Goal: Information Seeking & Learning: Learn about a topic

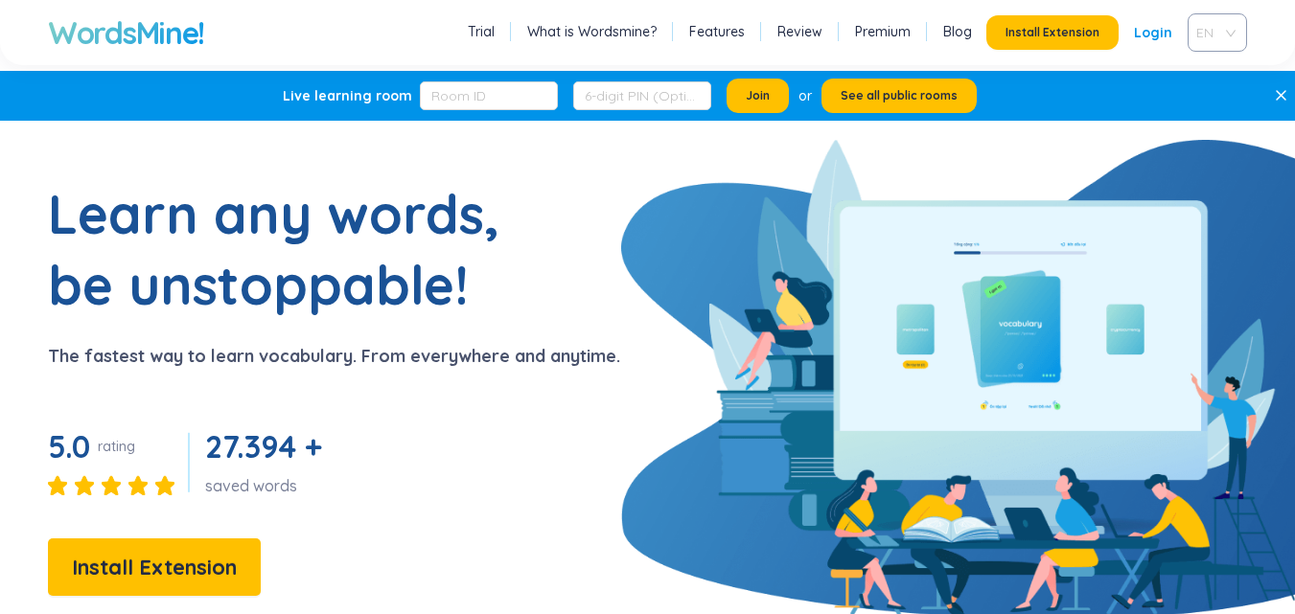
click at [1221, 33] on span "EN" at bounding box center [1213, 32] width 35 height 29
click at [1205, 105] on div "VIE" at bounding box center [1217, 105] width 36 height 21
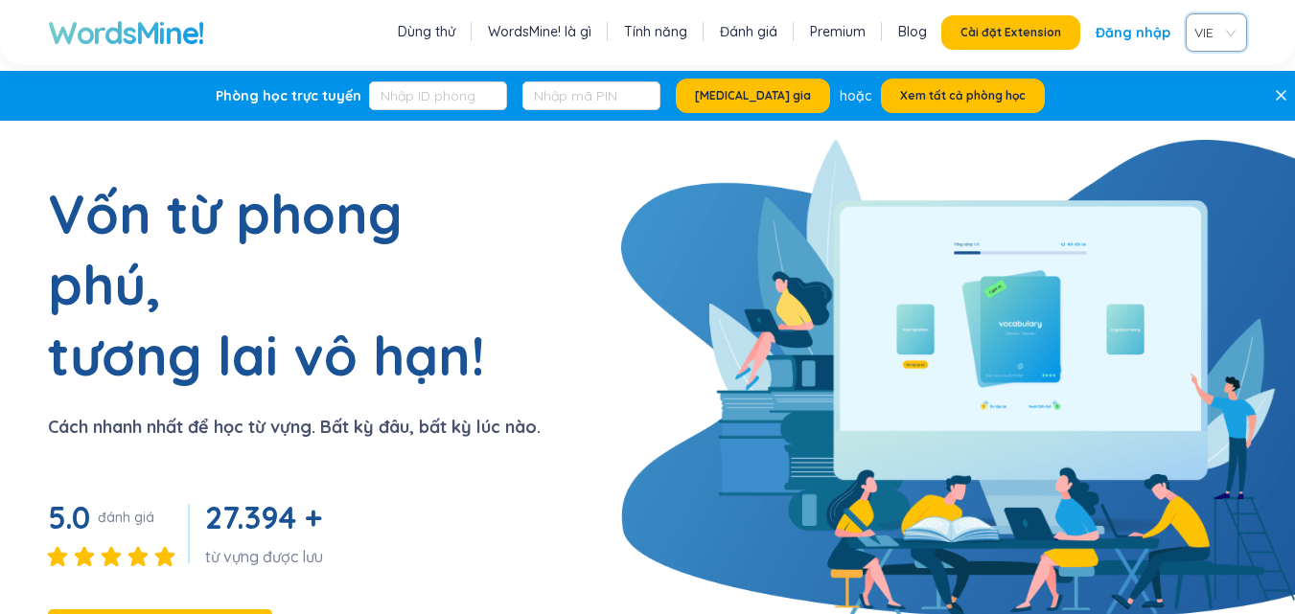
click at [557, 30] on link "WordsMine! là gì" at bounding box center [540, 31] width 104 height 19
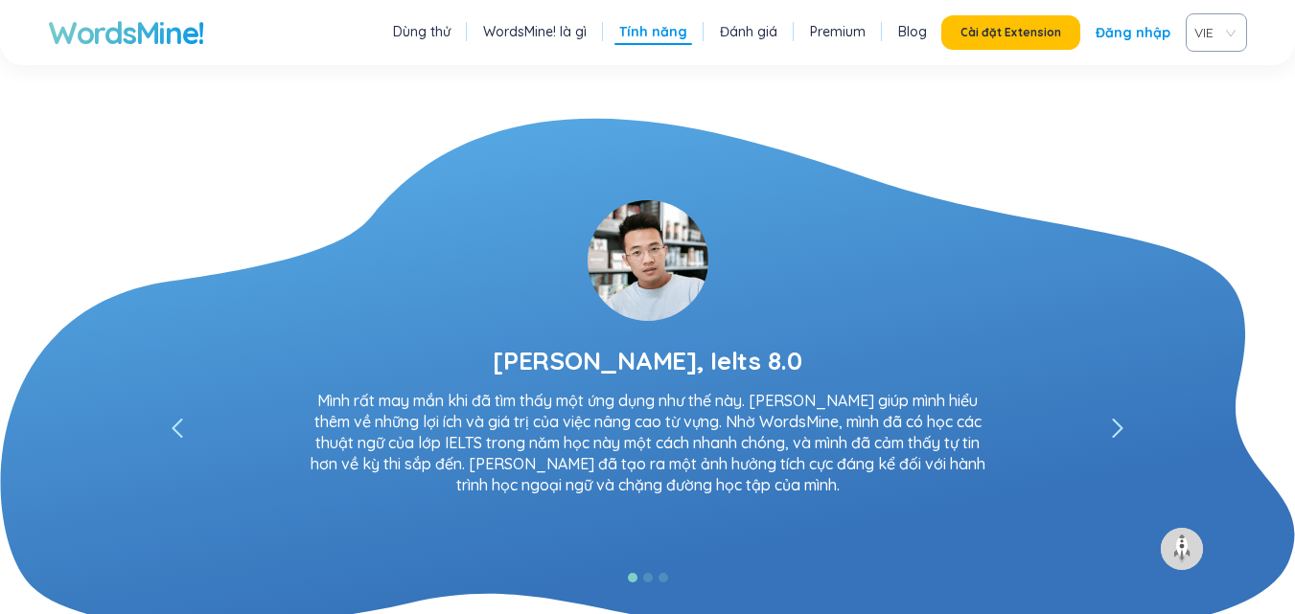
scroll to position [3756, 0]
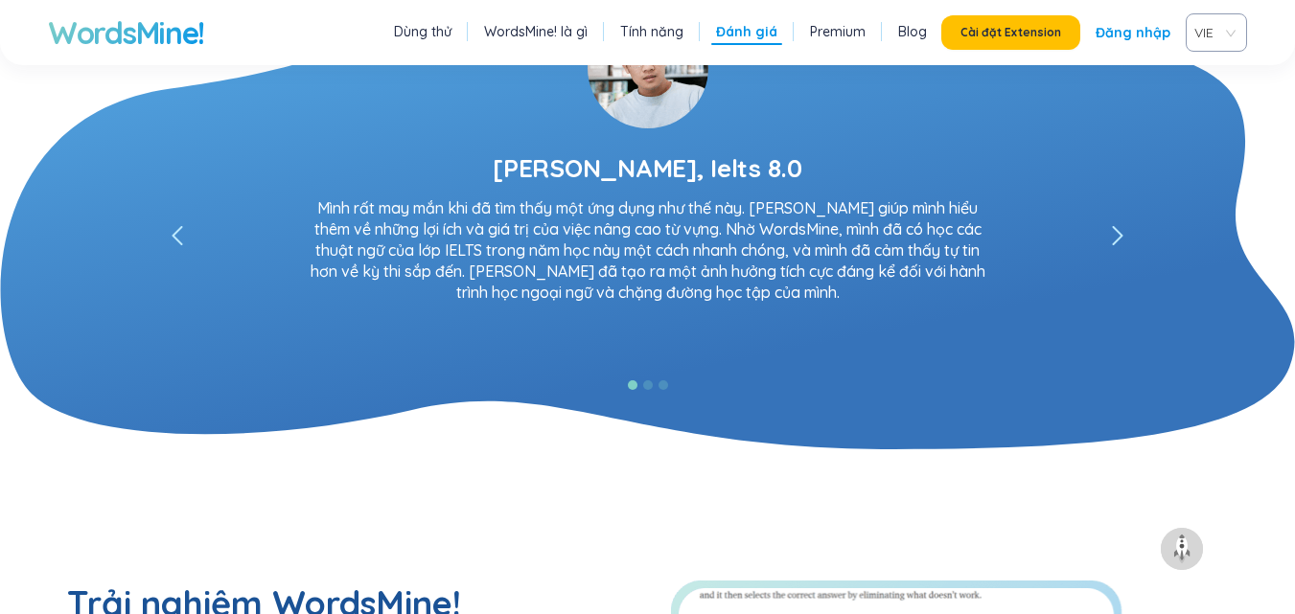
click at [637, 31] on link "Tính năng" at bounding box center [651, 31] width 63 height 19
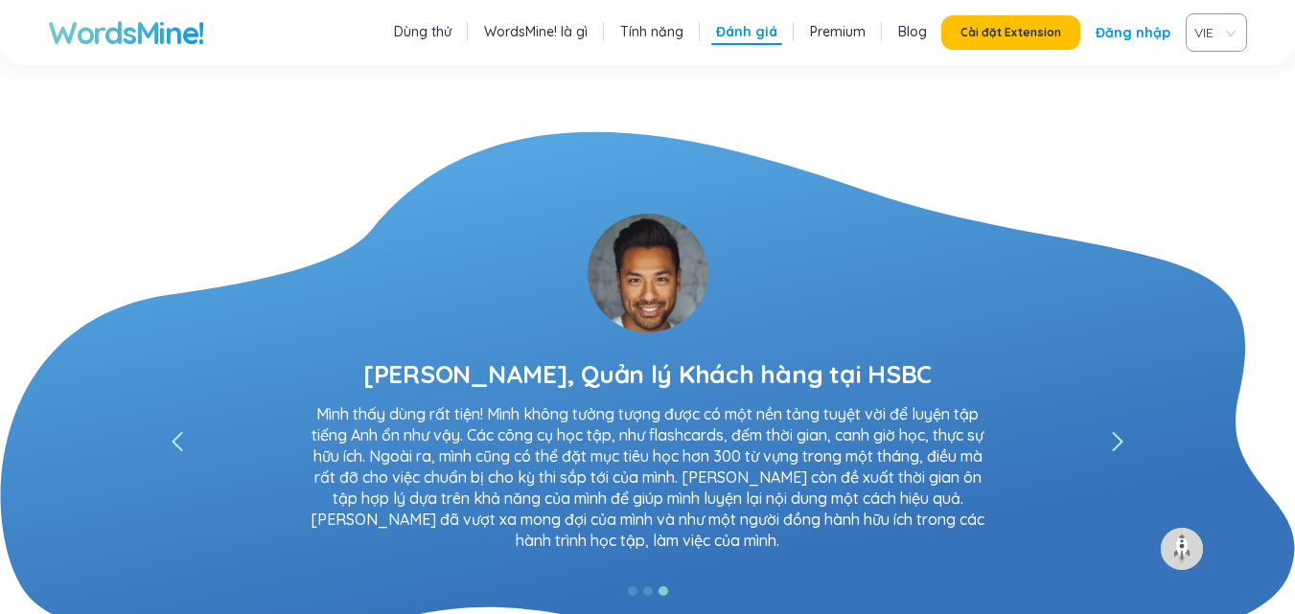
scroll to position [3583, 0]
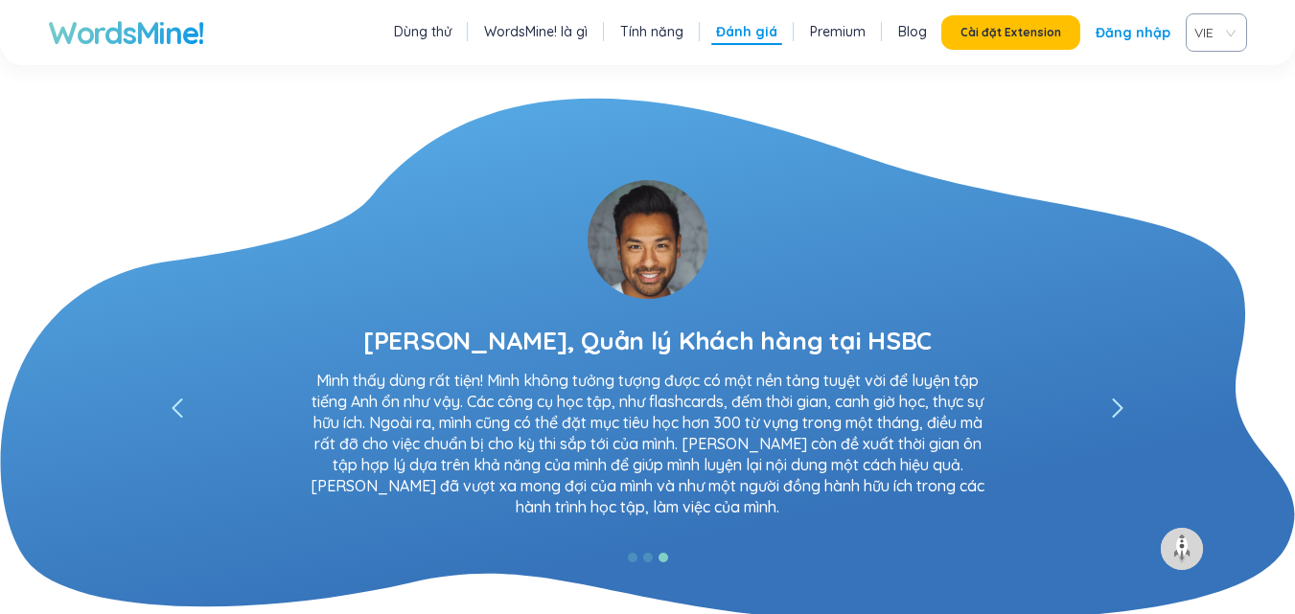
click at [1118, 399] on icon "left" at bounding box center [1118, 408] width 12 height 19
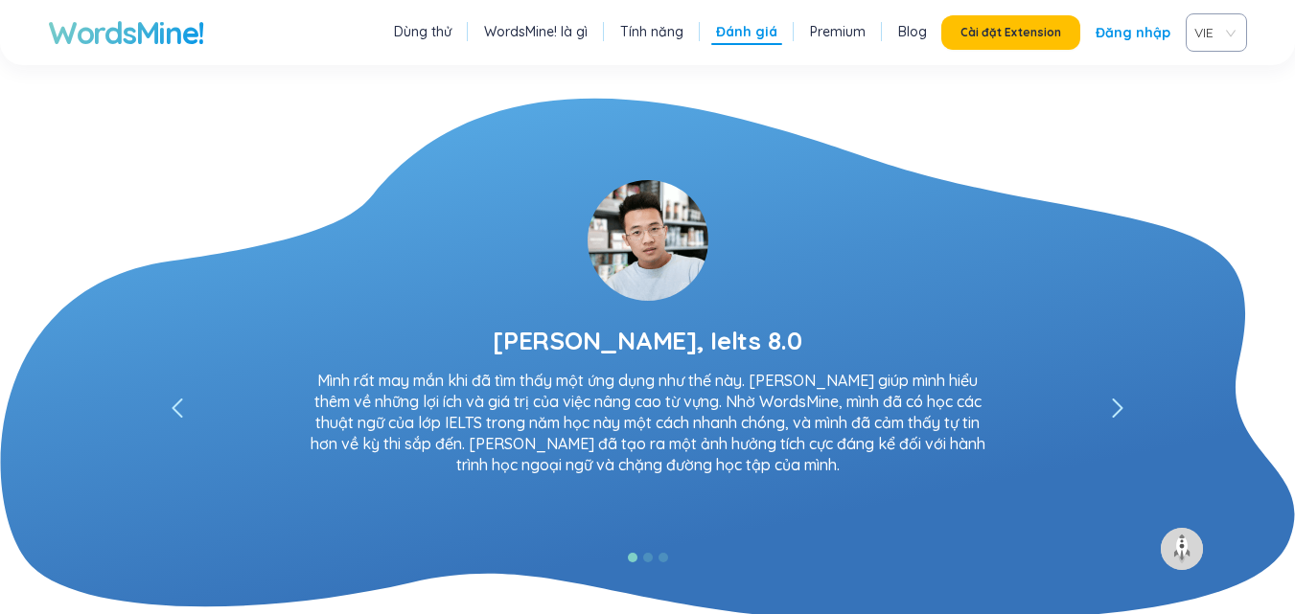
click at [1114, 399] on icon "left" at bounding box center [1118, 408] width 12 height 19
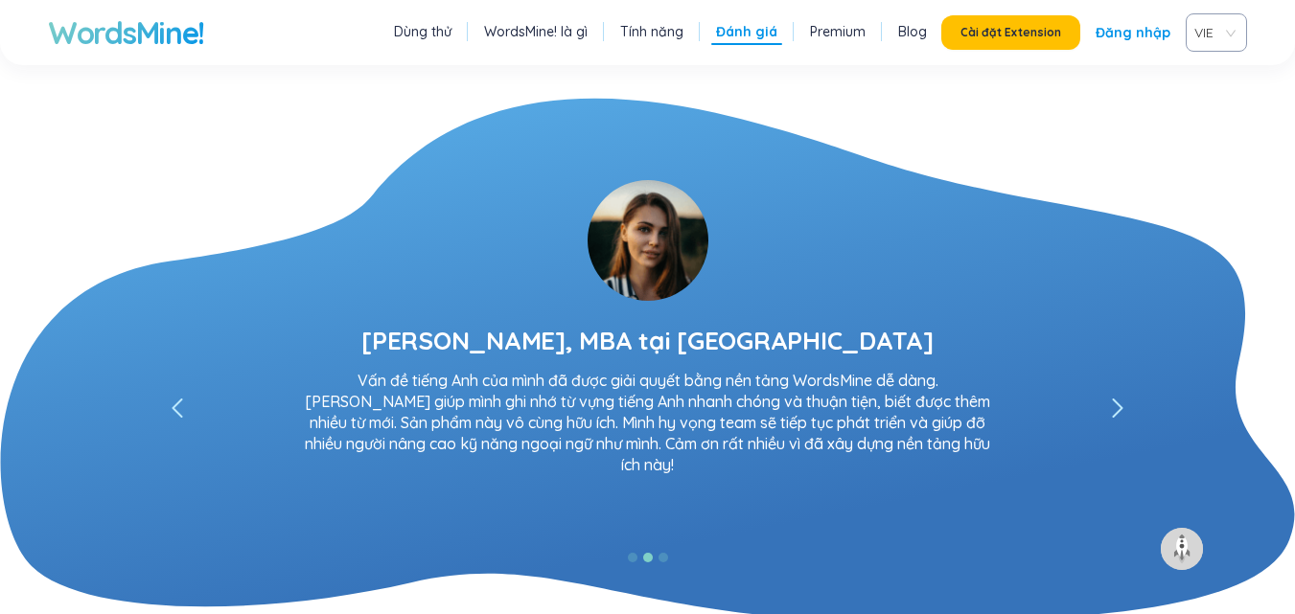
click at [181, 399] on icon at bounding box center [178, 408] width 12 height 19
click at [168, 399] on span at bounding box center [177, 408] width 19 height 19
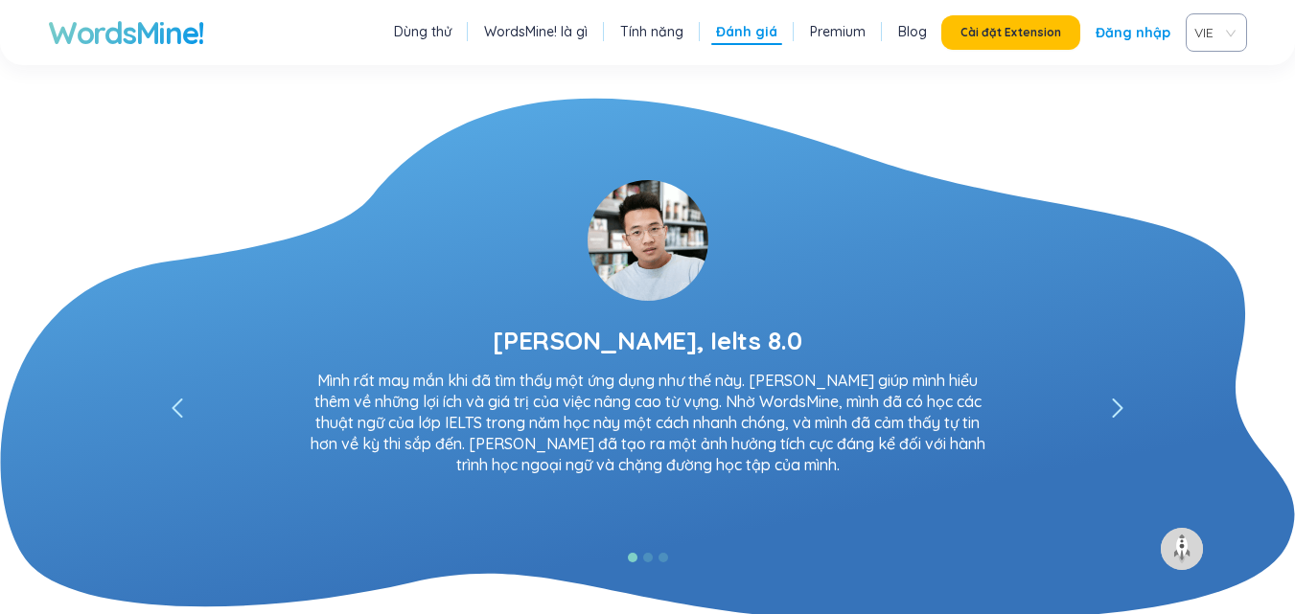
click at [1114, 399] on icon "left" at bounding box center [1118, 408] width 12 height 19
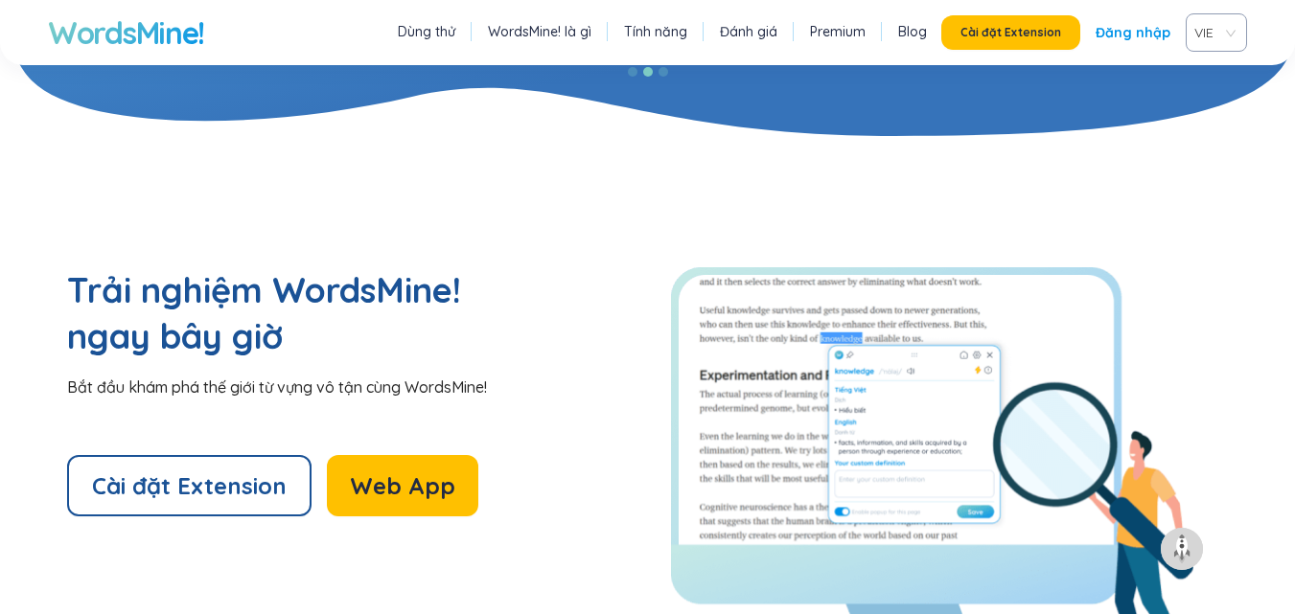
scroll to position [4158, 0]
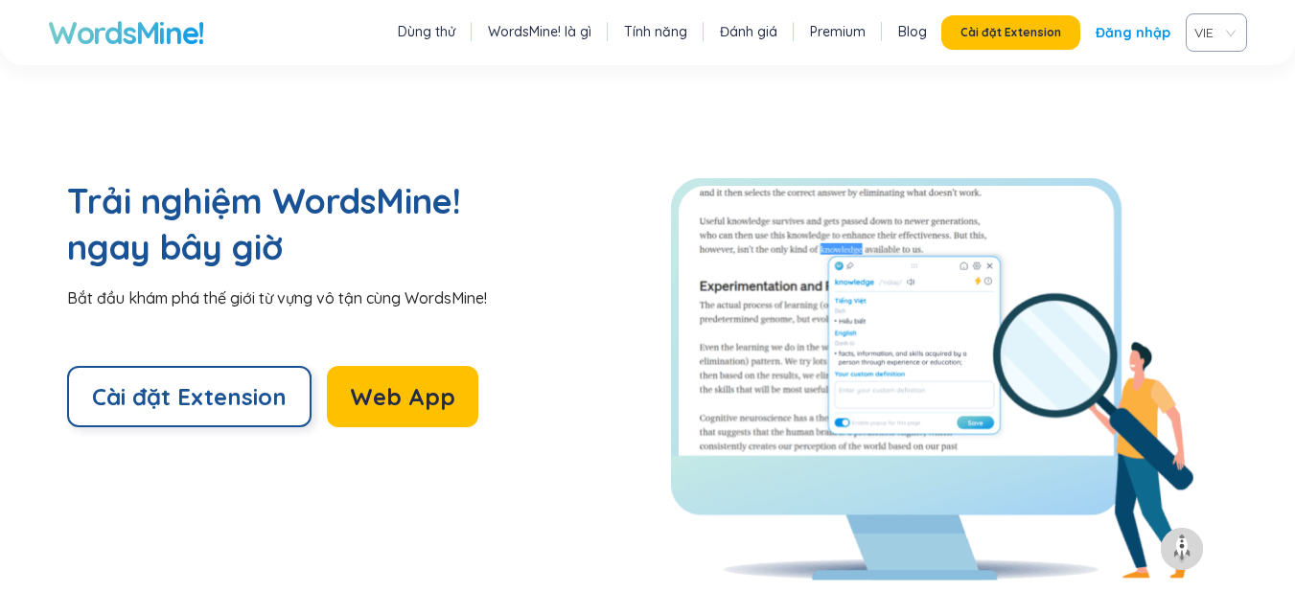
click at [244, 382] on span "Cài đặt Extension" at bounding box center [189, 397] width 195 height 31
click at [421, 366] on button "Web App" at bounding box center [402, 396] width 151 height 61
click at [910, 34] on link "Blog" at bounding box center [912, 31] width 29 height 19
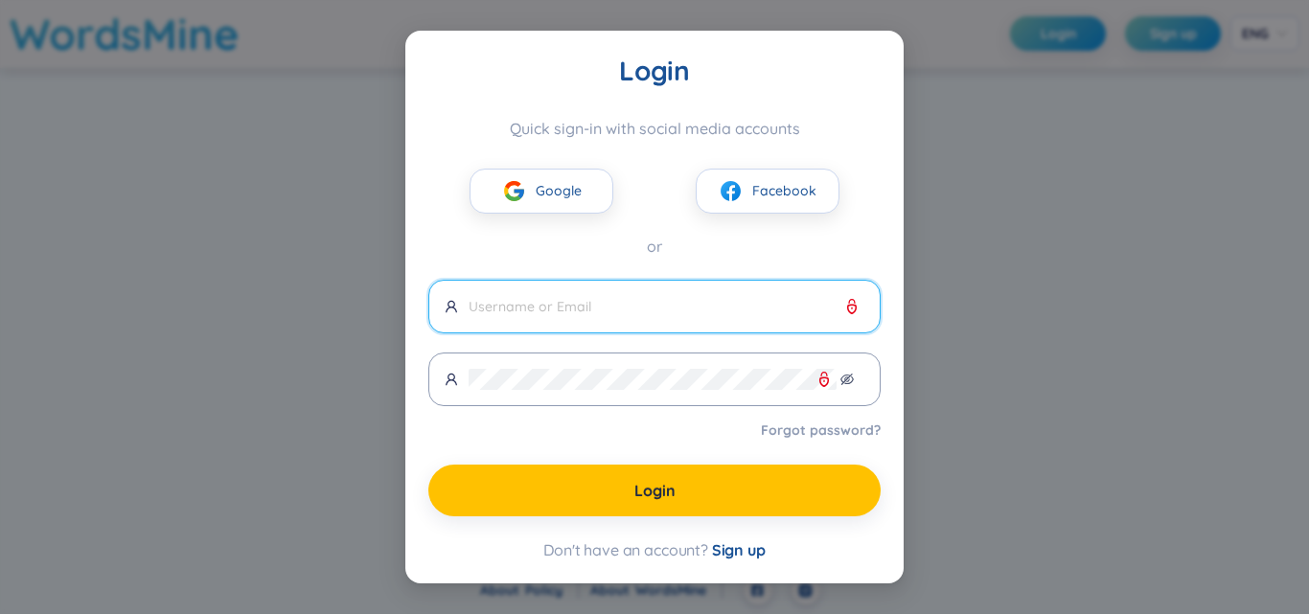
click at [567, 308] on input "text" at bounding box center [667, 306] width 396 height 21
click at [735, 549] on span "Sign up" at bounding box center [739, 550] width 54 height 19
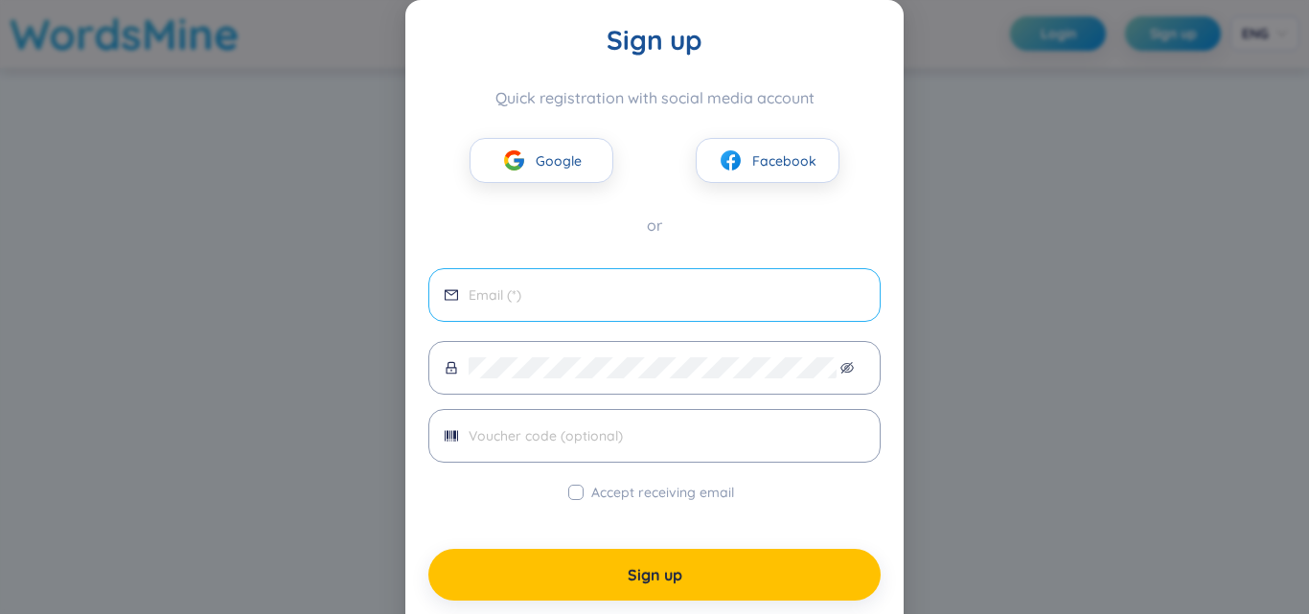
click at [535, 295] on input "email" at bounding box center [667, 295] width 396 height 21
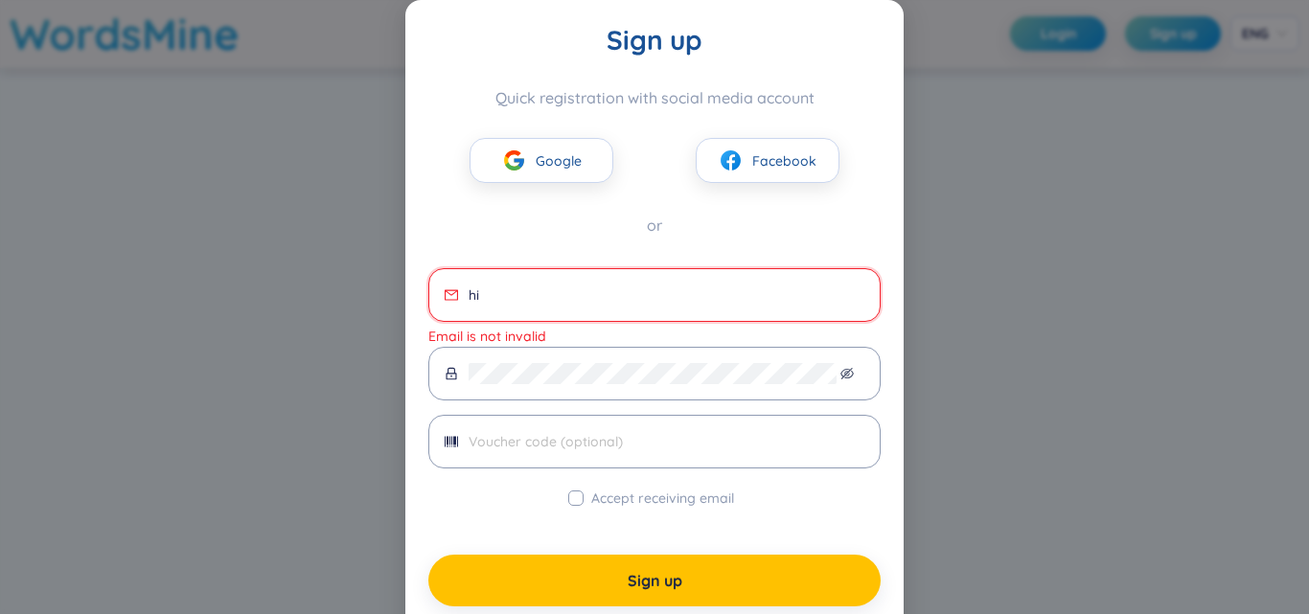
type input "h"
type input "H"
type input "hienminh1606@g,[DOMAIN_NAME]"
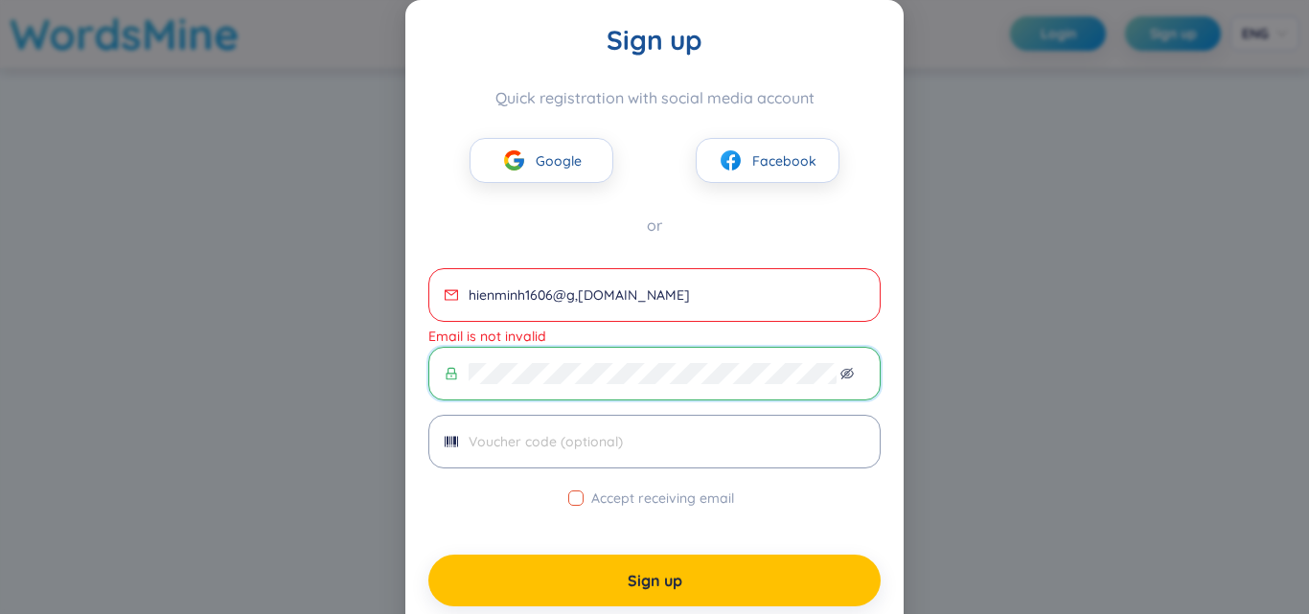
click at [570, 498] on input "Accept receiving email" at bounding box center [575, 498] width 15 height 15
checkbox input "true"
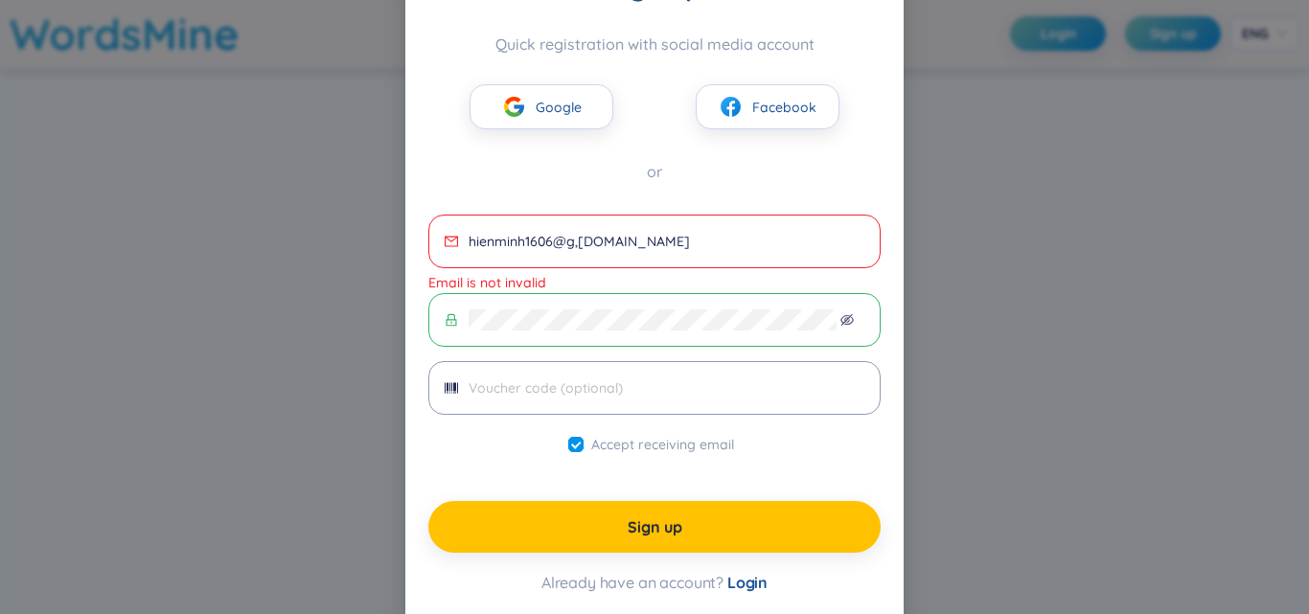
scroll to position [82, 0]
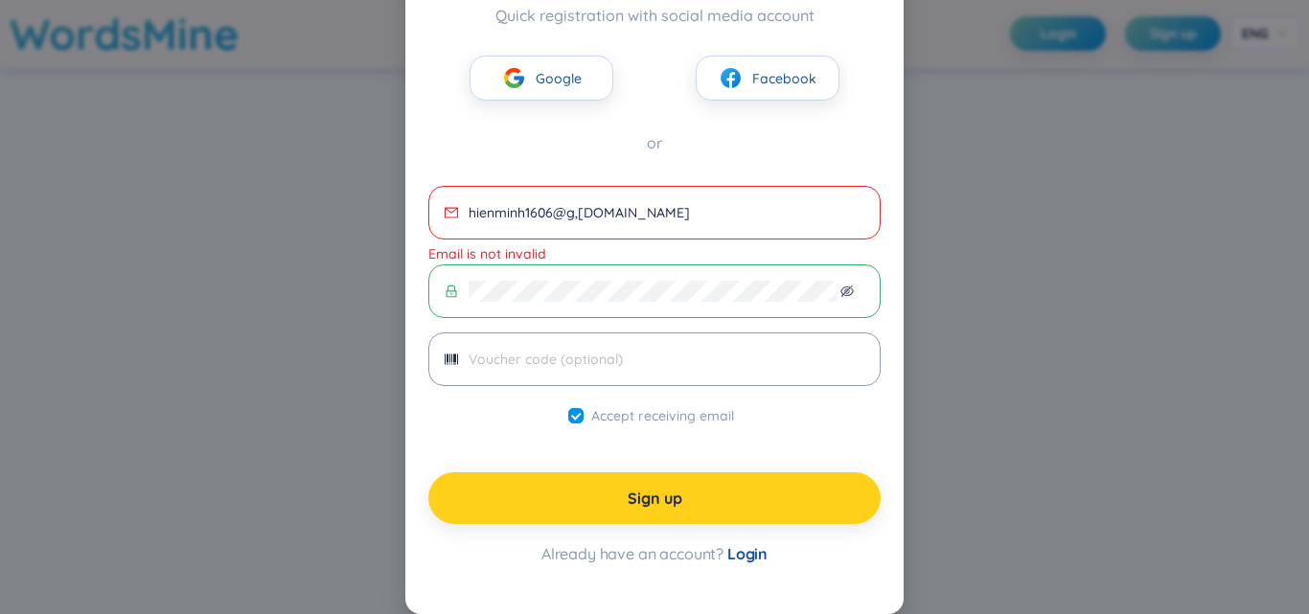
click at [679, 498] on button "Sign up" at bounding box center [654, 499] width 452 height 52
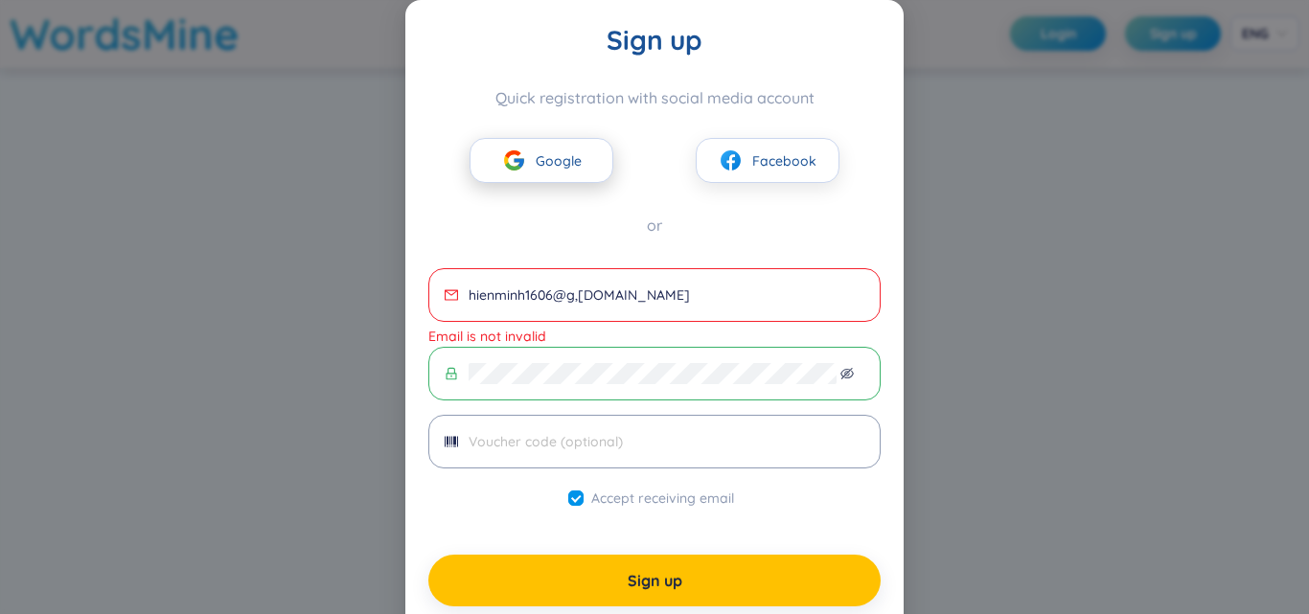
click at [522, 168] on button "Google" at bounding box center [542, 160] width 144 height 45
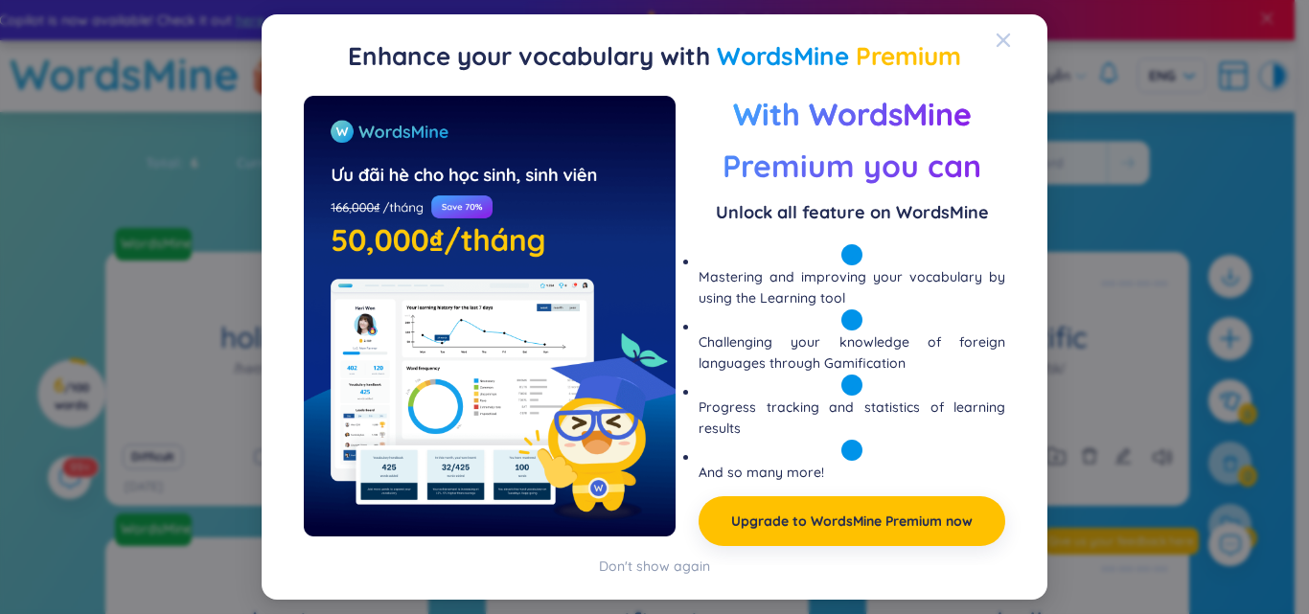
click at [1001, 46] on icon "Close" at bounding box center [1003, 40] width 15 height 15
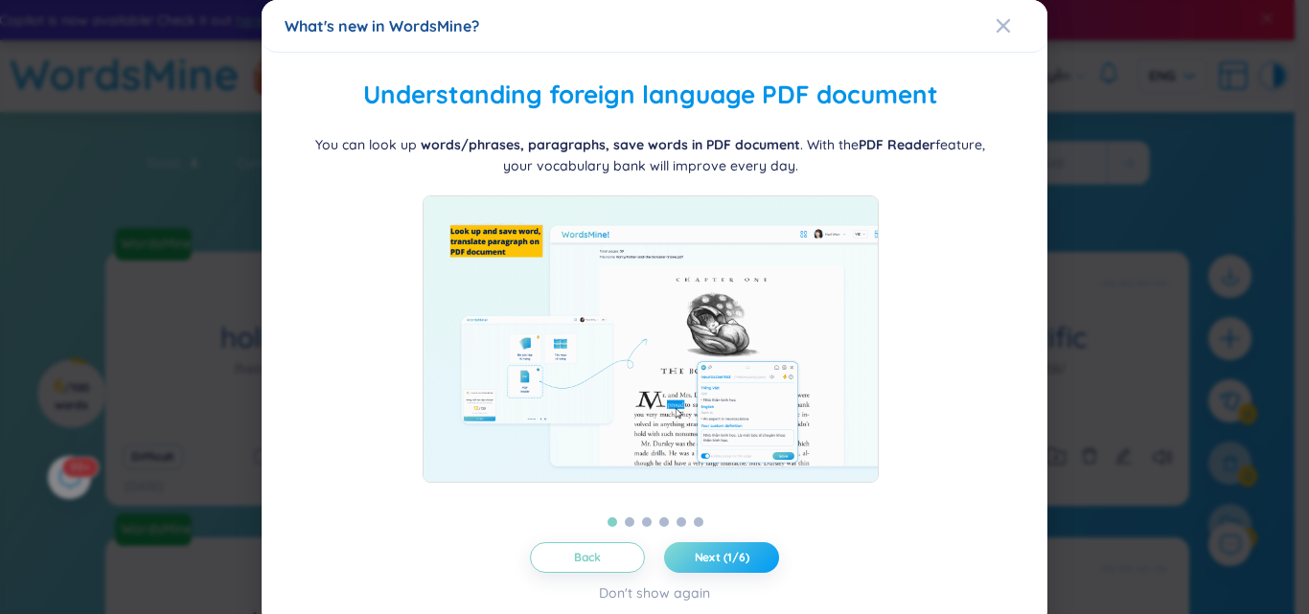
click at [740, 555] on span "Next (1/6)" at bounding box center [722, 557] width 55 height 15
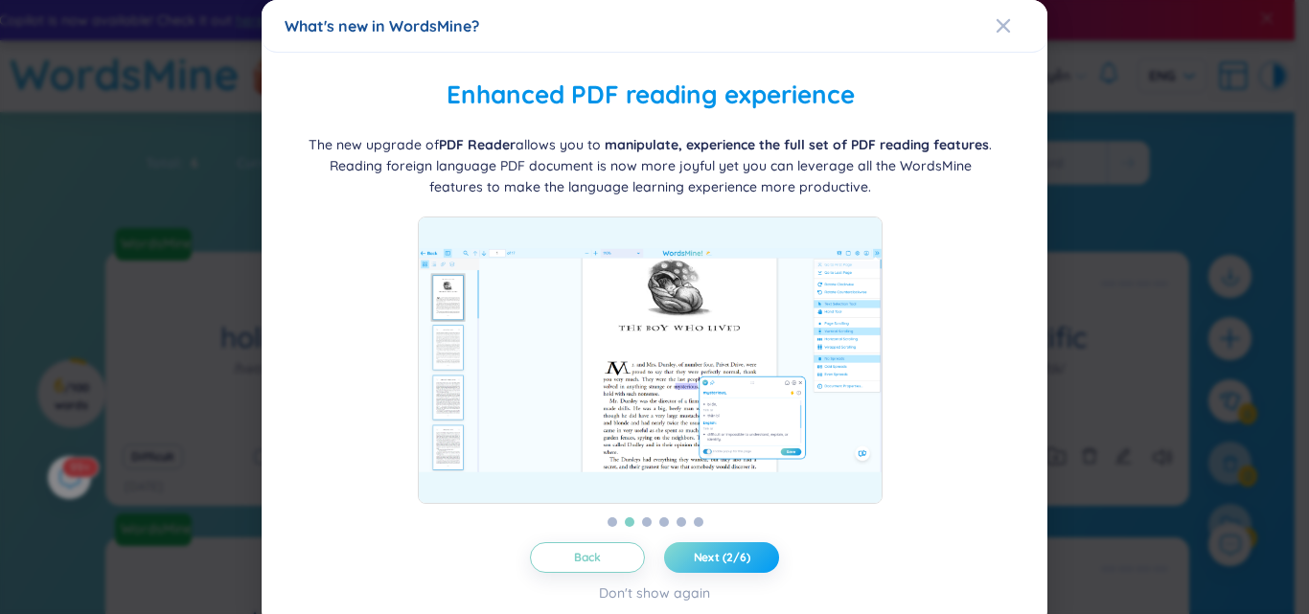
click at [740, 555] on span "Next (2/6)" at bounding box center [722, 557] width 57 height 15
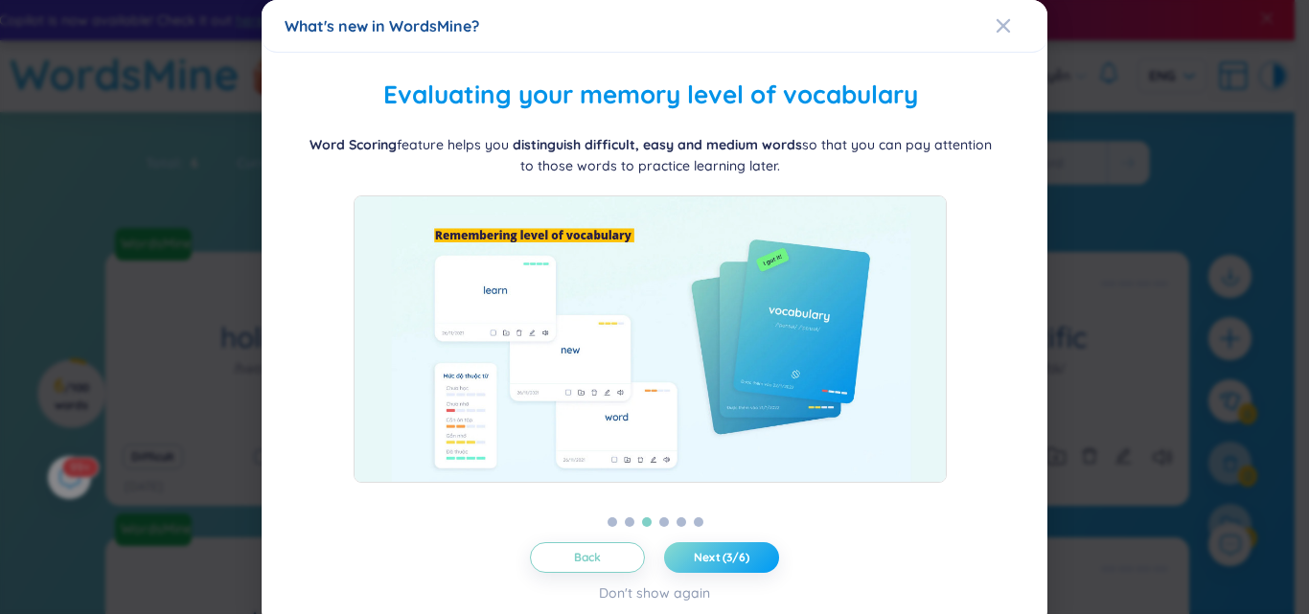
click at [740, 555] on span "Next (3/6)" at bounding box center [722, 557] width 56 height 15
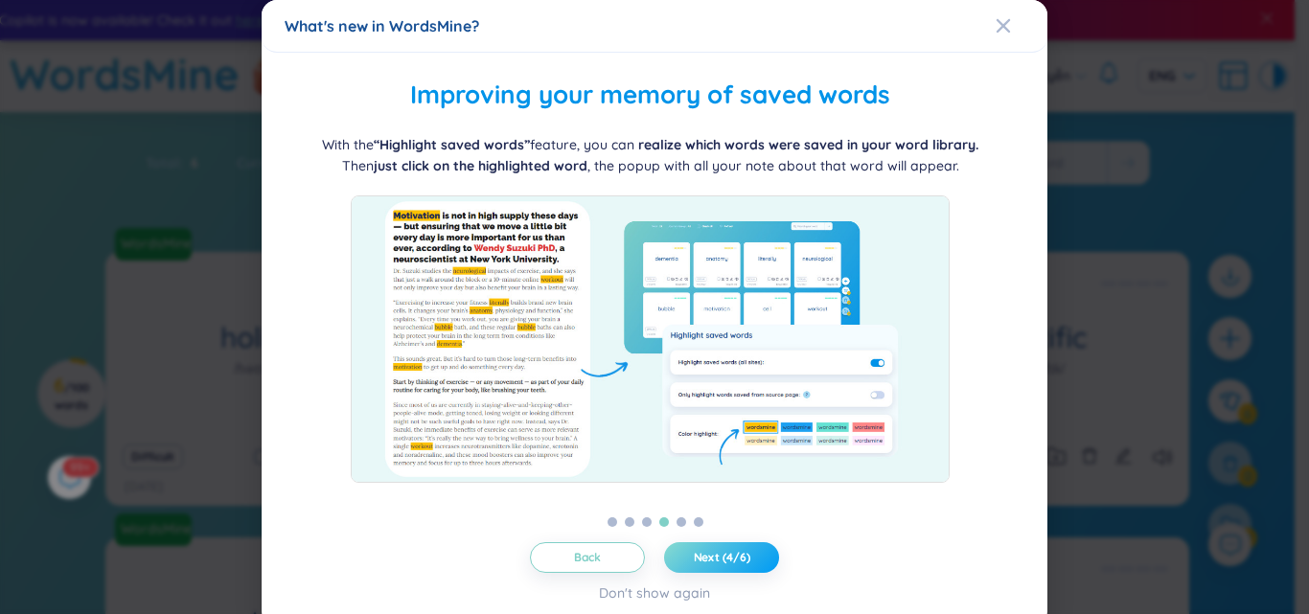
click at [740, 555] on span "Next (4/6)" at bounding box center [722, 557] width 57 height 15
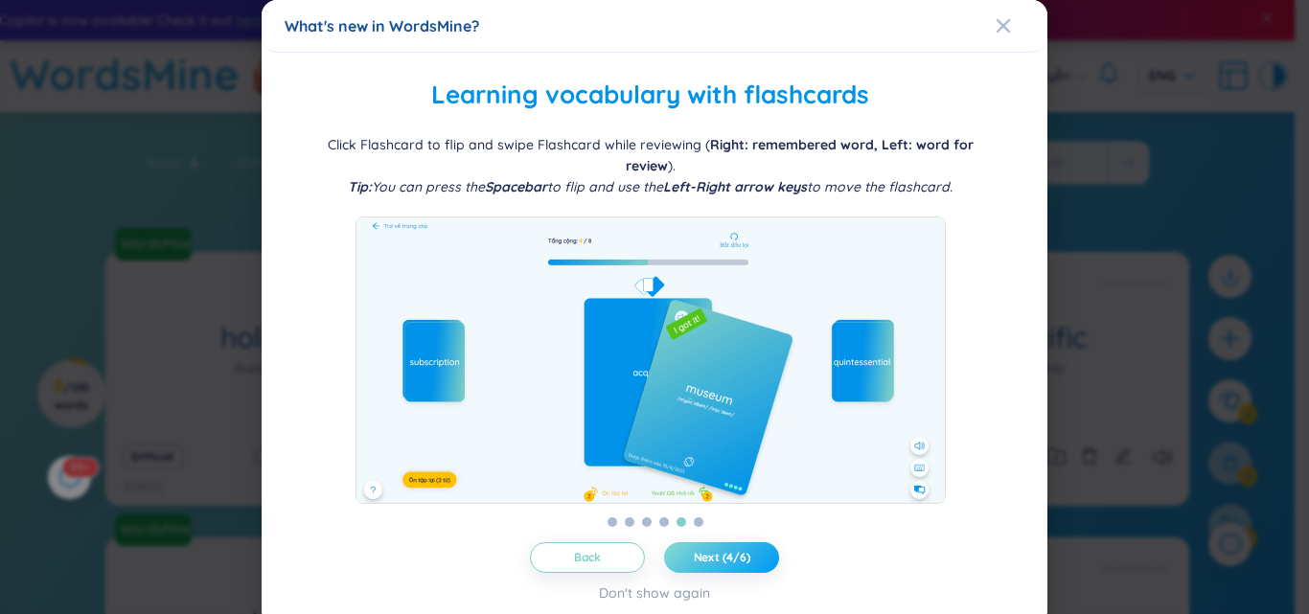
click at [740, 555] on span "Next (4/6)" at bounding box center [722, 557] width 57 height 15
click at [740, 555] on span "Next (5/6)" at bounding box center [722, 557] width 57 height 15
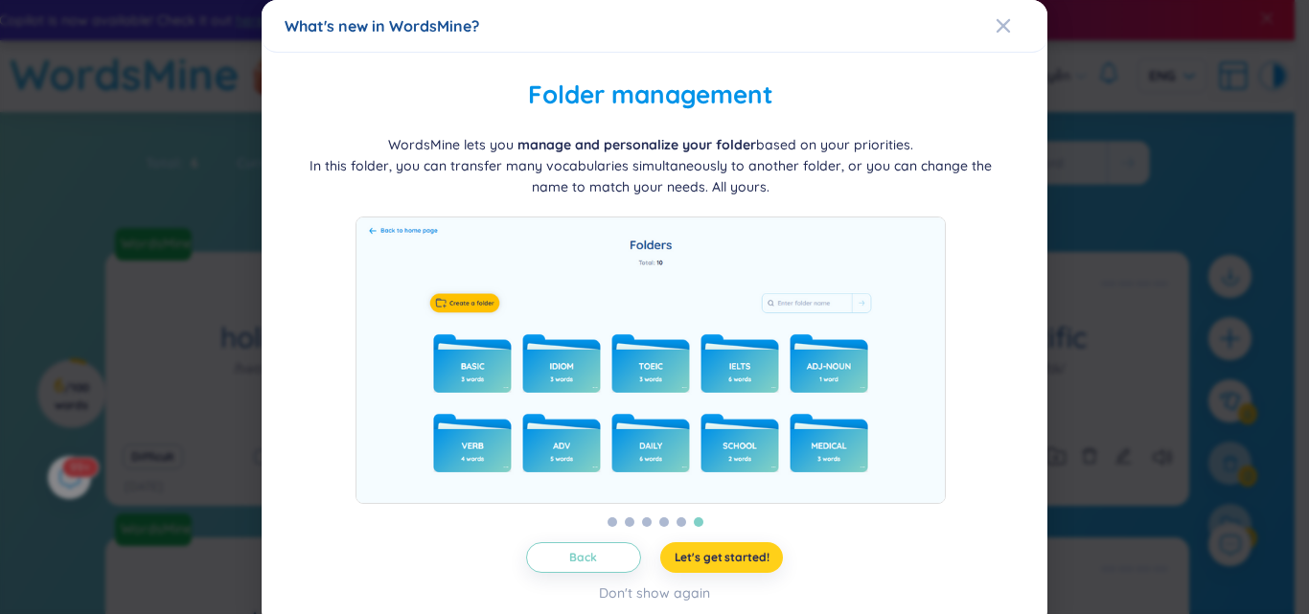
click at [740, 555] on span "Let's get started!" at bounding box center [722, 557] width 95 height 15
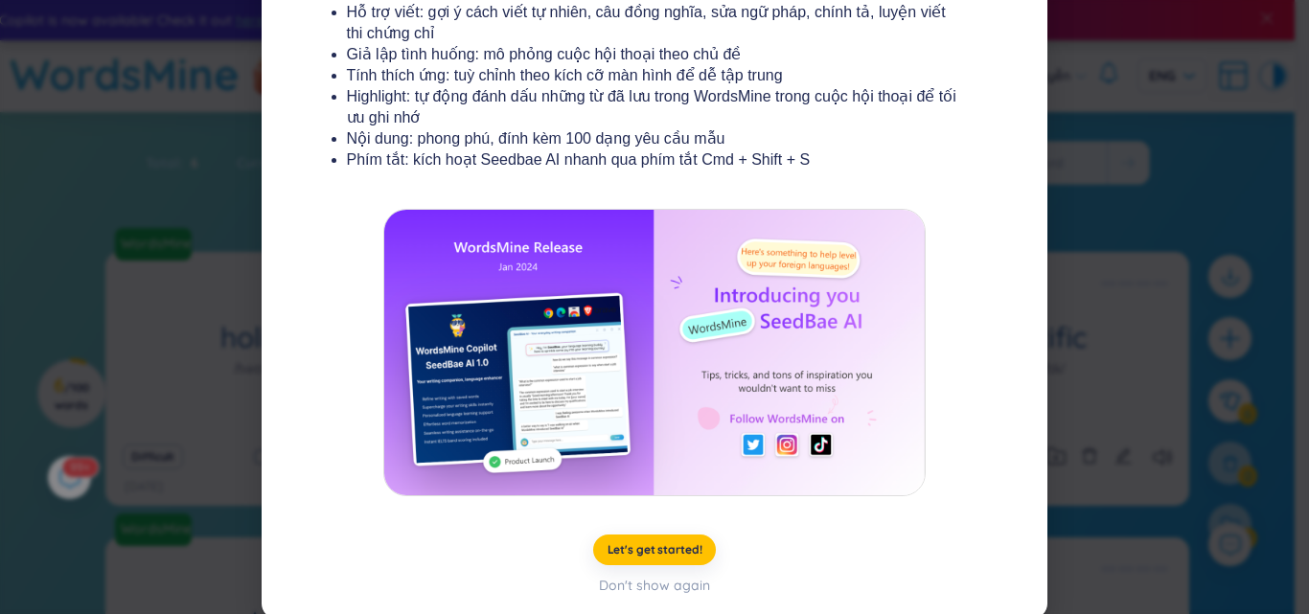
scroll to position [354, 0]
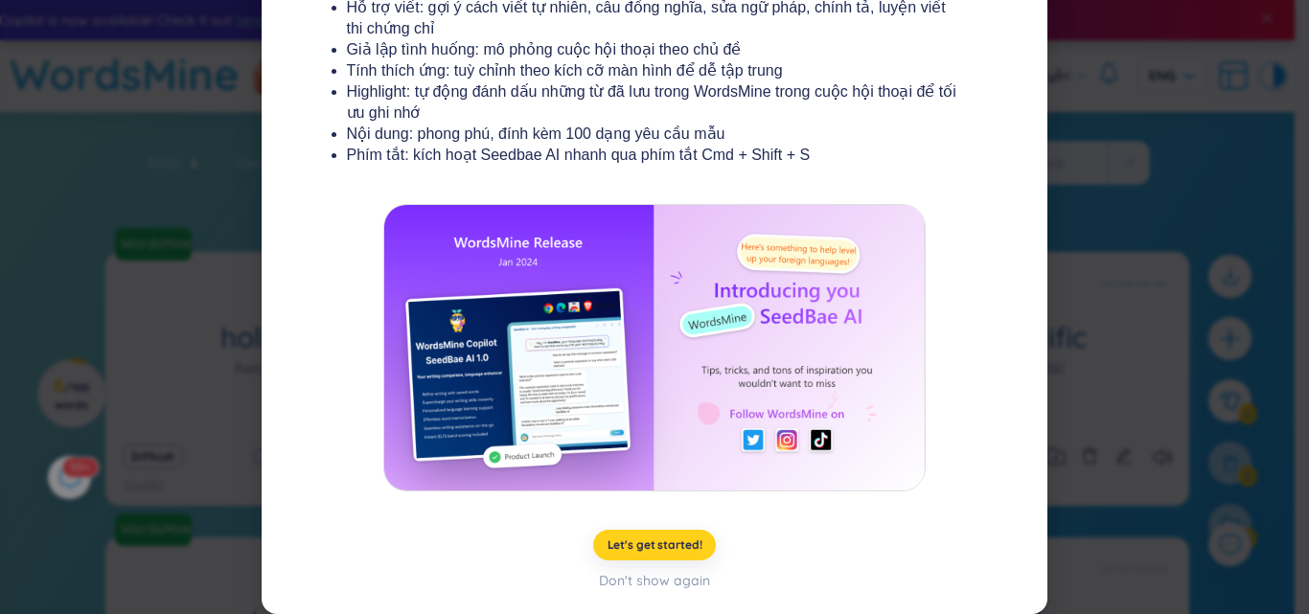
click at [648, 544] on span "Let's get started!" at bounding box center [655, 545] width 95 height 15
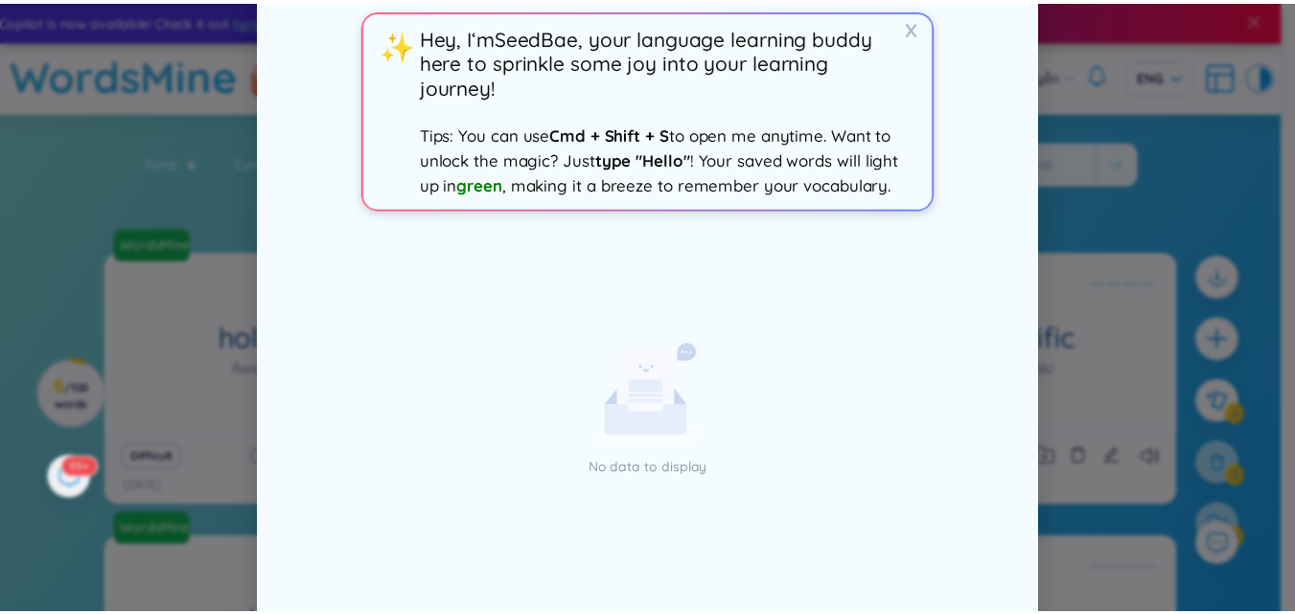
scroll to position [0, 0]
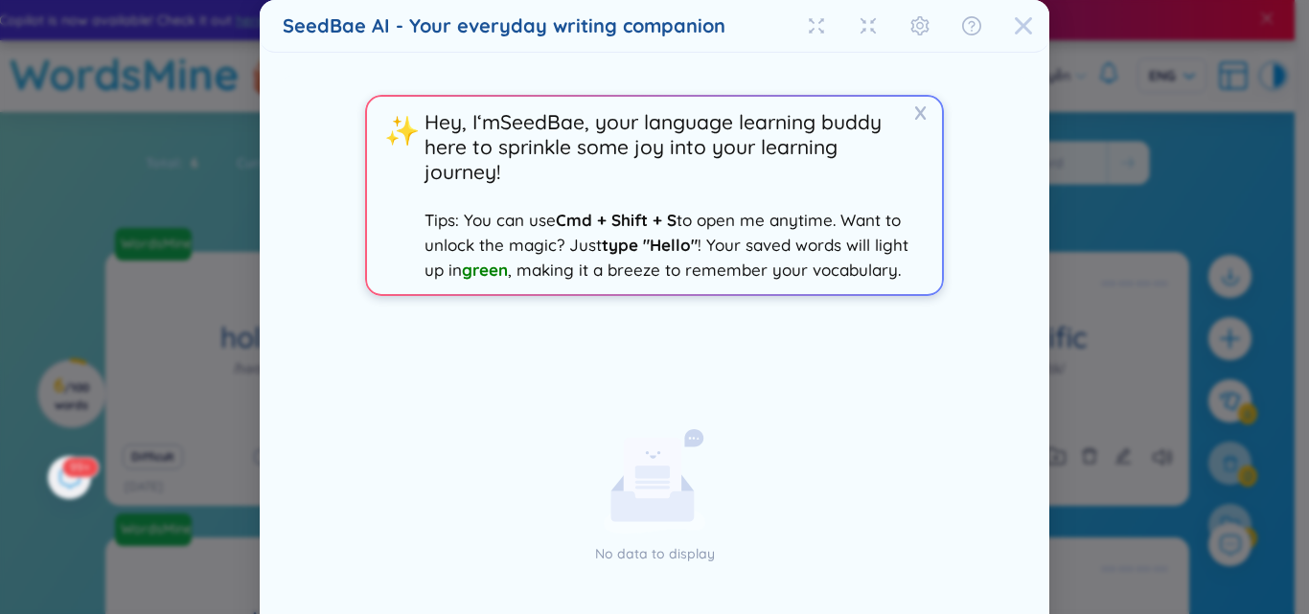
click at [1017, 31] on icon "Close" at bounding box center [1023, 25] width 19 height 19
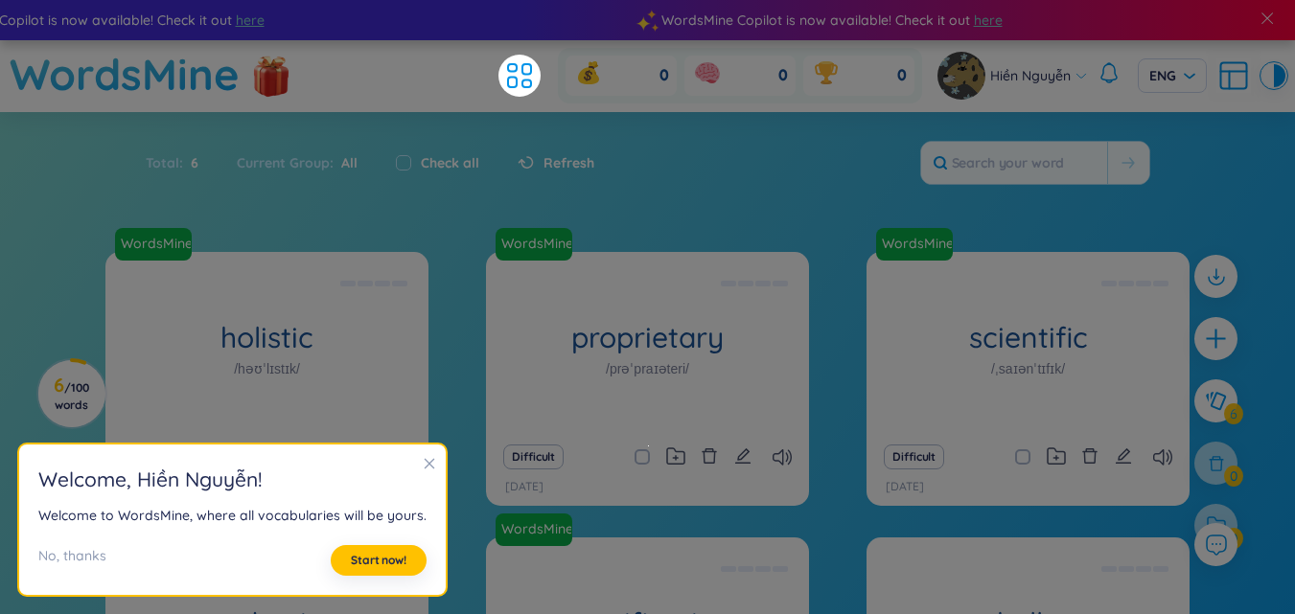
click at [425, 464] on icon "close" at bounding box center [430, 464] width 11 height 11
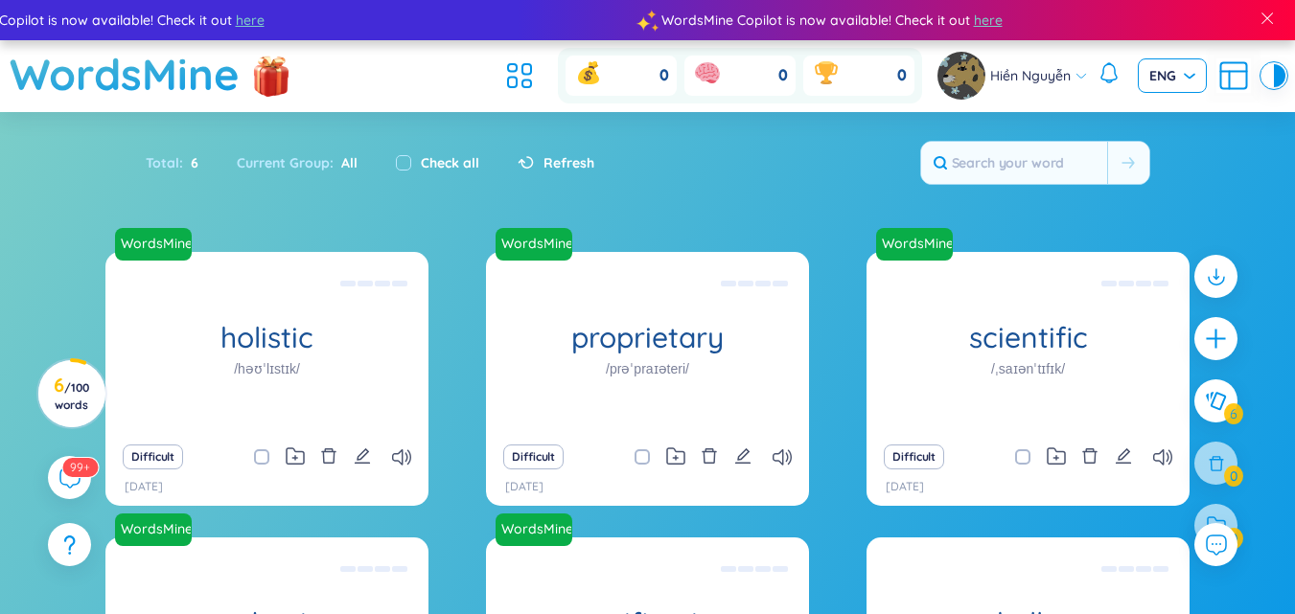
click at [1189, 78] on span "ENG" at bounding box center [1172, 75] width 46 height 19
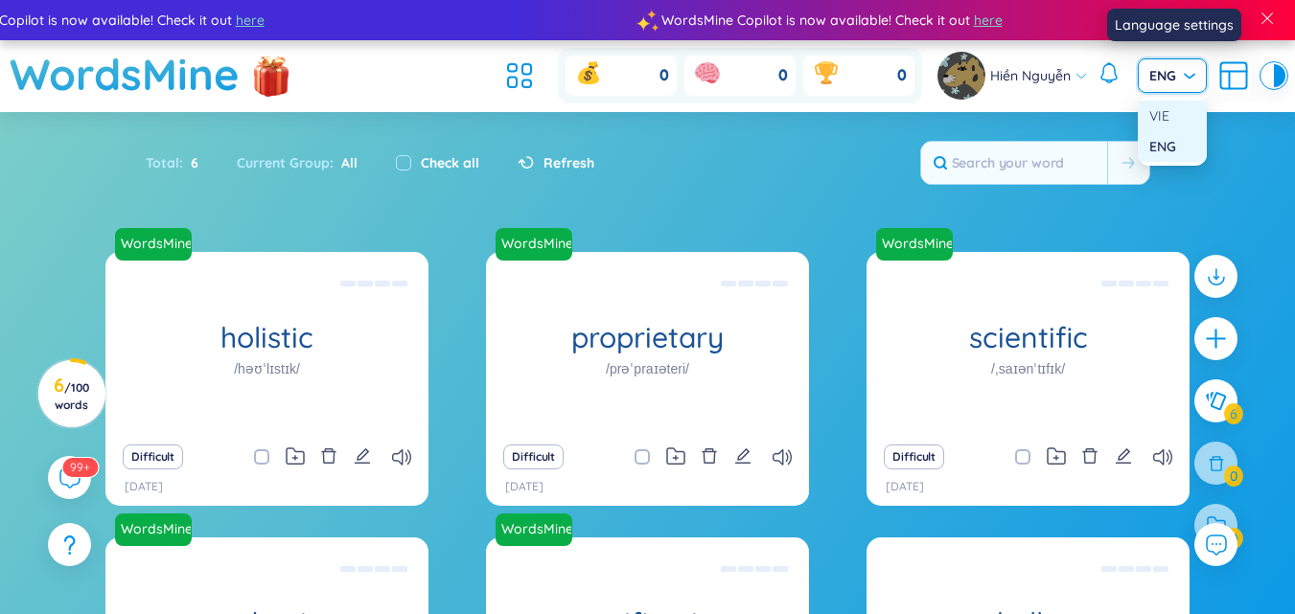
click at [1173, 112] on div "VIE" at bounding box center [1172, 115] width 46 height 21
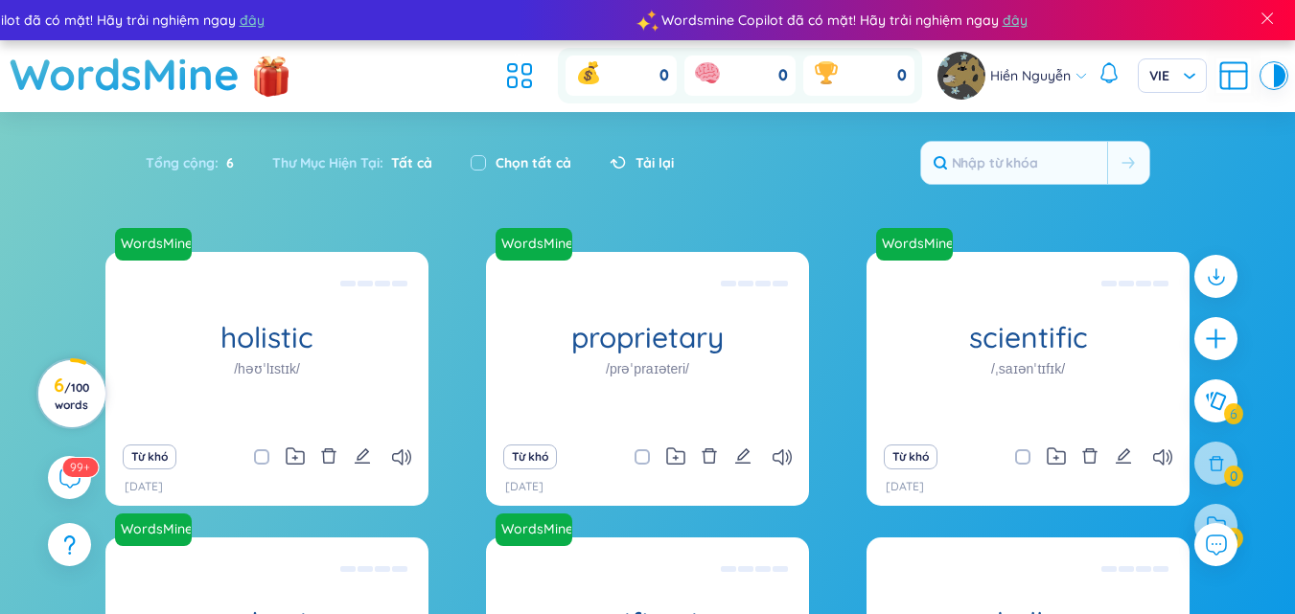
click at [65, 388] on span "/ 100 words" at bounding box center [72, 397] width 35 height 32
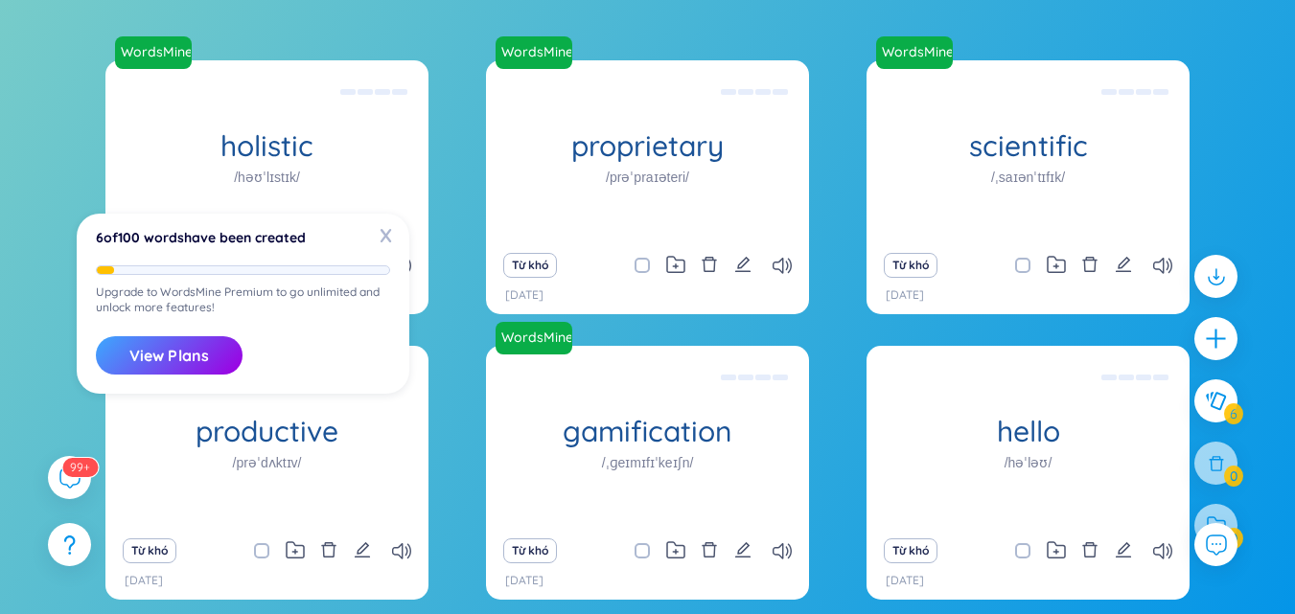
scroll to position [278, 0]
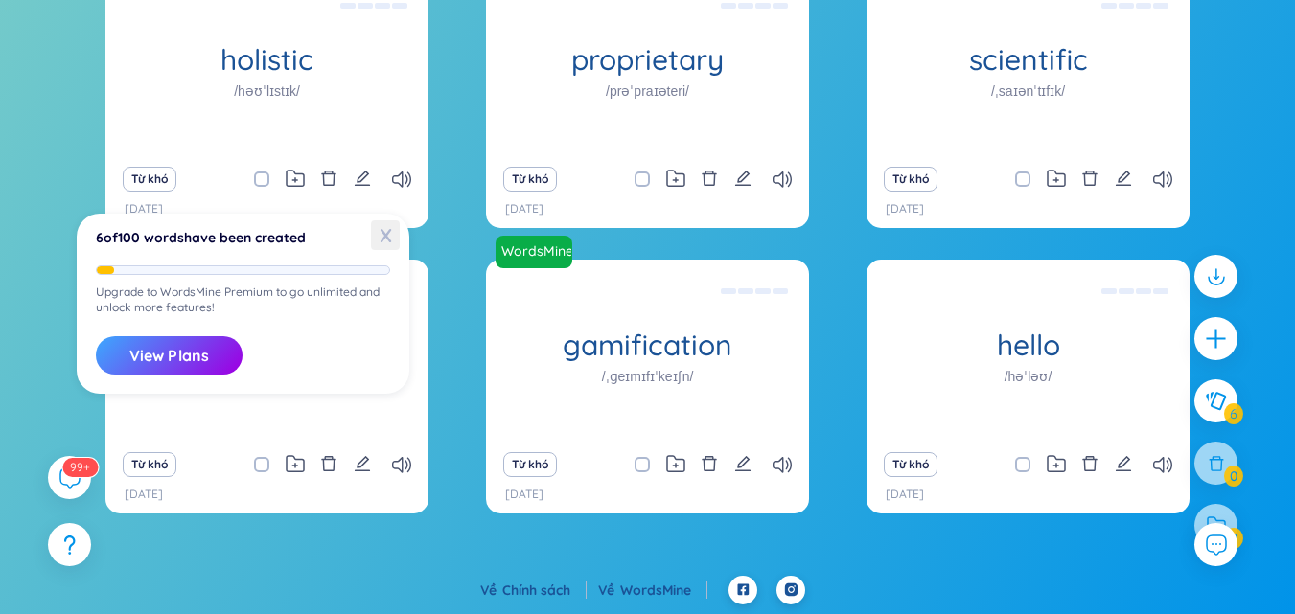
click at [382, 236] on span "X" at bounding box center [385, 235] width 29 height 30
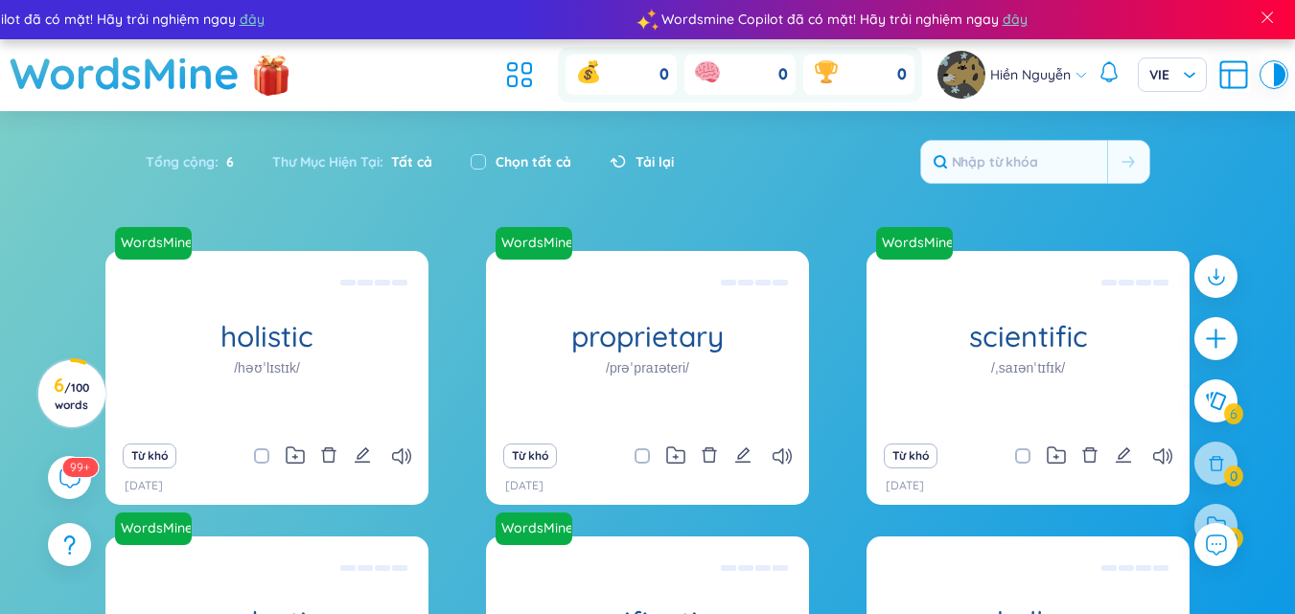
scroll to position [0, 0]
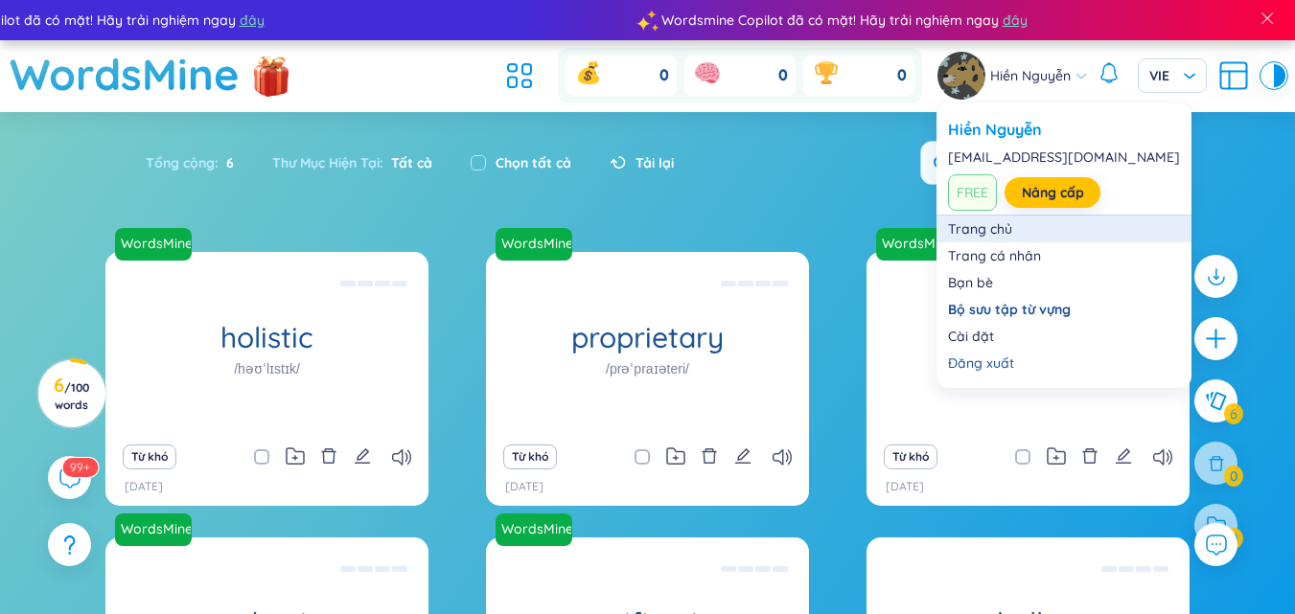
click at [1002, 236] on link "Trang chủ" at bounding box center [1064, 229] width 232 height 19
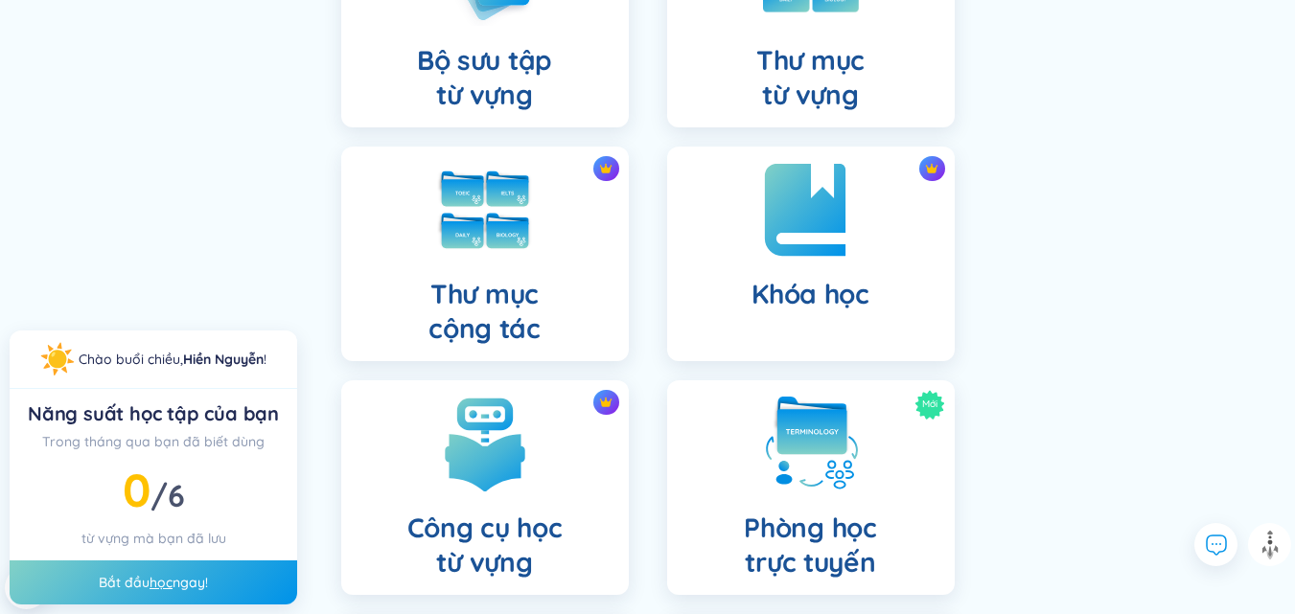
scroll to position [288, 0]
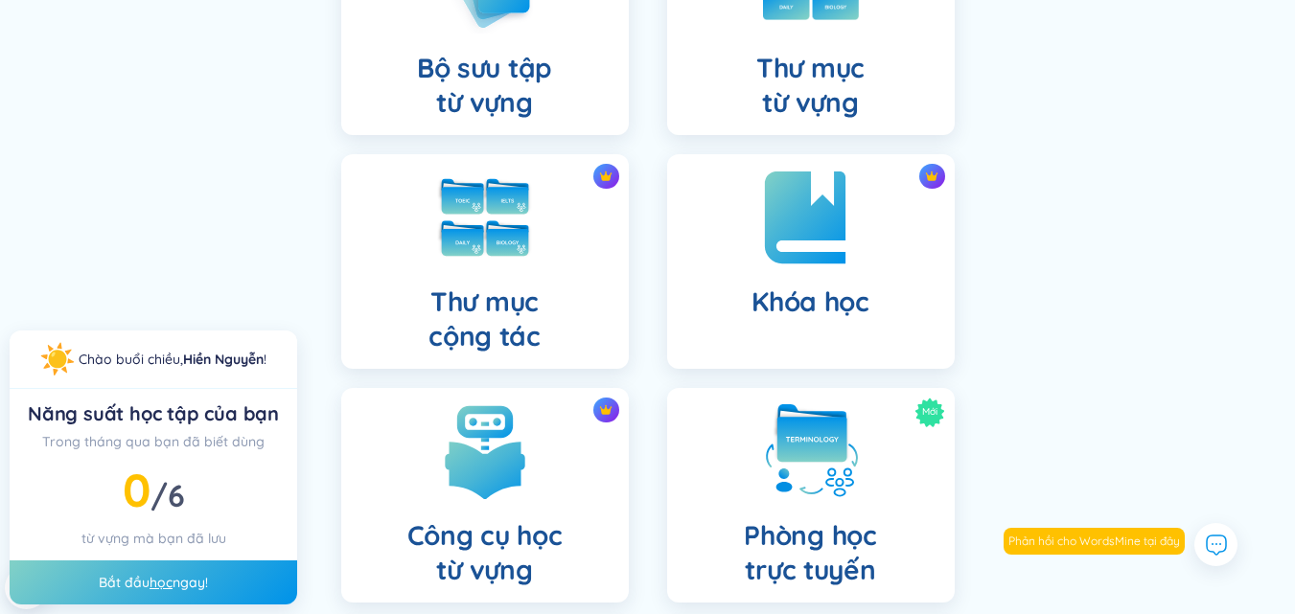
click at [803, 253] on img at bounding box center [810, 217] width 105 height 105
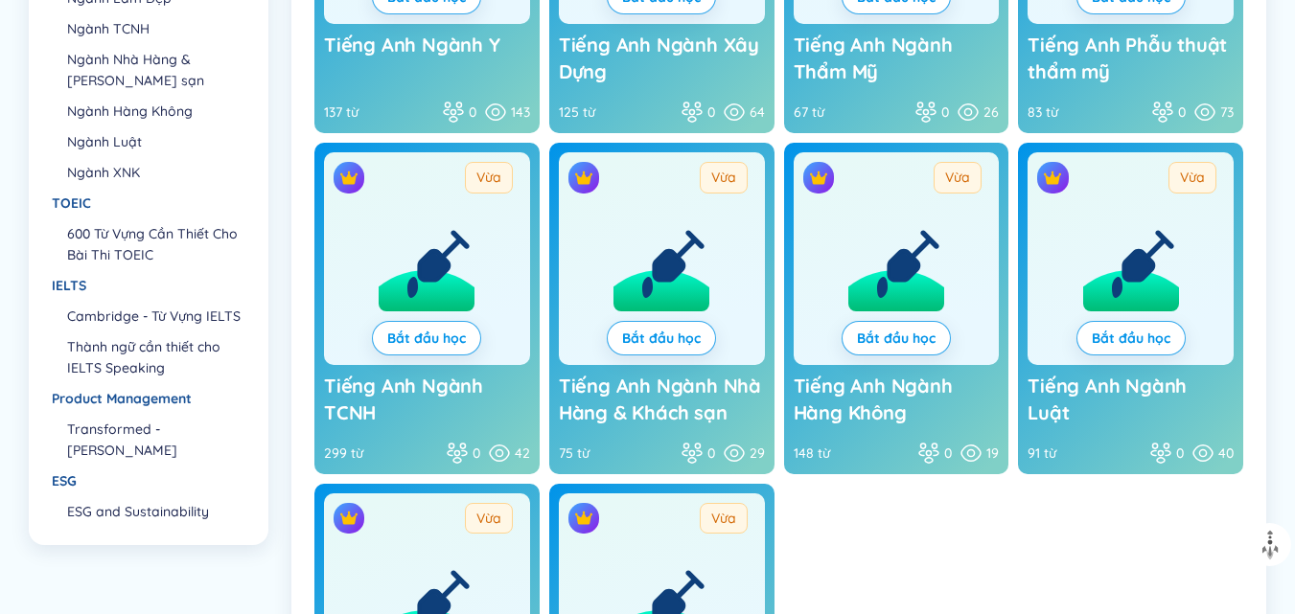
scroll to position [525, 0]
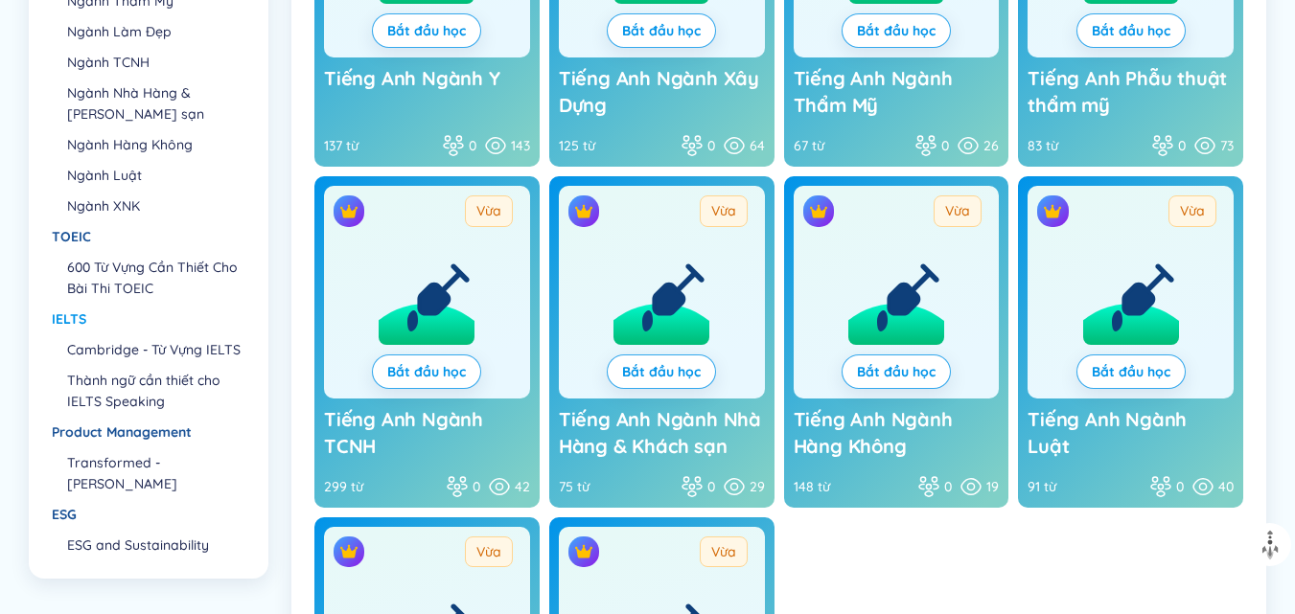
click at [73, 320] on div "IELTS" at bounding box center [148, 319] width 192 height 21
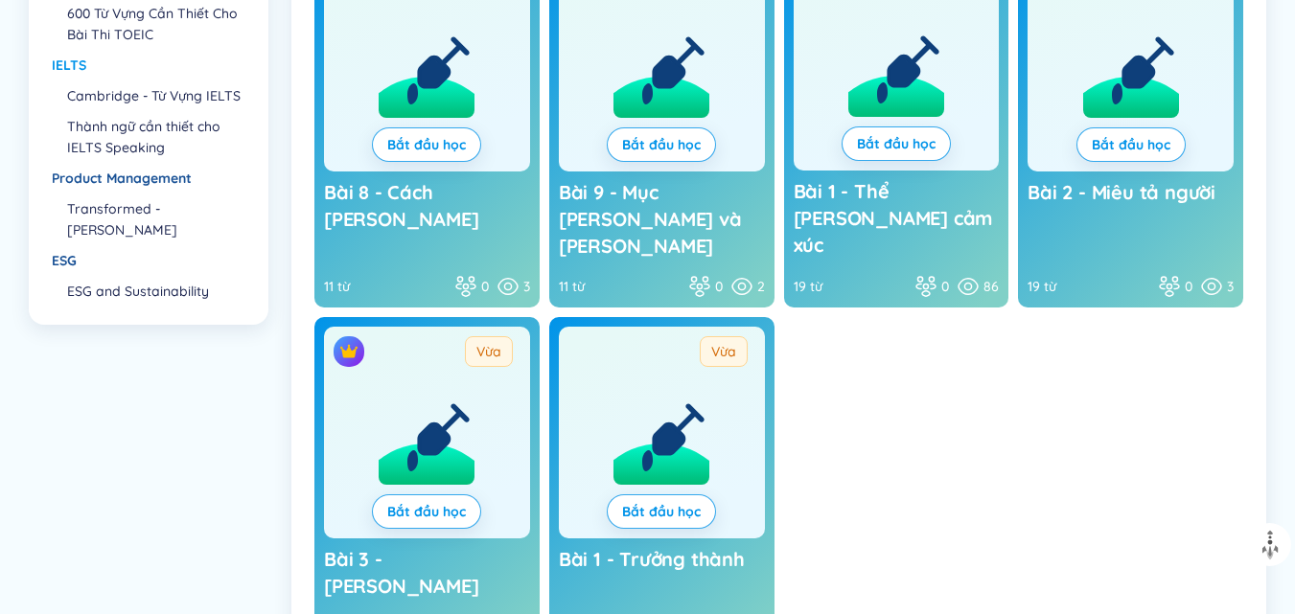
scroll to position [813, 0]
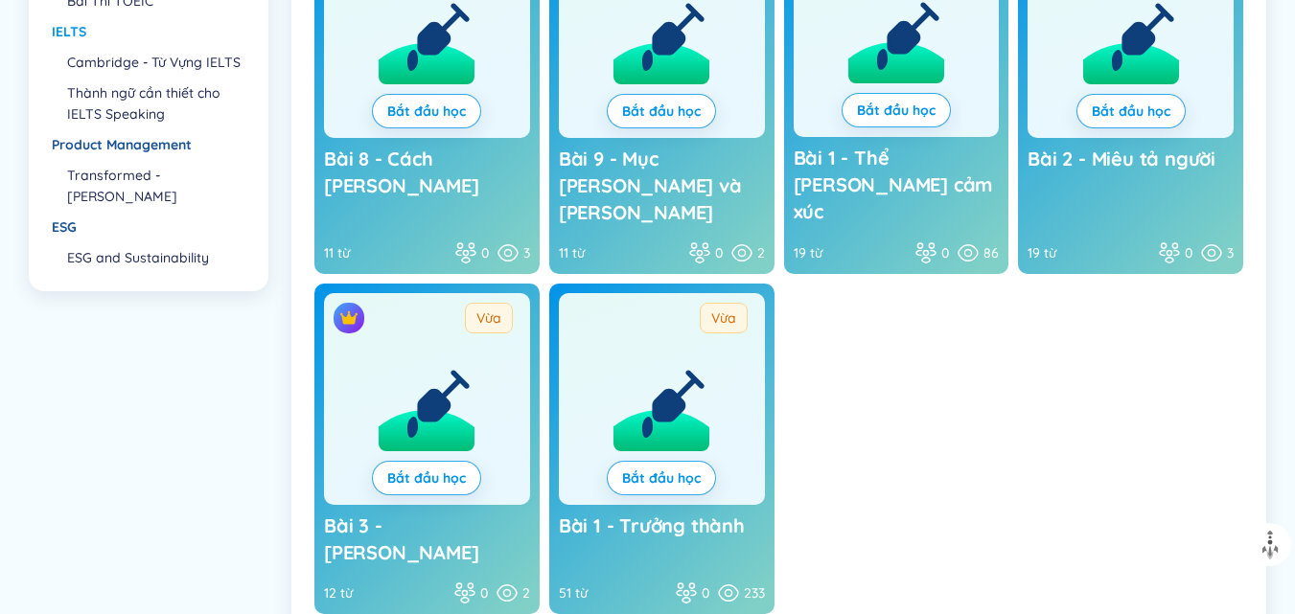
click at [657, 392] on icon at bounding box center [670, 405] width 27 height 27
click at [666, 468] on link "Bắt đầu học" at bounding box center [661, 478] width 79 height 21
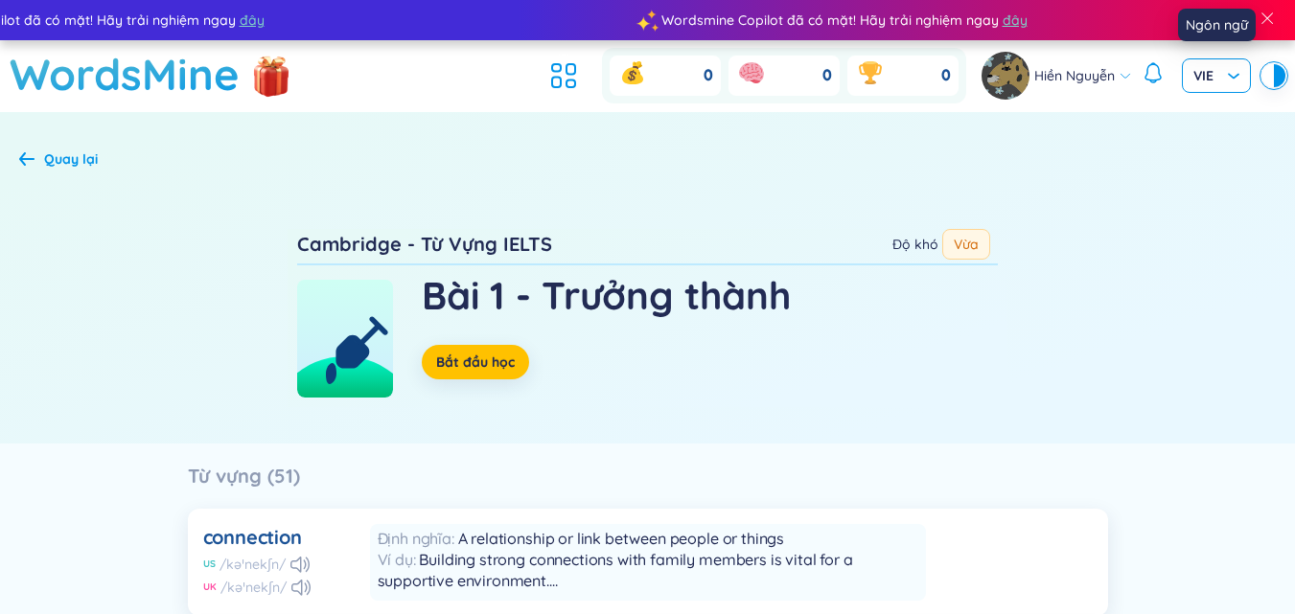
click at [1207, 70] on span "VIE" at bounding box center [1216, 75] width 46 height 19
click at [1205, 119] on div "VIE" at bounding box center [1216, 115] width 46 height 21
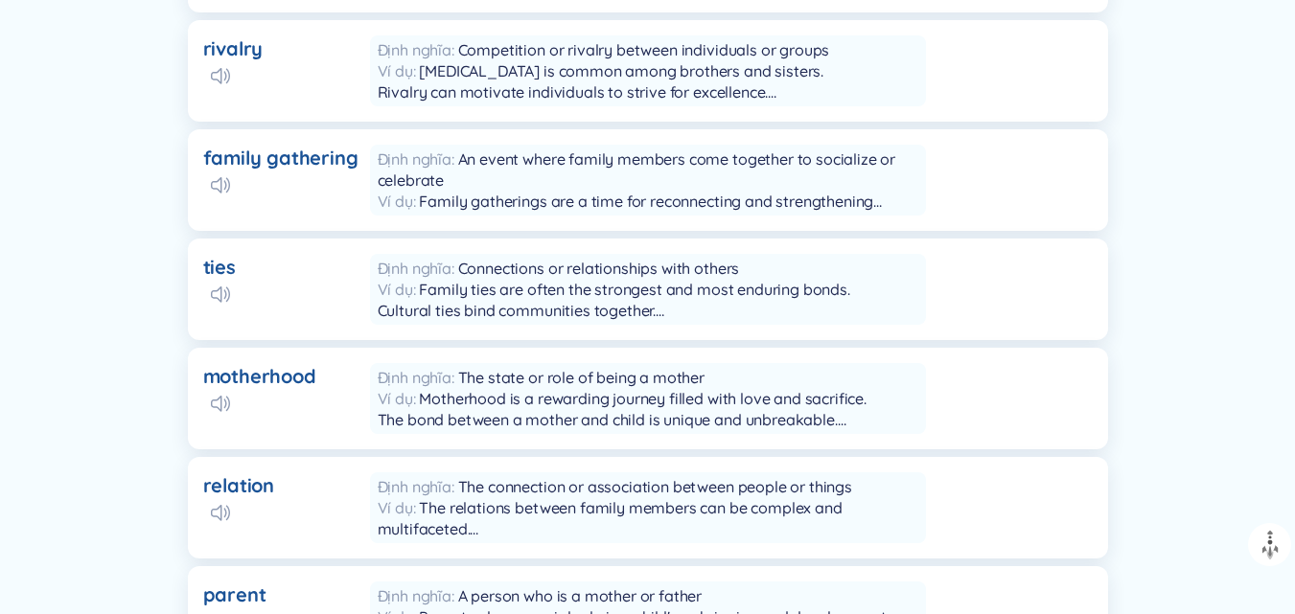
scroll to position [1112, 0]
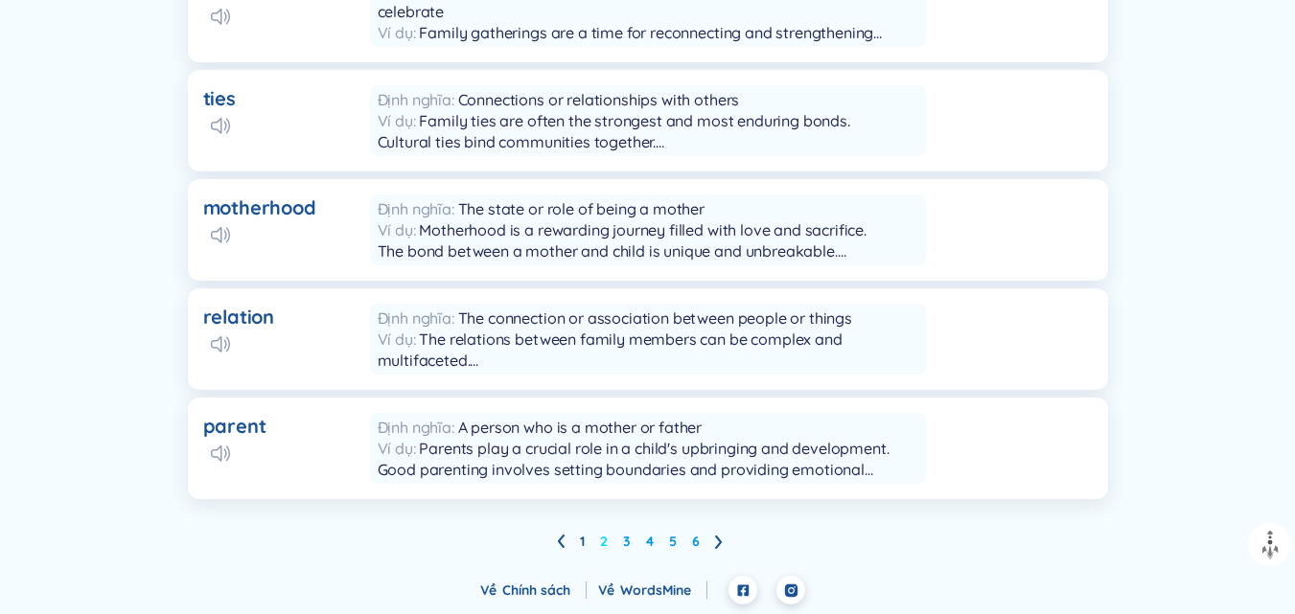
click at [604, 546] on link "2" at bounding box center [604, 541] width 8 height 29
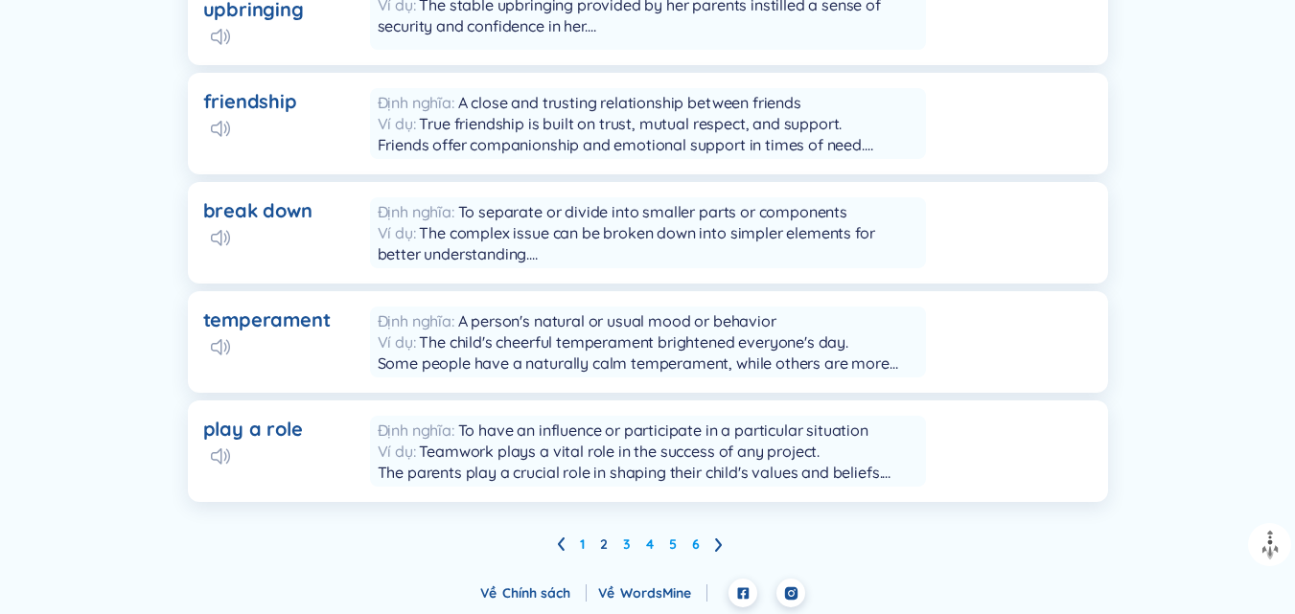
scroll to position [1104, 0]
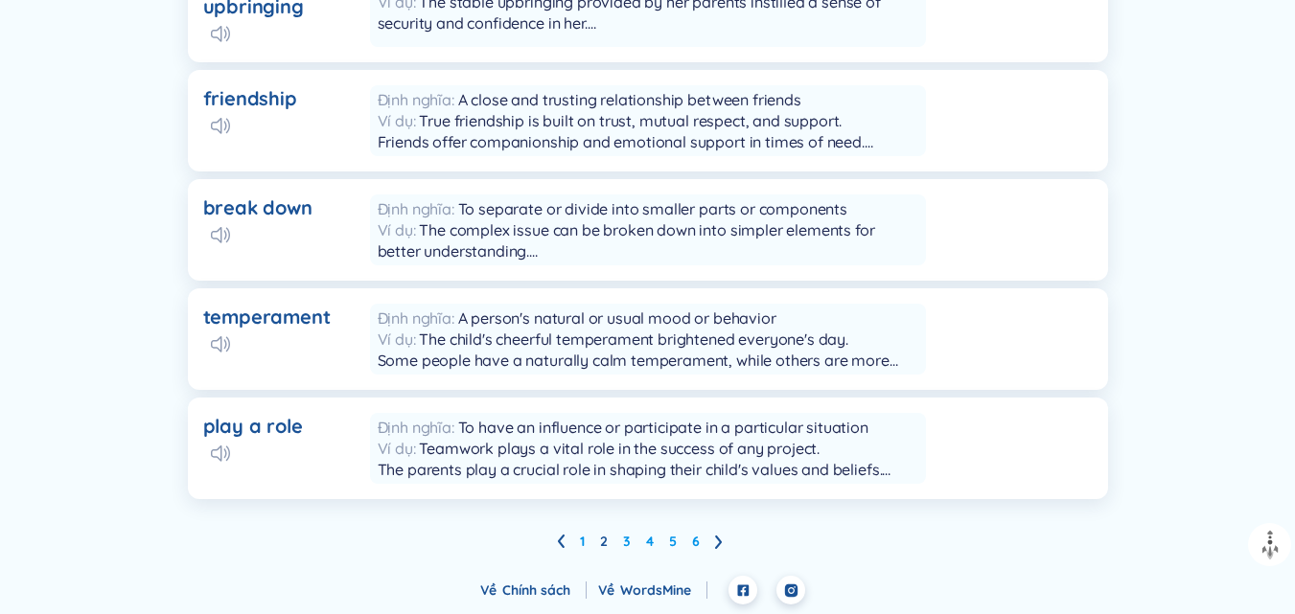
click at [720, 541] on icon at bounding box center [718, 542] width 7 height 13
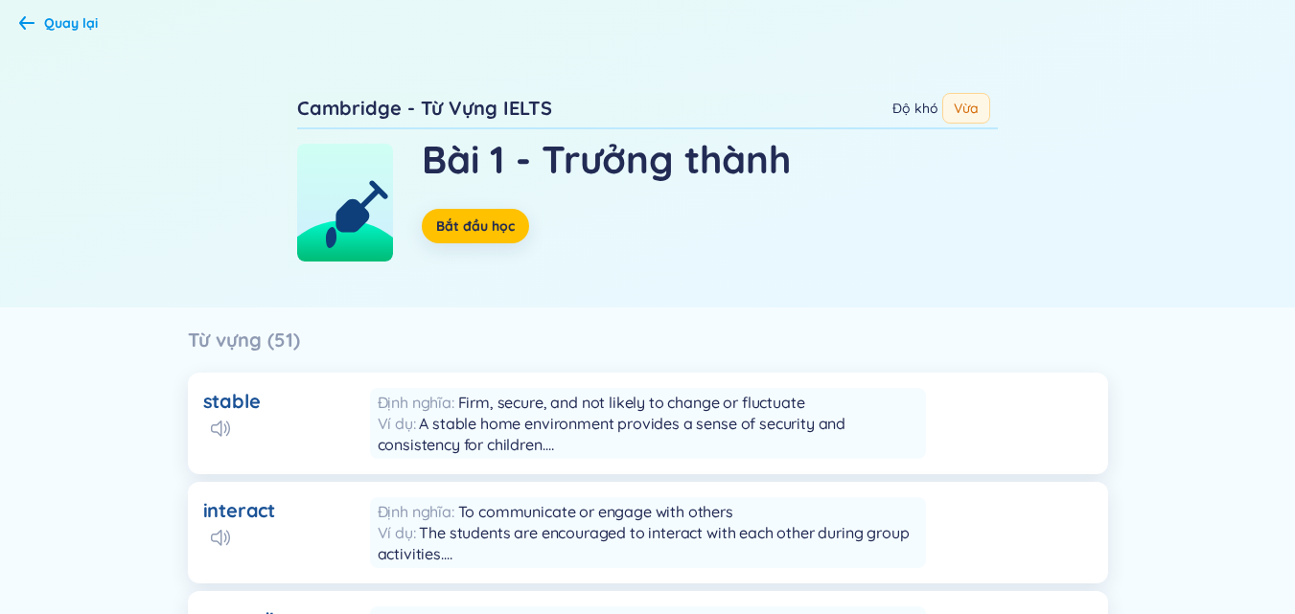
scroll to position [0, 0]
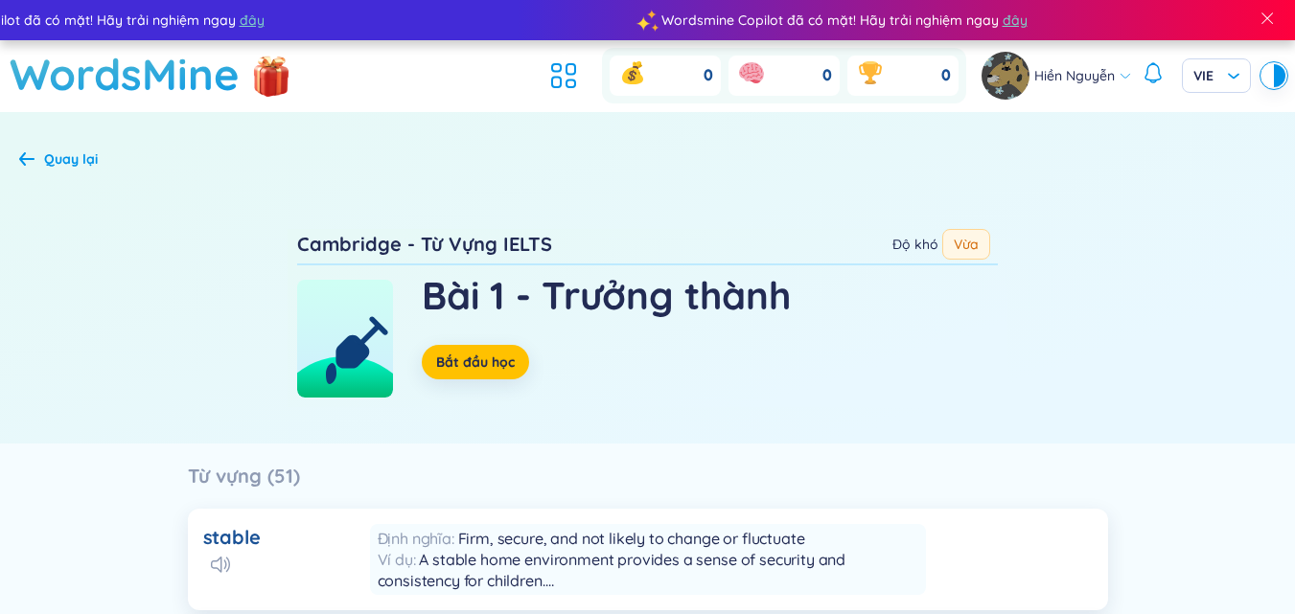
click at [72, 145] on div "Quay lại" at bounding box center [647, 160] width 1295 height 81
click at [963, 243] on span "Vừa" at bounding box center [966, 244] width 48 height 31
click at [487, 363] on span "Bắt đầu học" at bounding box center [475, 362] width 79 height 19
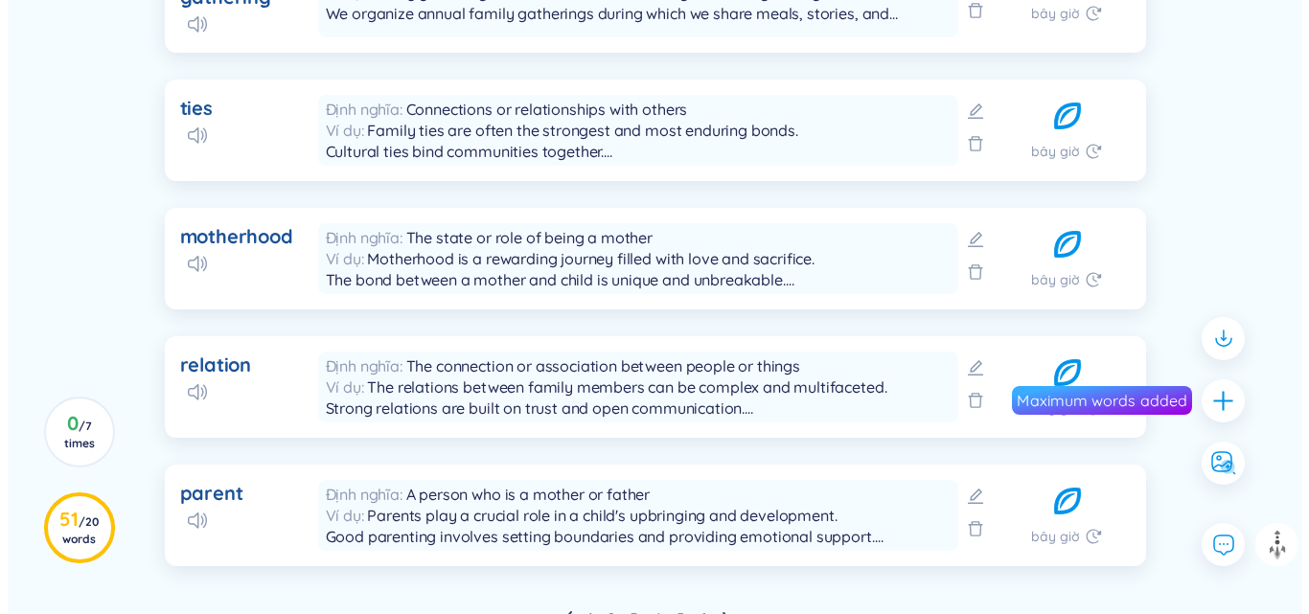
scroll to position [1313, 0]
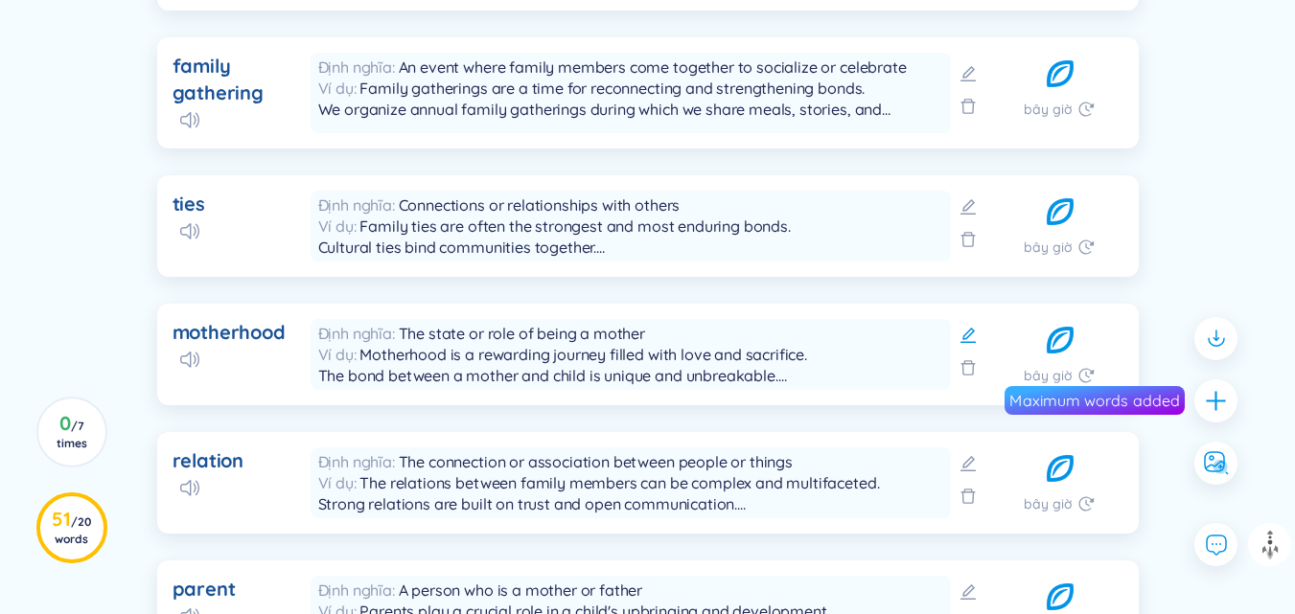
click at [964, 329] on icon at bounding box center [968, 335] width 19 height 19
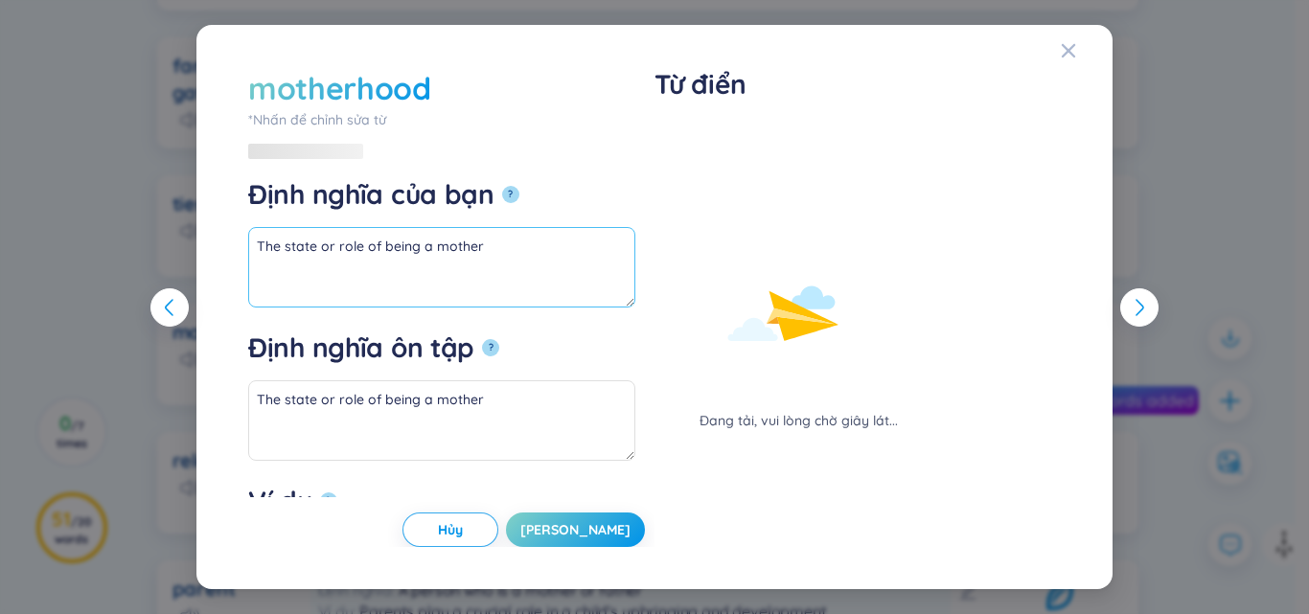
type textarea "Motherhood is a rewarding journey filled with love and sacrifice. The bond betw…"
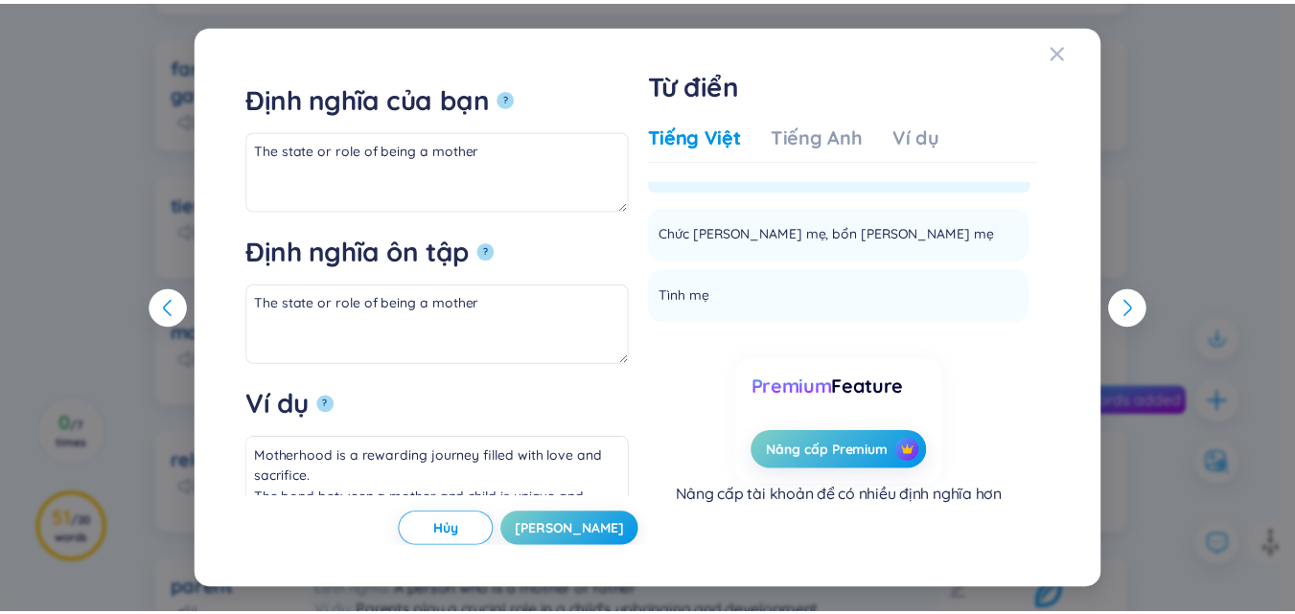
scroll to position [0, 0]
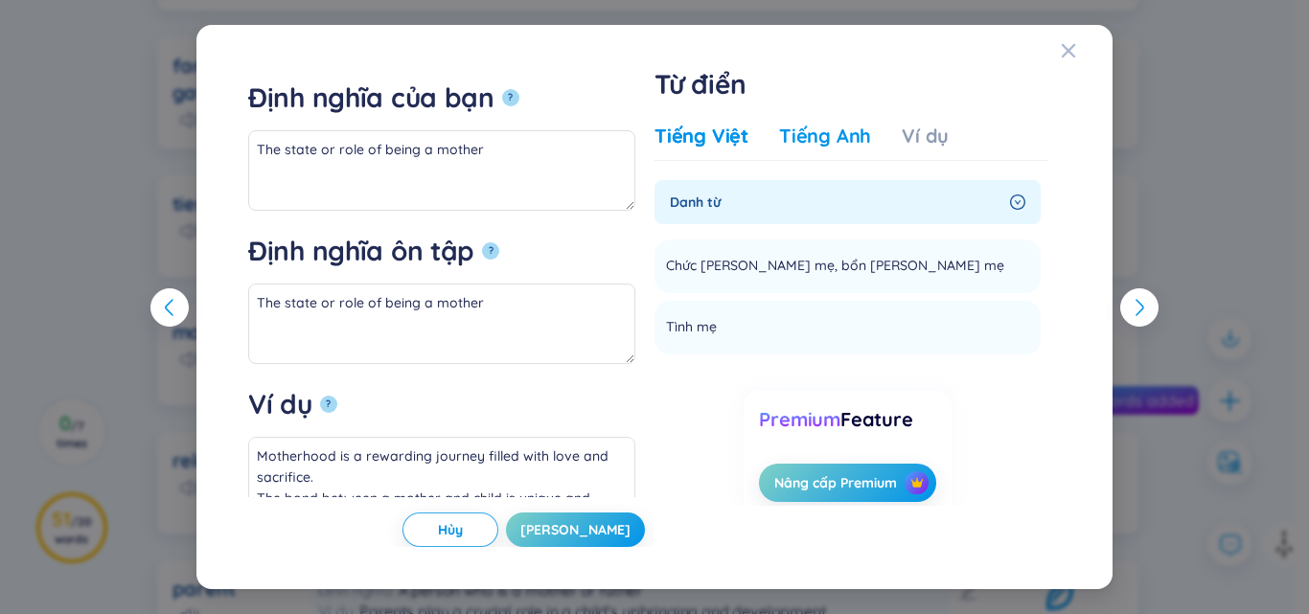
click at [831, 139] on div "Tiếng Anh" at bounding box center [825, 136] width 92 height 27
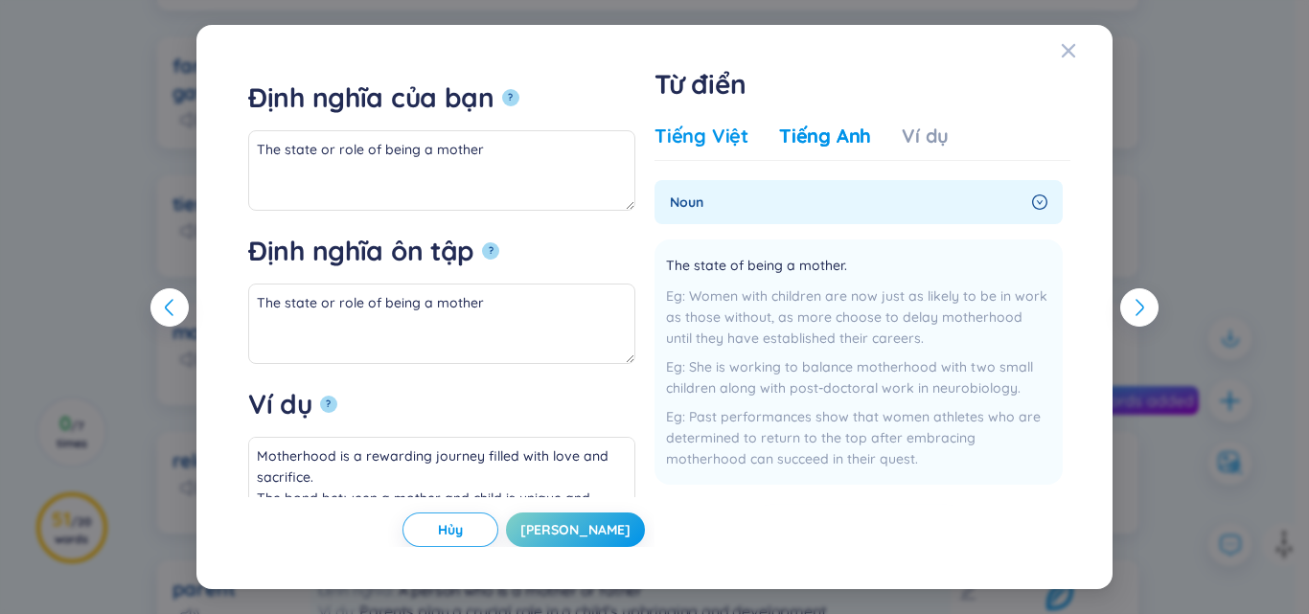
click at [692, 139] on div "Tiếng Việt" at bounding box center [702, 136] width 94 height 27
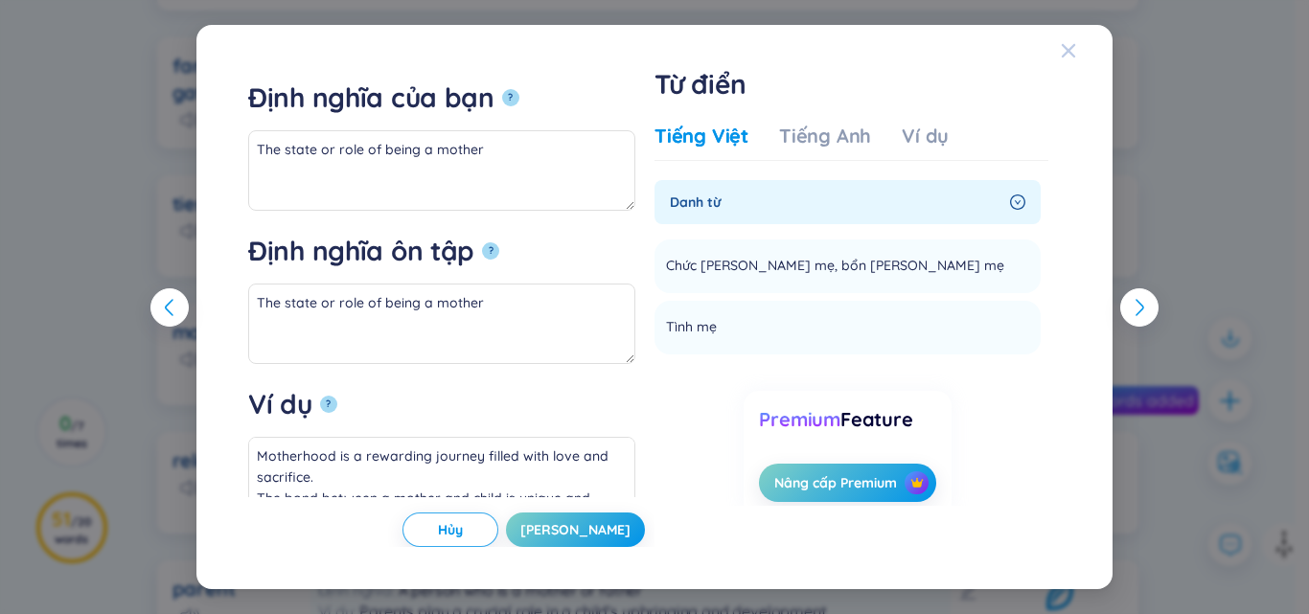
click at [1067, 46] on icon "Close" at bounding box center [1068, 50] width 15 height 15
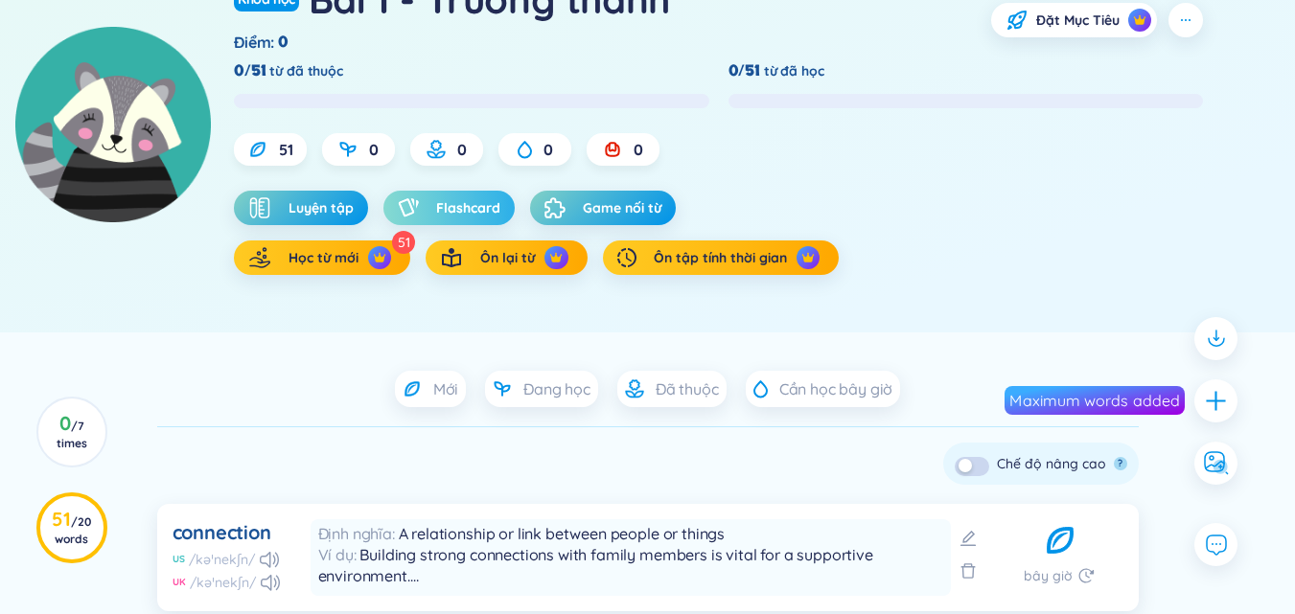
scroll to position [192, 0]
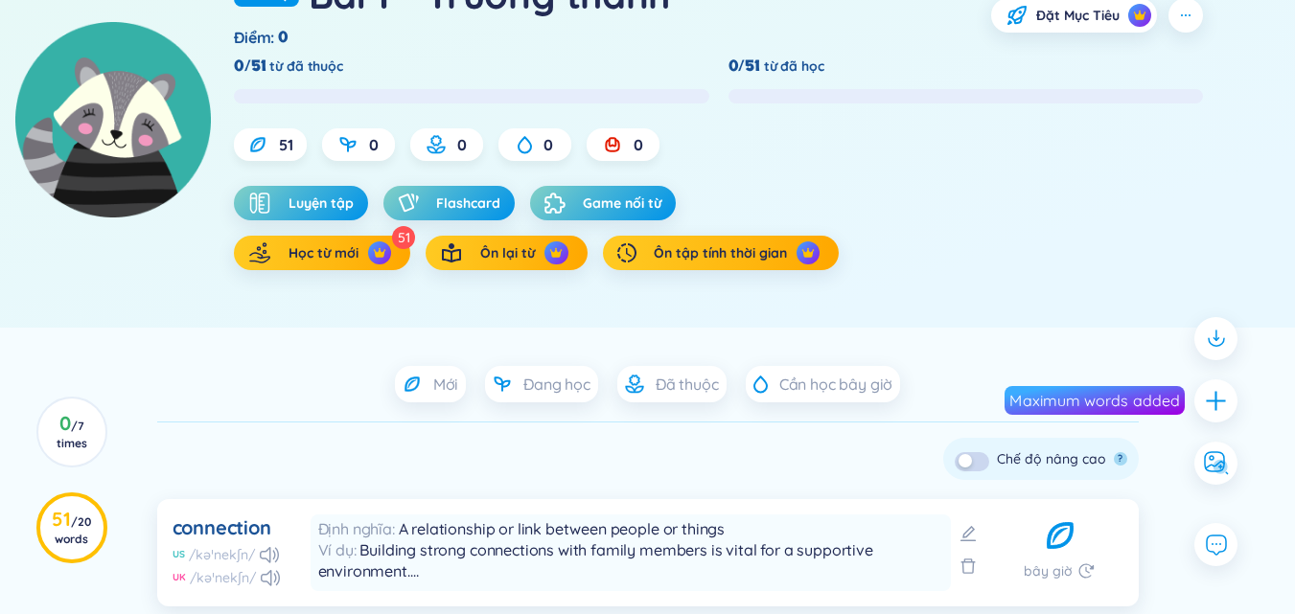
click at [142, 174] on img at bounding box center [113, 120] width 196 height 196
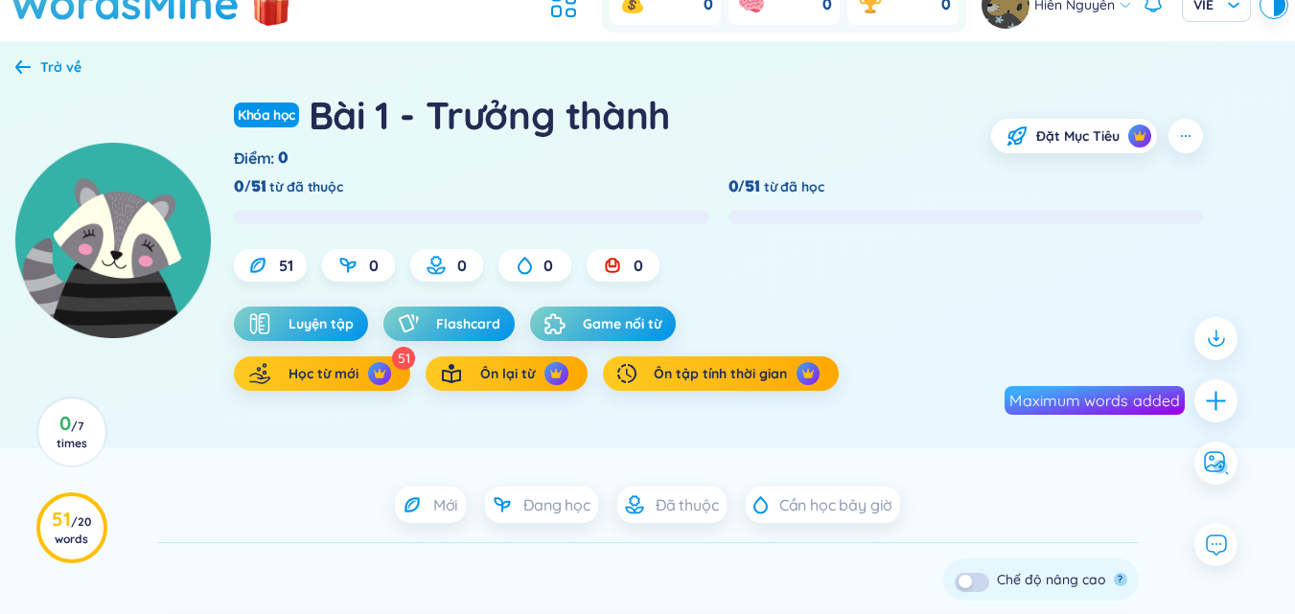
scroll to position [0, 0]
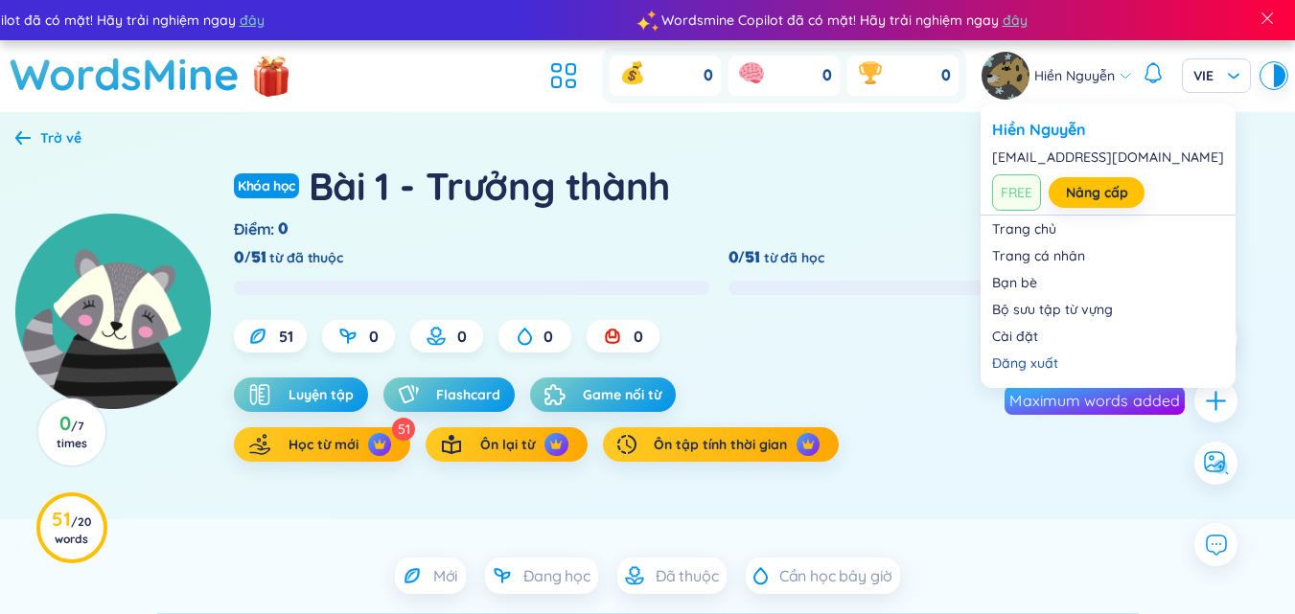
click at [1085, 83] on span "Hiền Nguyễn" at bounding box center [1074, 75] width 81 height 21
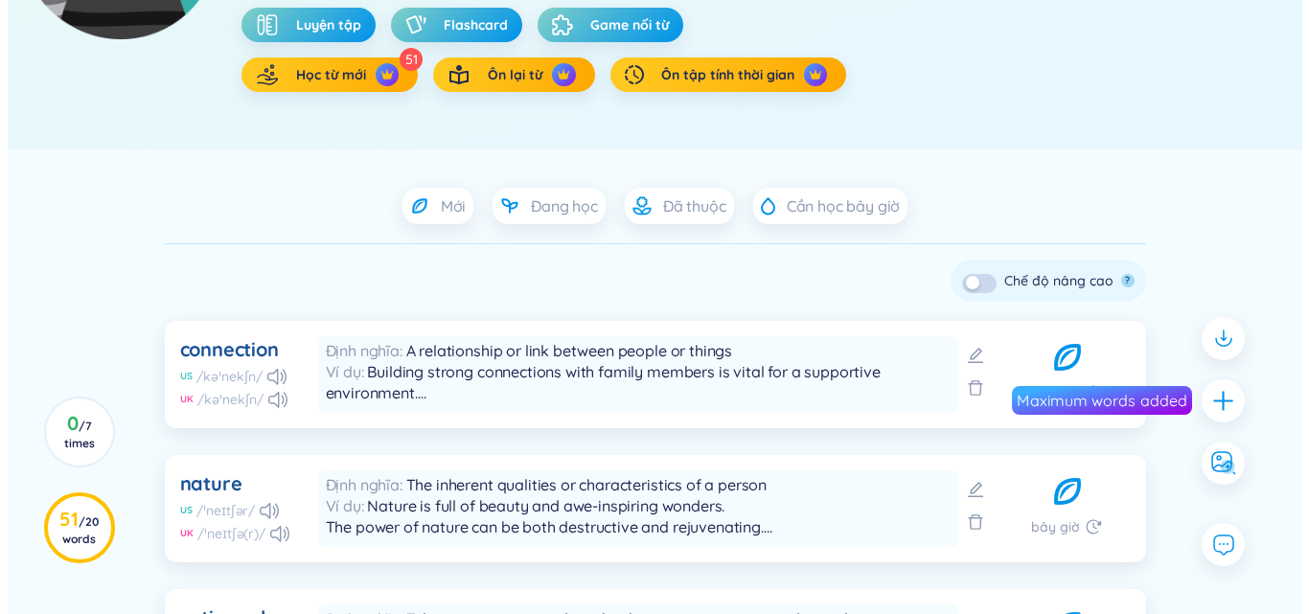
scroll to position [383, 0]
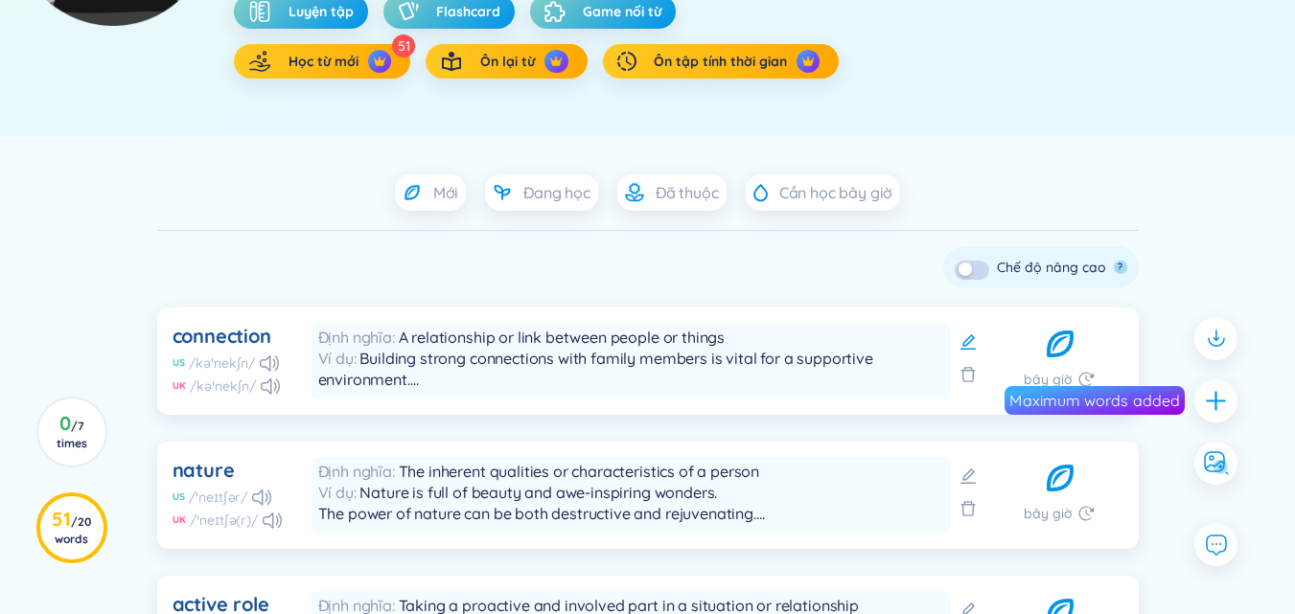
click at [962, 335] on icon at bounding box center [968, 342] width 19 height 19
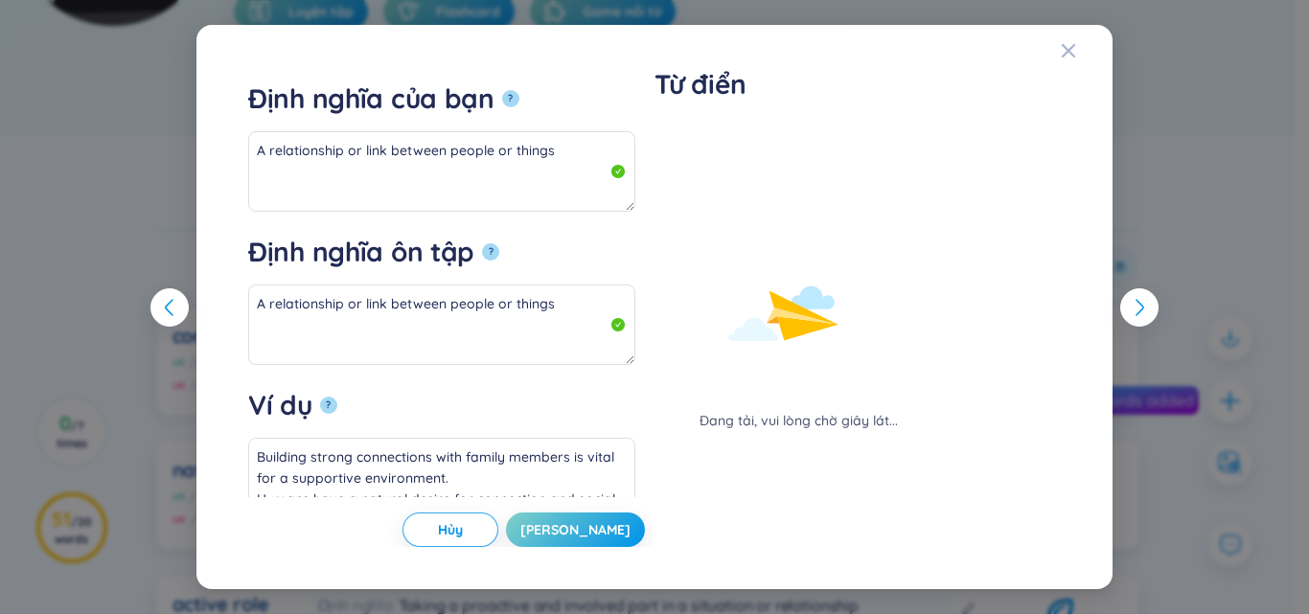
type textarea "Building strong connections with family members is vital for a supportive envir…"
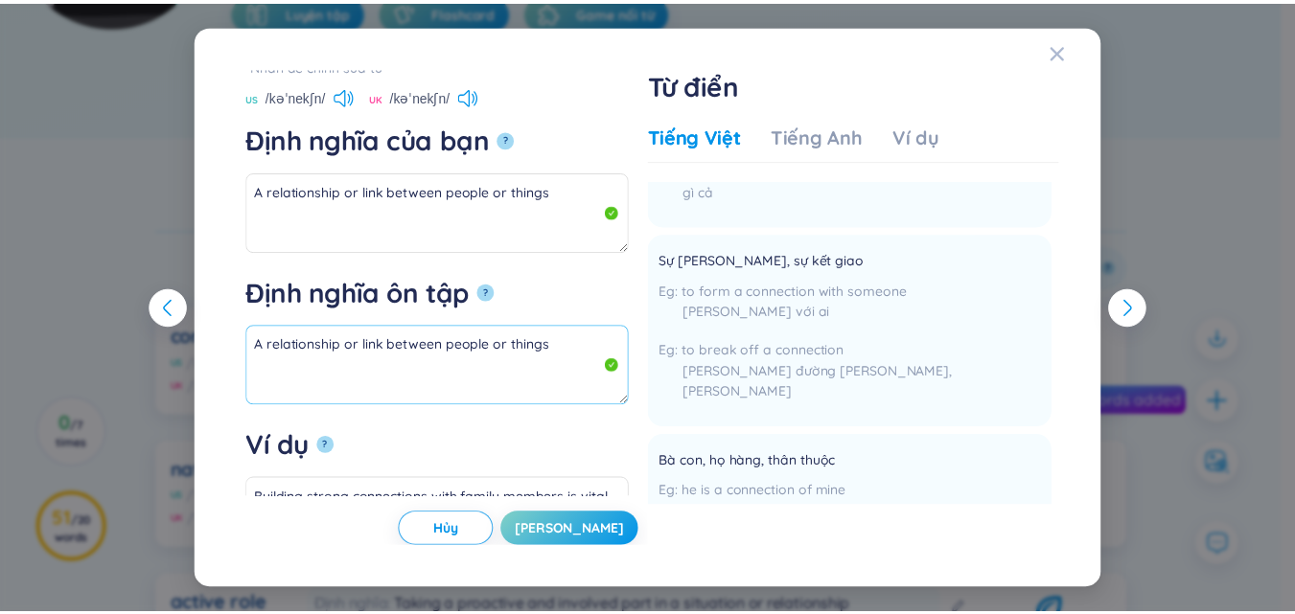
scroll to position [0, 0]
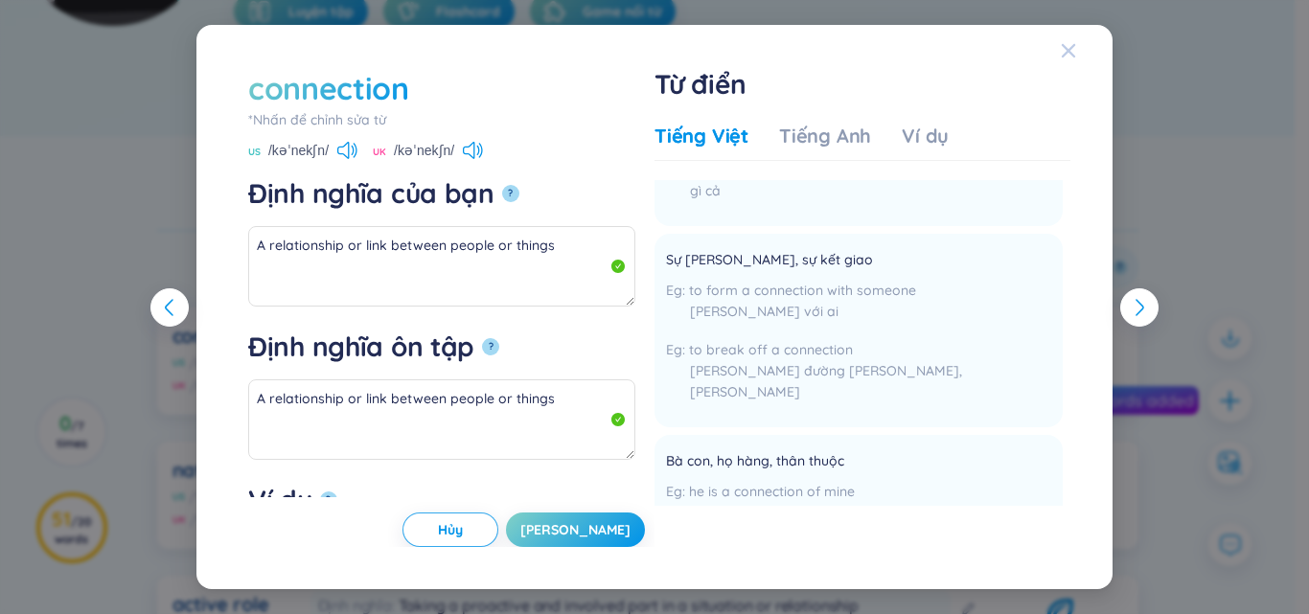
click at [1065, 48] on icon "Close" at bounding box center [1068, 50] width 15 height 15
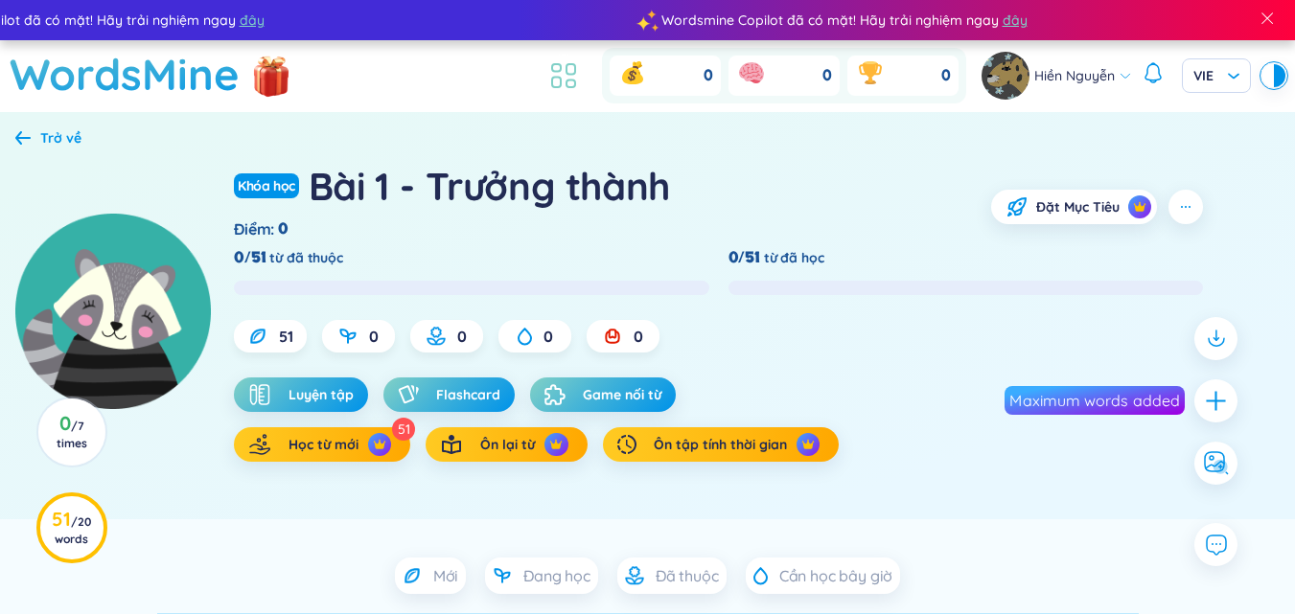
click at [553, 76] on icon at bounding box center [563, 75] width 35 height 35
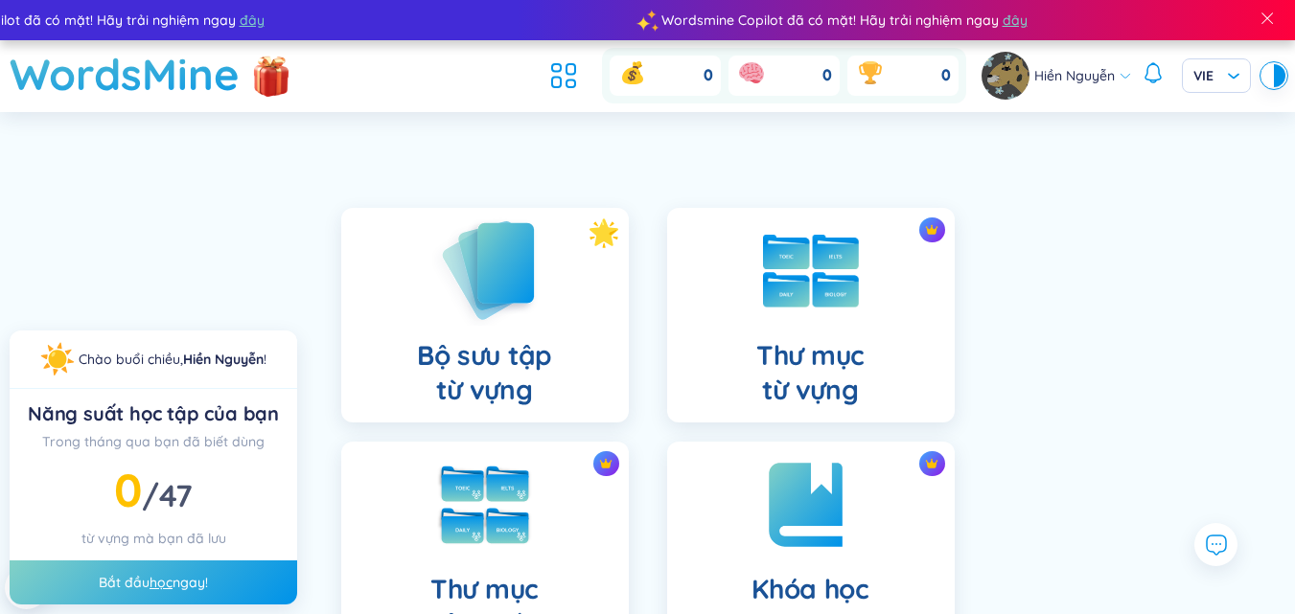
click at [500, 290] on img at bounding box center [484, 270] width 105 height 109
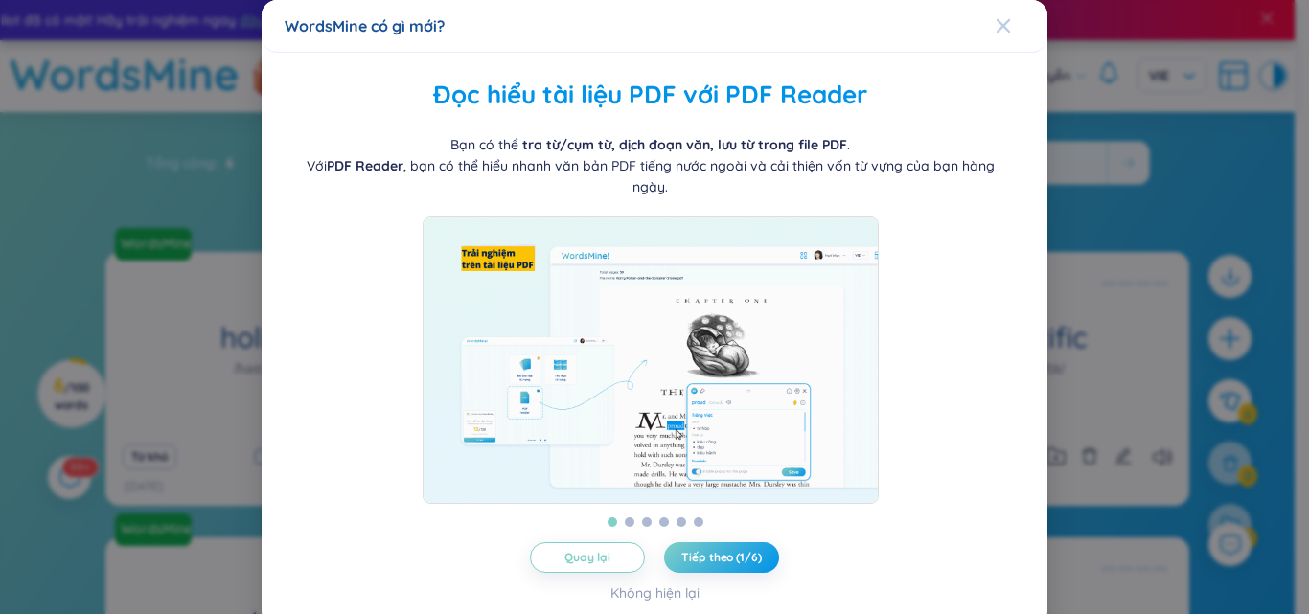
click at [997, 30] on icon "Close" at bounding box center [1003, 25] width 13 height 13
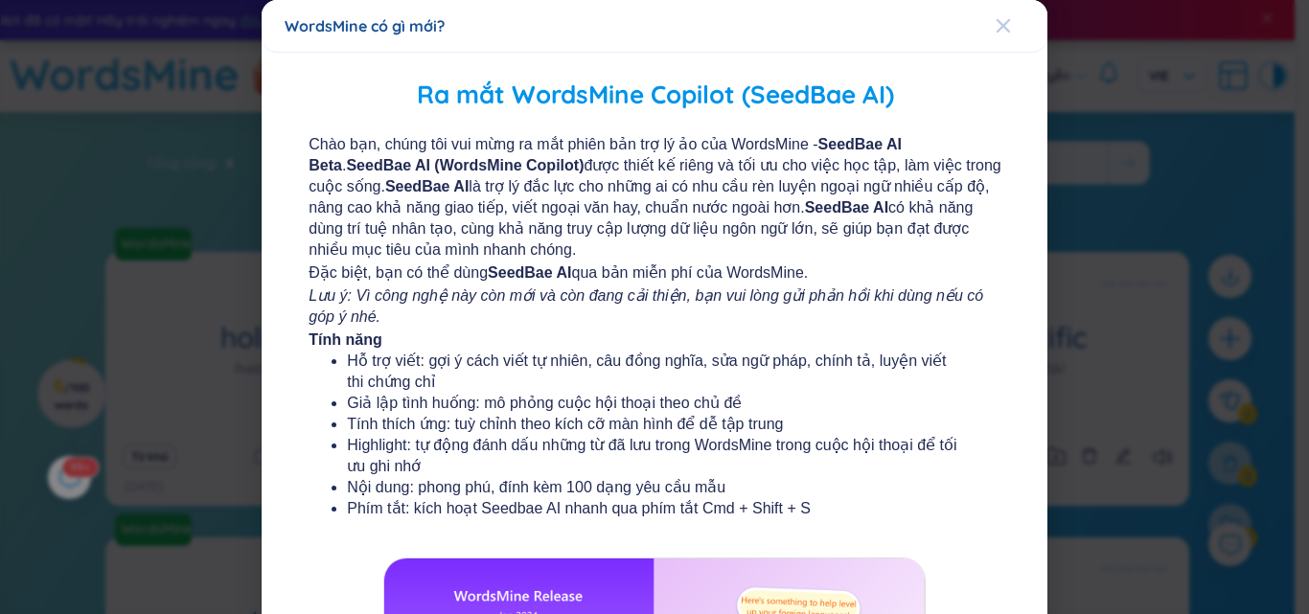
click at [997, 28] on icon "Close" at bounding box center [1003, 25] width 13 height 13
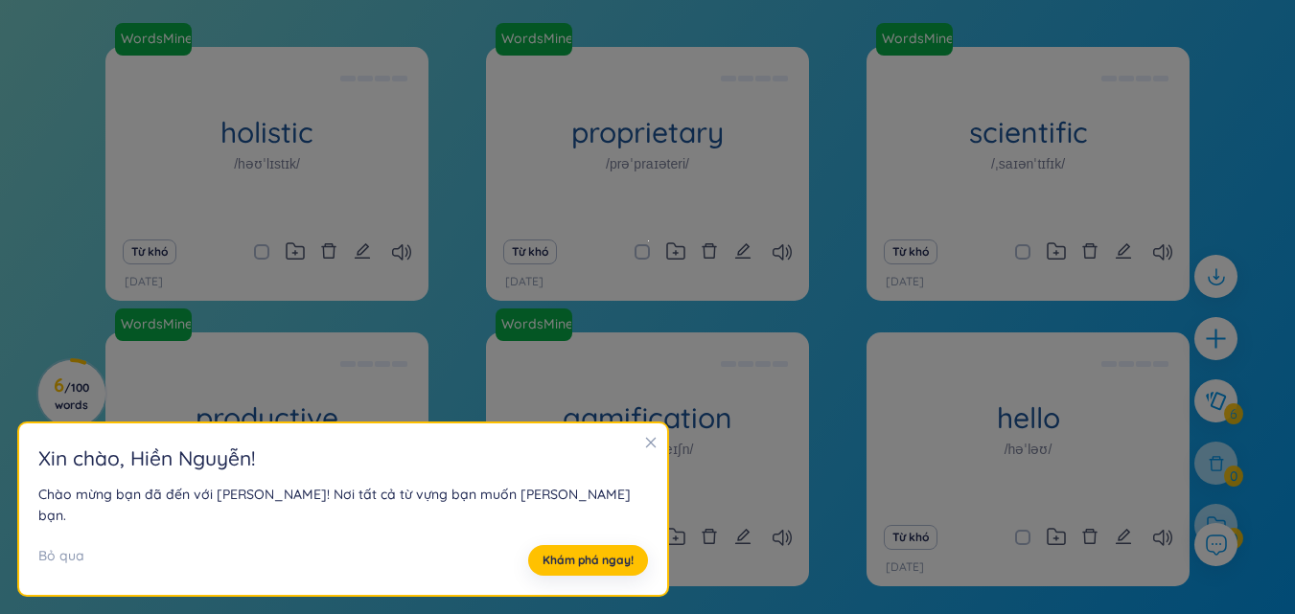
scroll to position [278, 0]
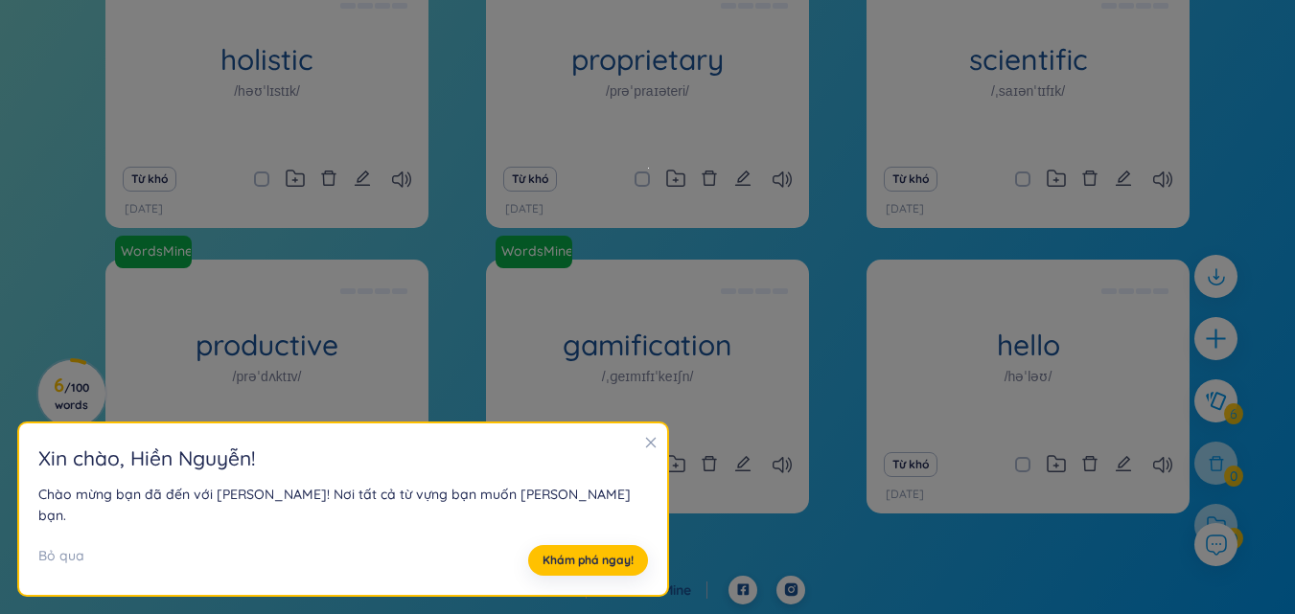
click at [645, 449] on icon "close" at bounding box center [650, 443] width 11 height 11
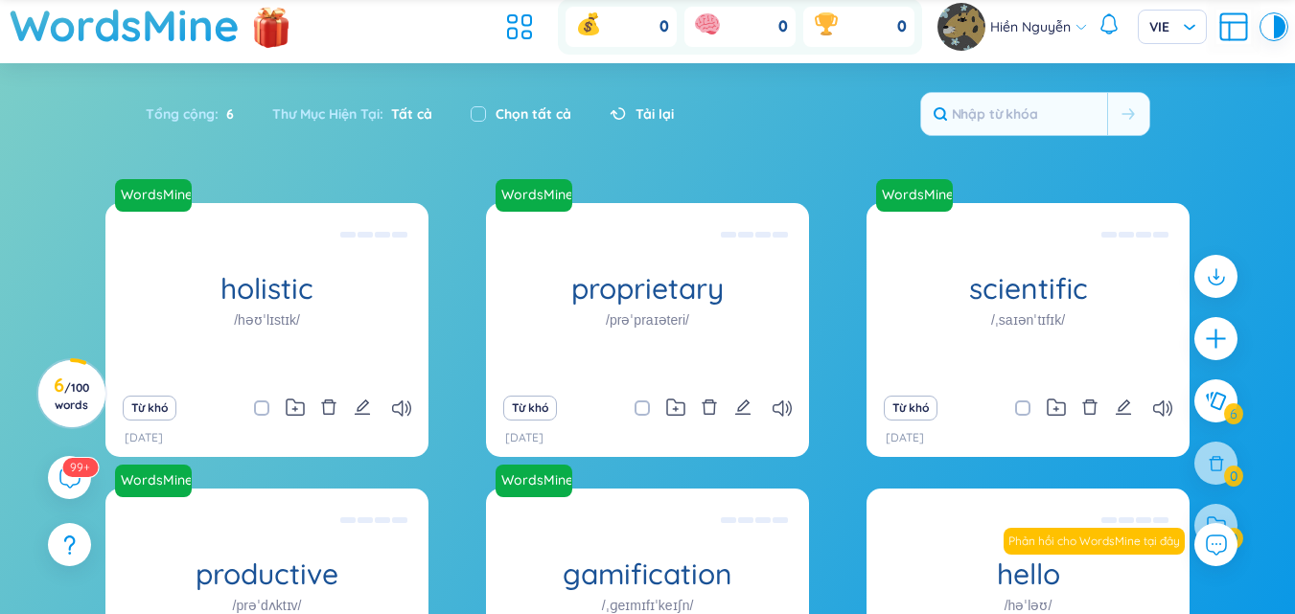
scroll to position [0, 0]
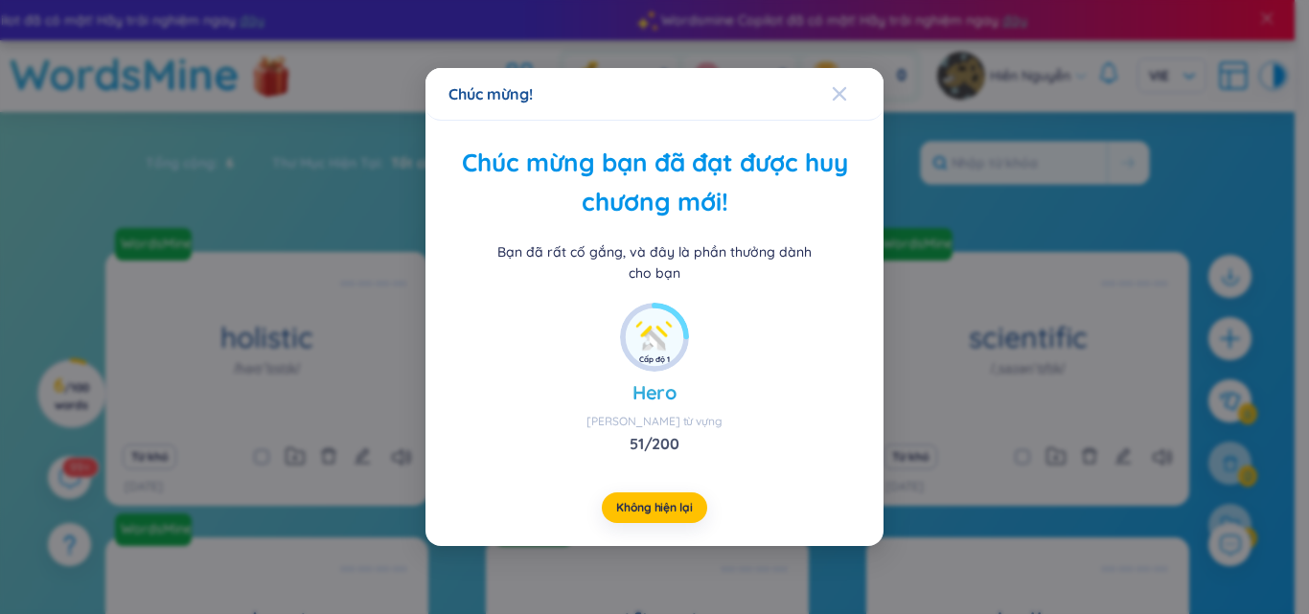
click at [837, 90] on icon "Close" at bounding box center [839, 93] width 13 height 13
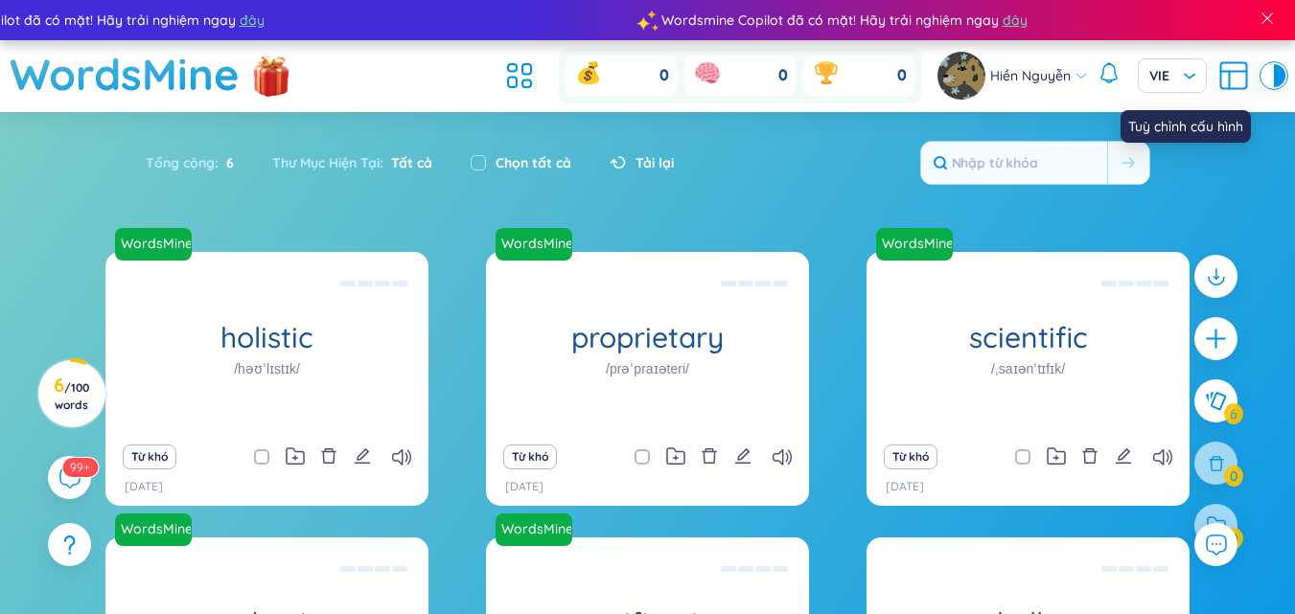
click at [1238, 78] on icon at bounding box center [1233, 75] width 35 height 35
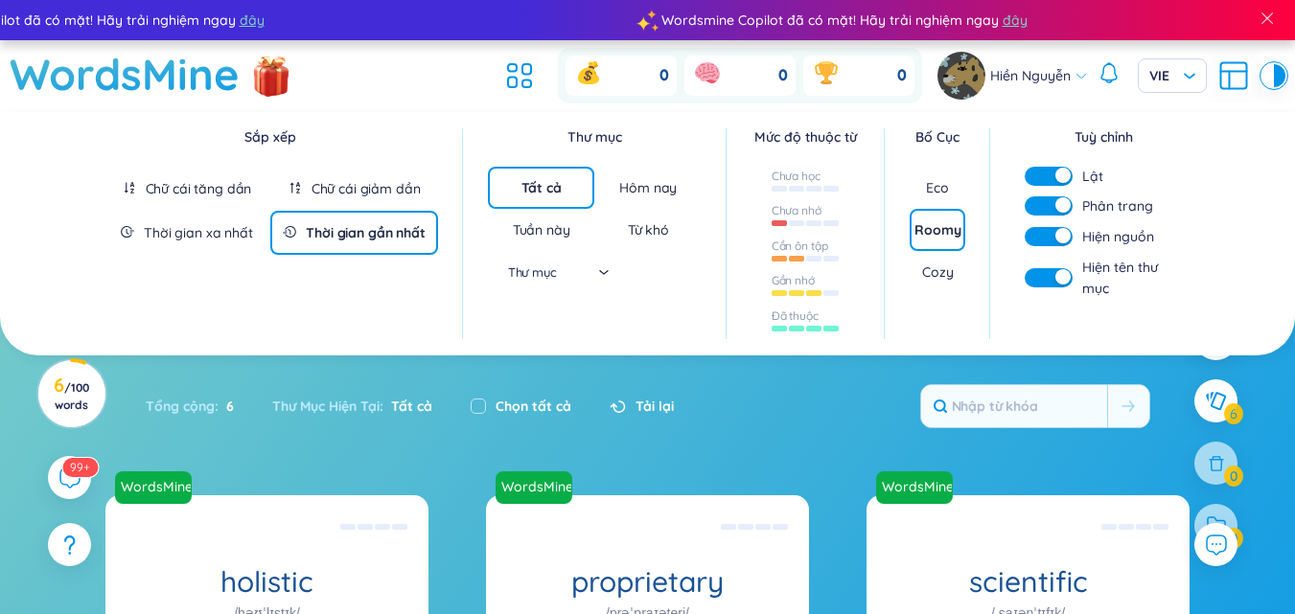
click at [943, 183] on div "Eco" at bounding box center [937, 187] width 23 height 19
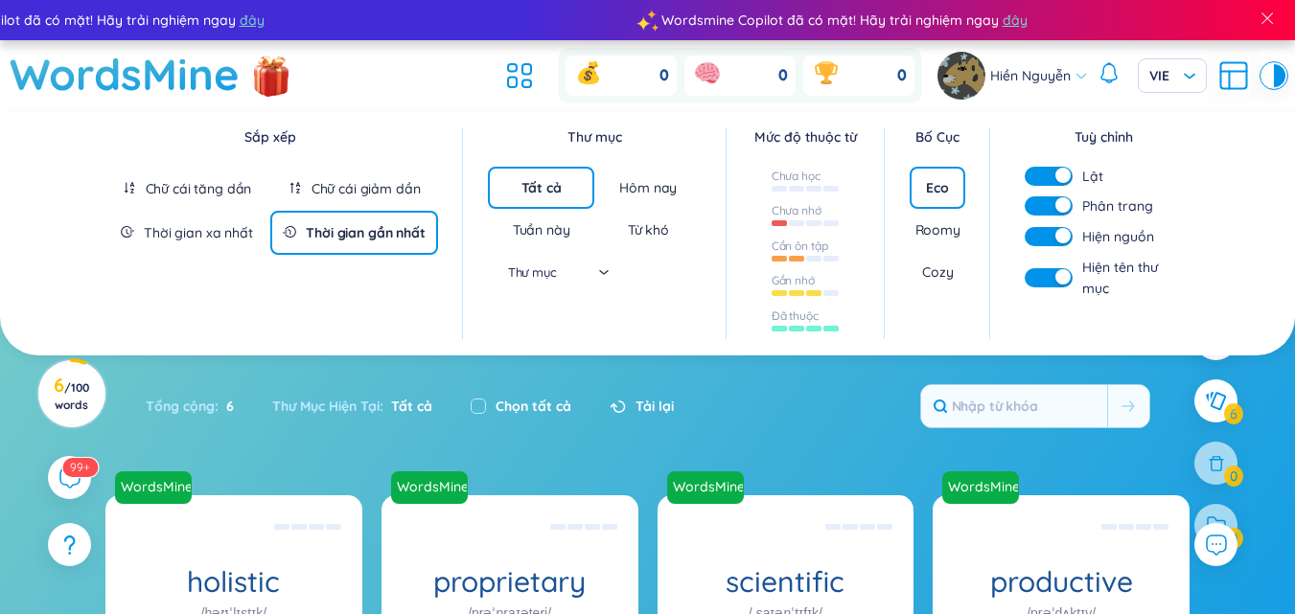
click at [943, 232] on div "Roomy" at bounding box center [937, 229] width 45 height 19
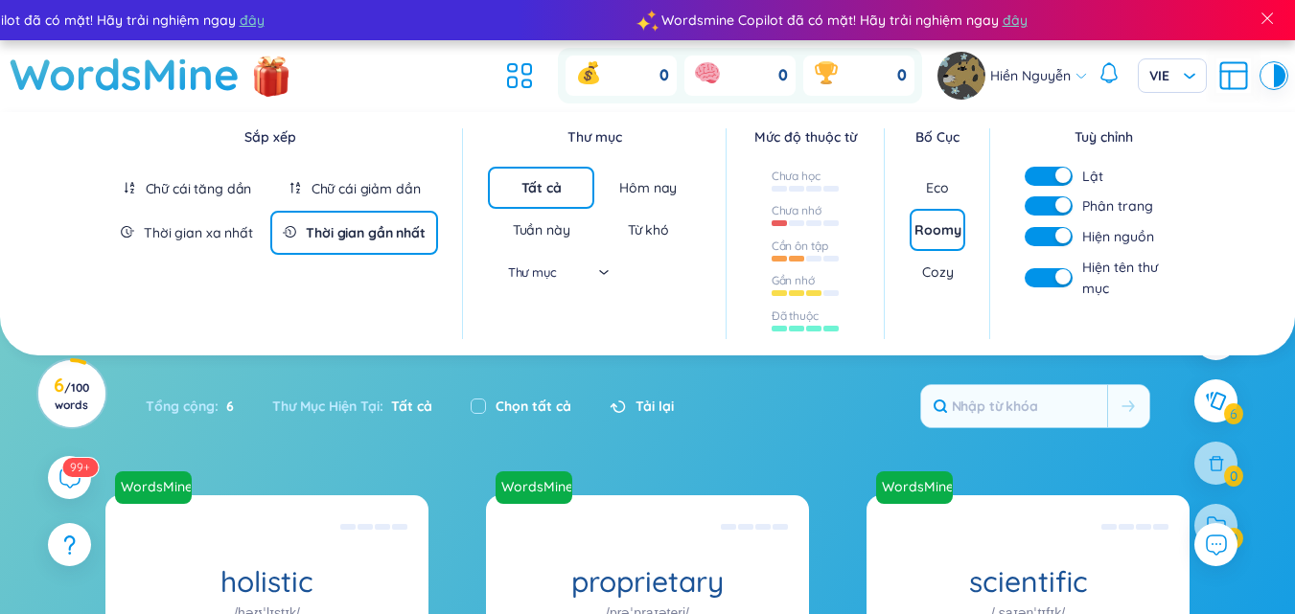
click at [943, 269] on div "Cozy" at bounding box center [937, 272] width 31 height 19
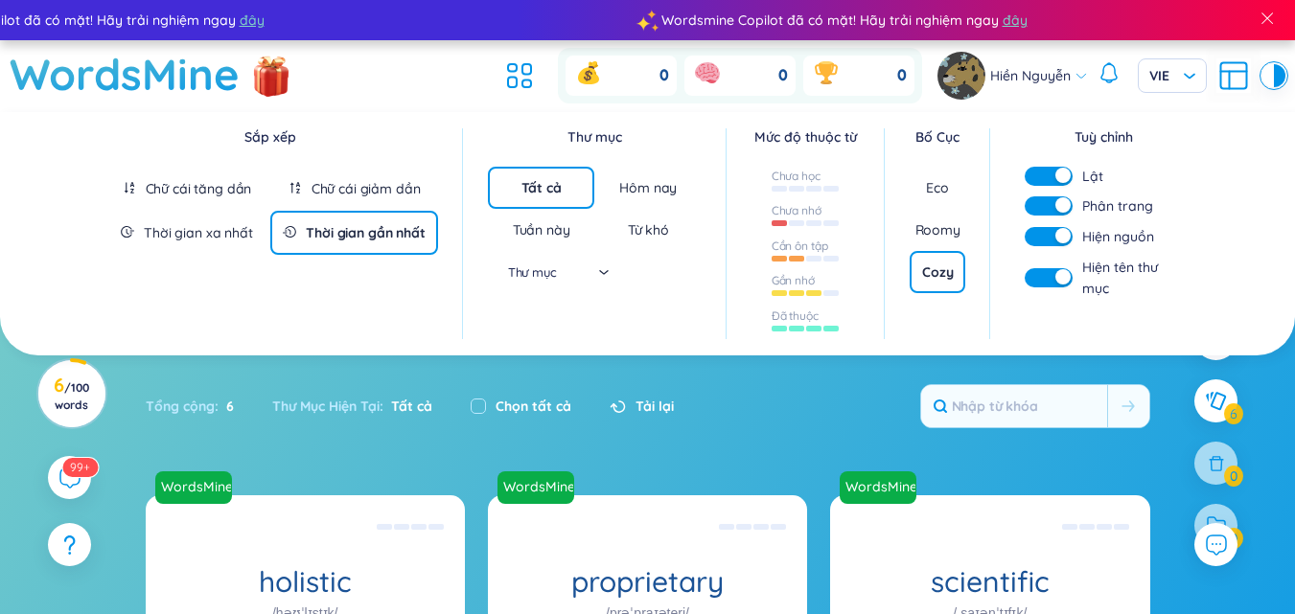
click at [934, 186] on div "Eco" at bounding box center [937, 187] width 23 height 19
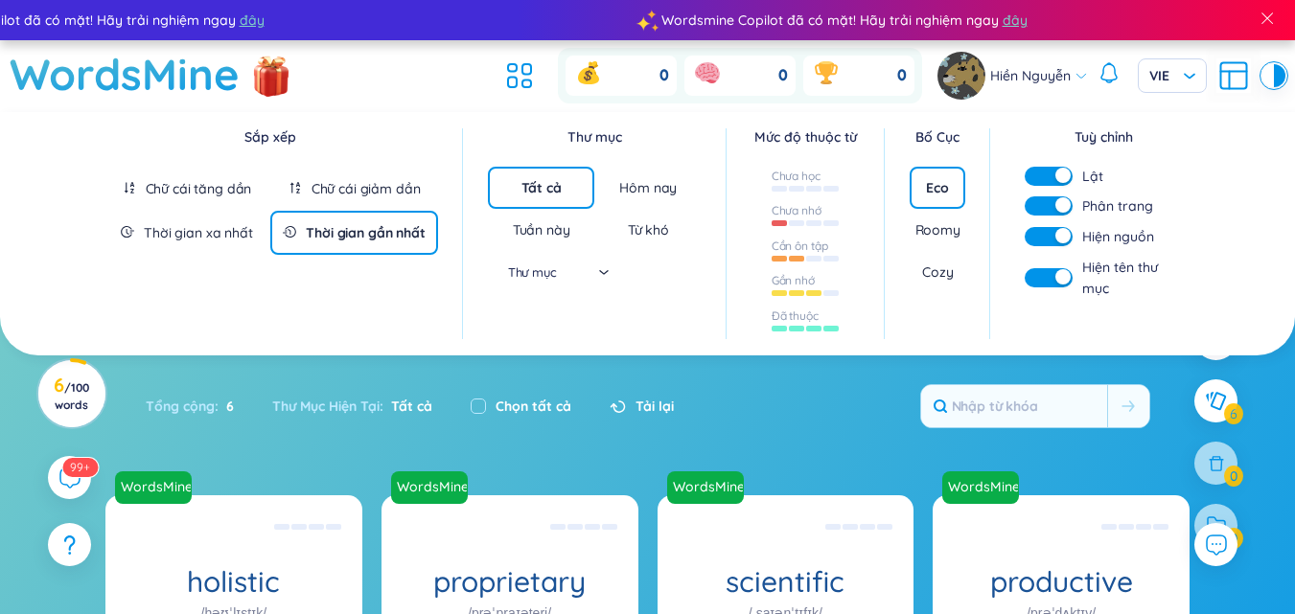
click at [938, 220] on div "Roomy" at bounding box center [937, 229] width 45 height 19
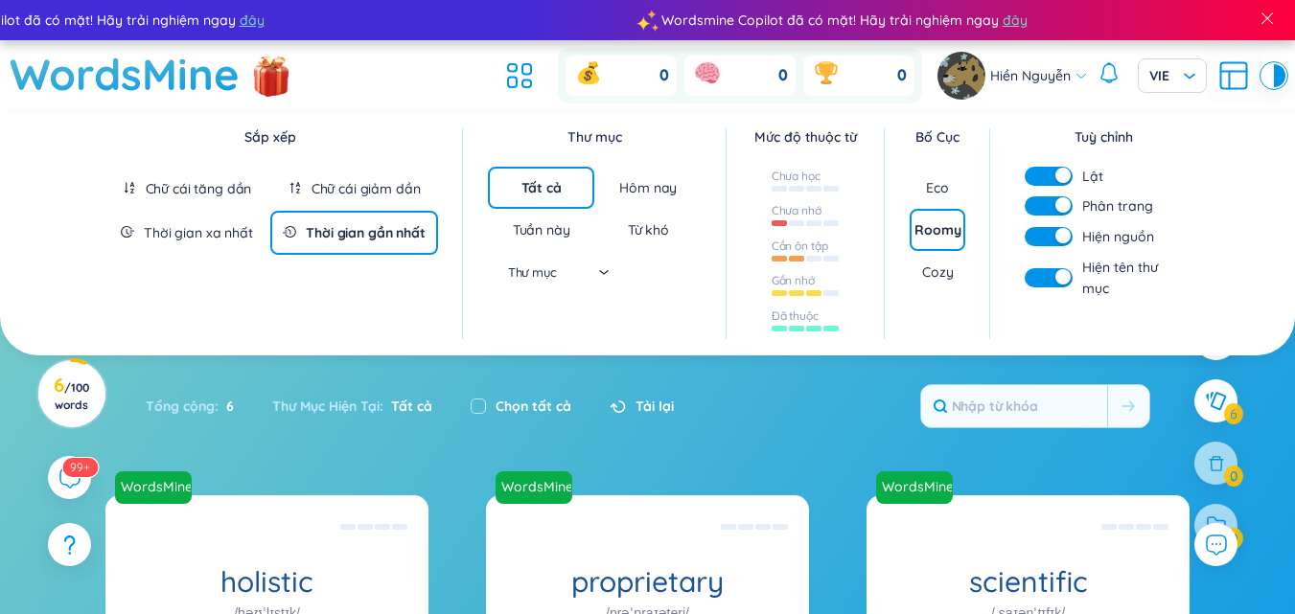
click at [874, 393] on section "Sắp [PERSON_NAME] [PERSON_NAME] [PERSON_NAME] [PERSON_NAME] [PERSON_NAME] gian …" at bounding box center [647, 605] width 1295 height 986
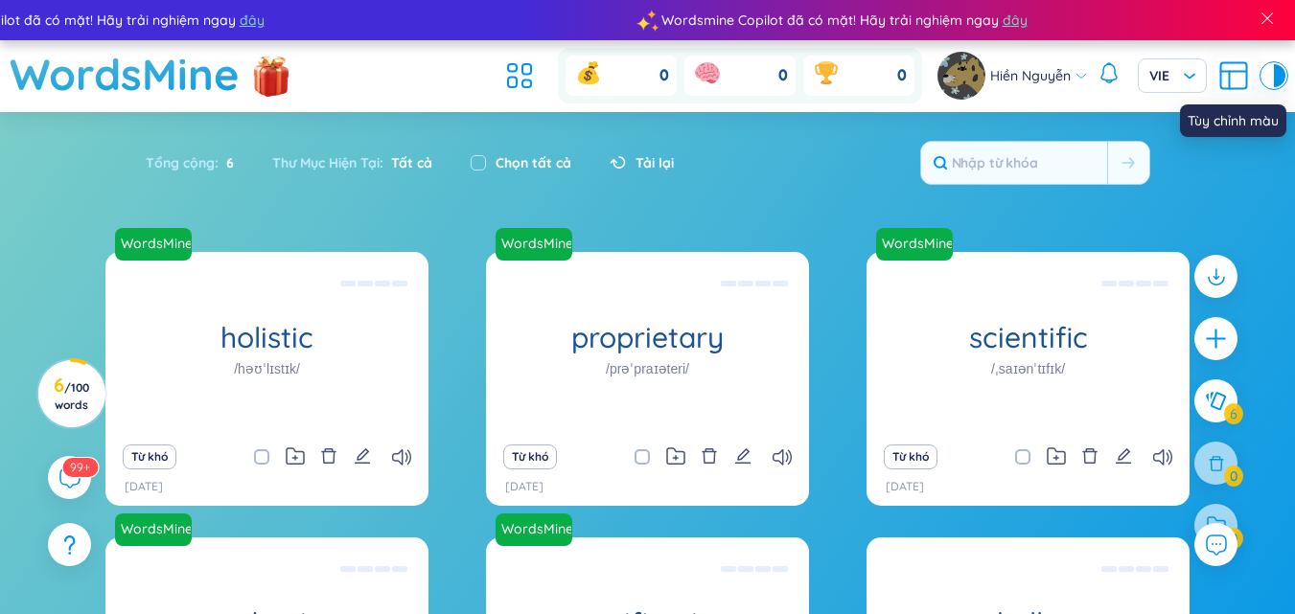
click at [1272, 68] on div at bounding box center [1268, 75] width 12 height 23
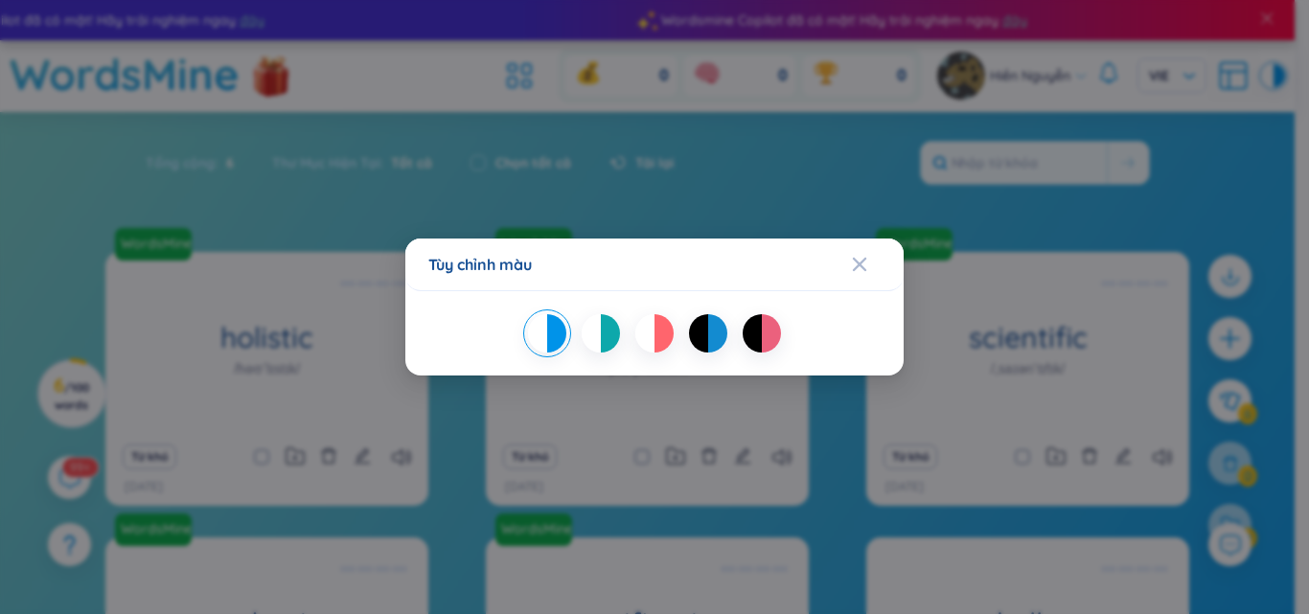
click at [602, 332] on div at bounding box center [610, 333] width 19 height 38
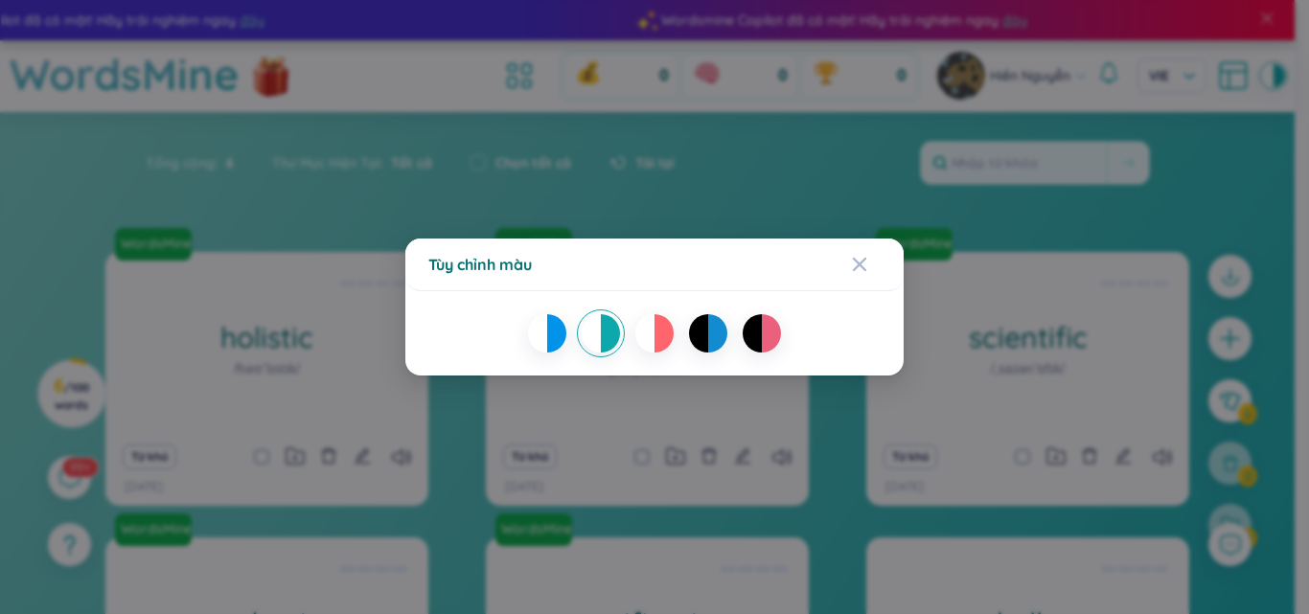
click at [653, 330] on div at bounding box center [645, 333] width 19 height 38
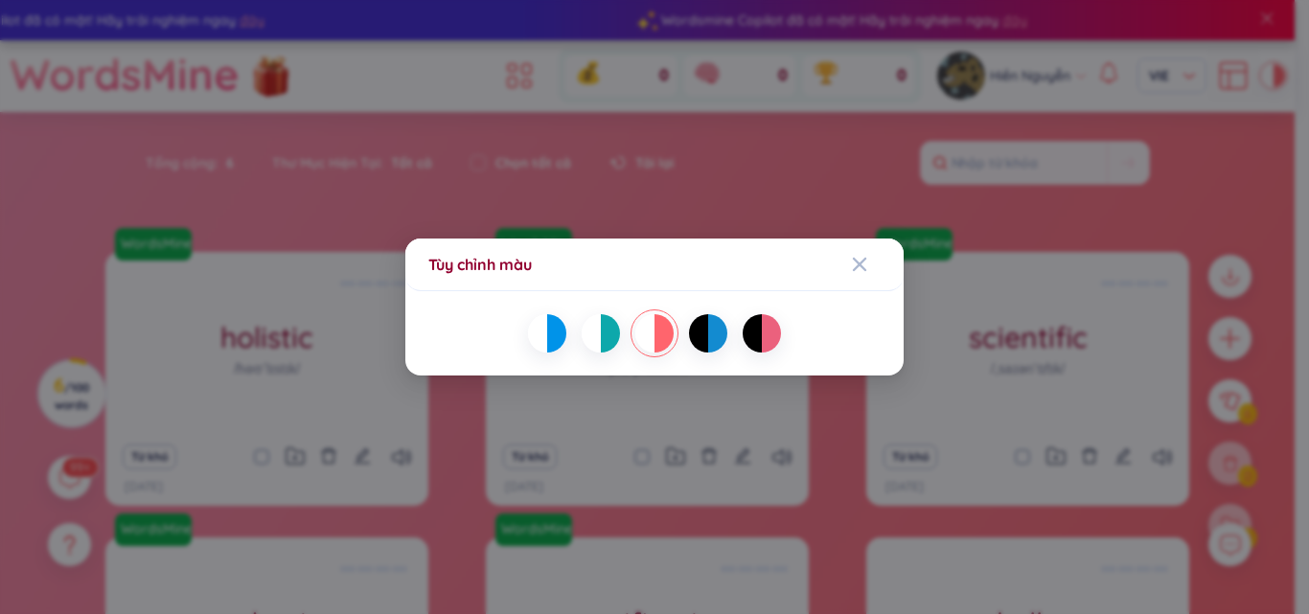
click at [694, 333] on div at bounding box center [698, 333] width 19 height 38
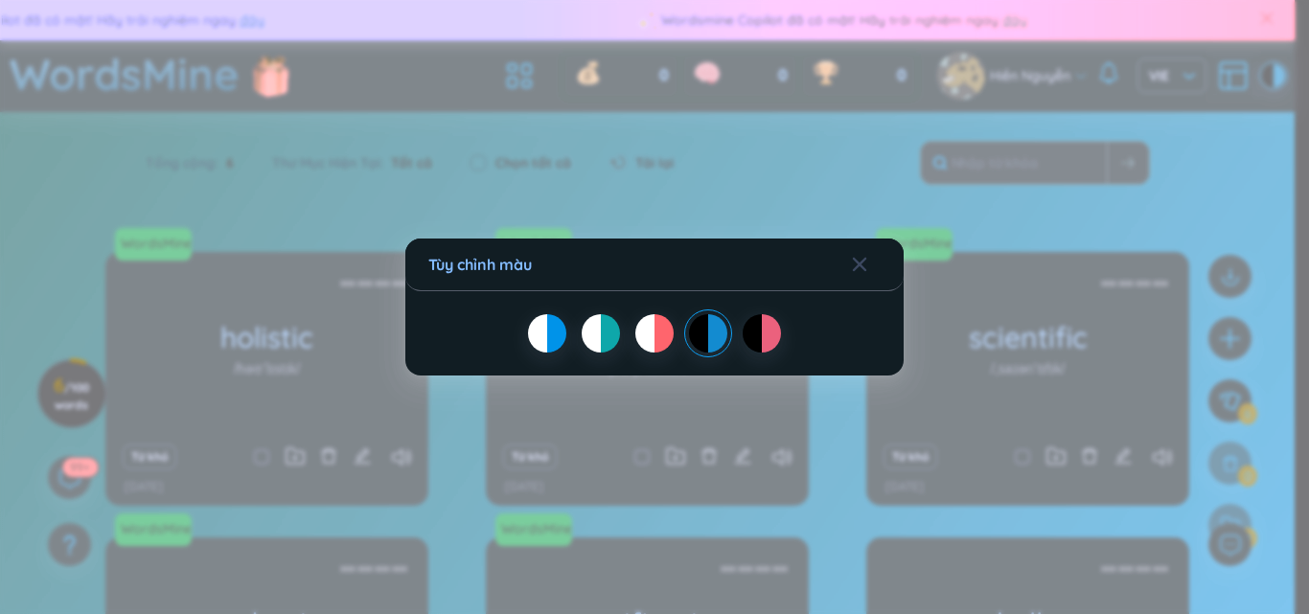
click at [779, 330] on div at bounding box center [771, 333] width 19 height 38
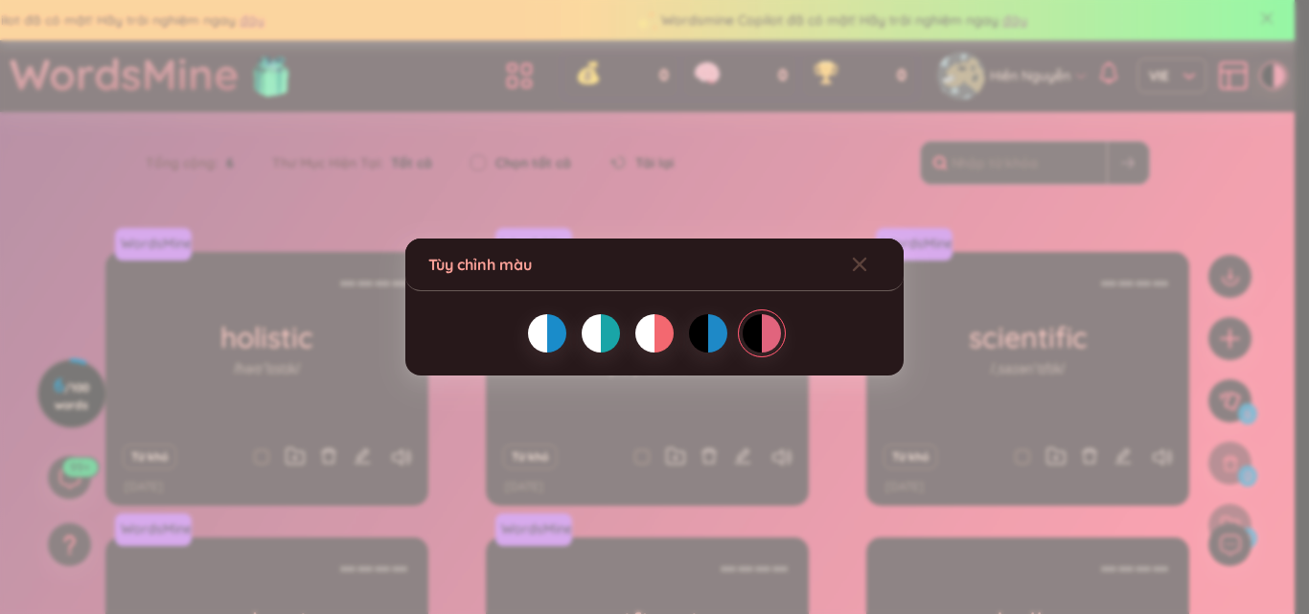
drag, startPoint x: 717, startPoint y: 336, endPoint x: 674, endPoint y: 330, distance: 43.7
click at [715, 336] on div at bounding box center [717, 333] width 19 height 38
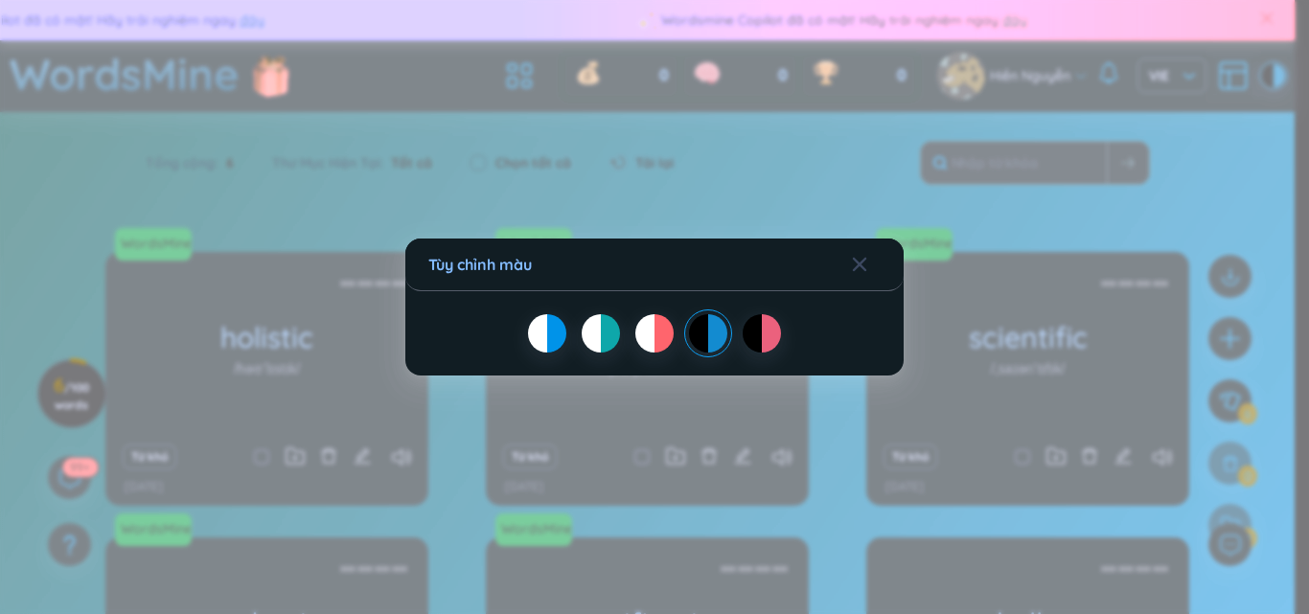
click at [546, 327] on div at bounding box center [537, 333] width 19 height 38
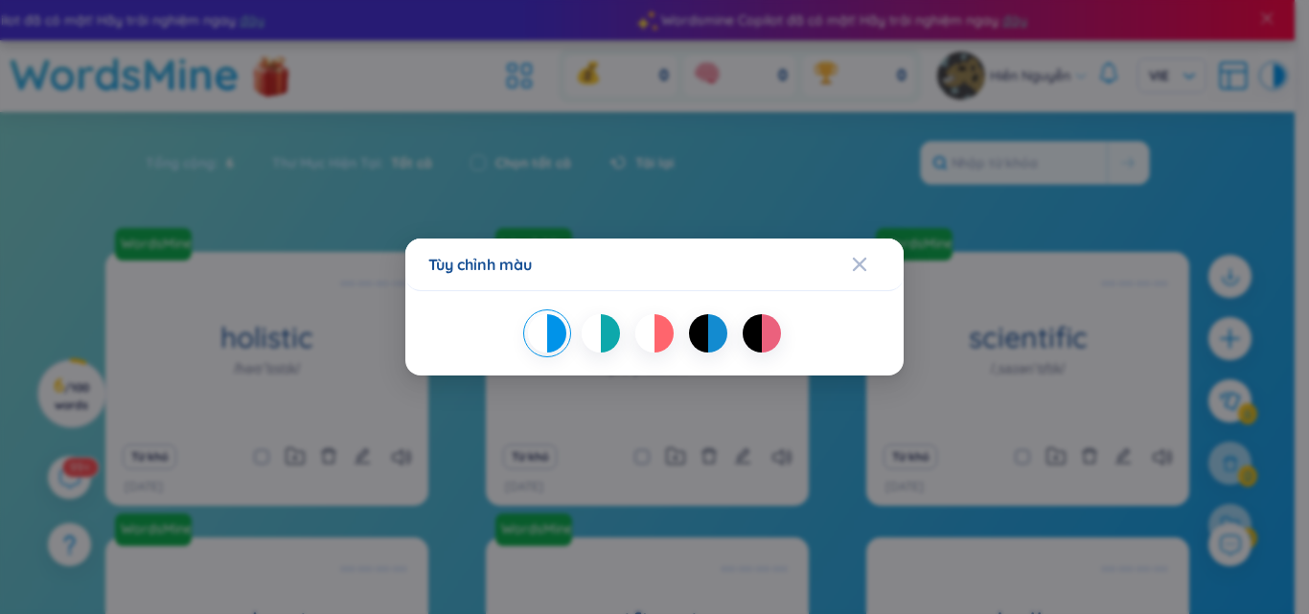
click at [703, 333] on div at bounding box center [698, 333] width 19 height 38
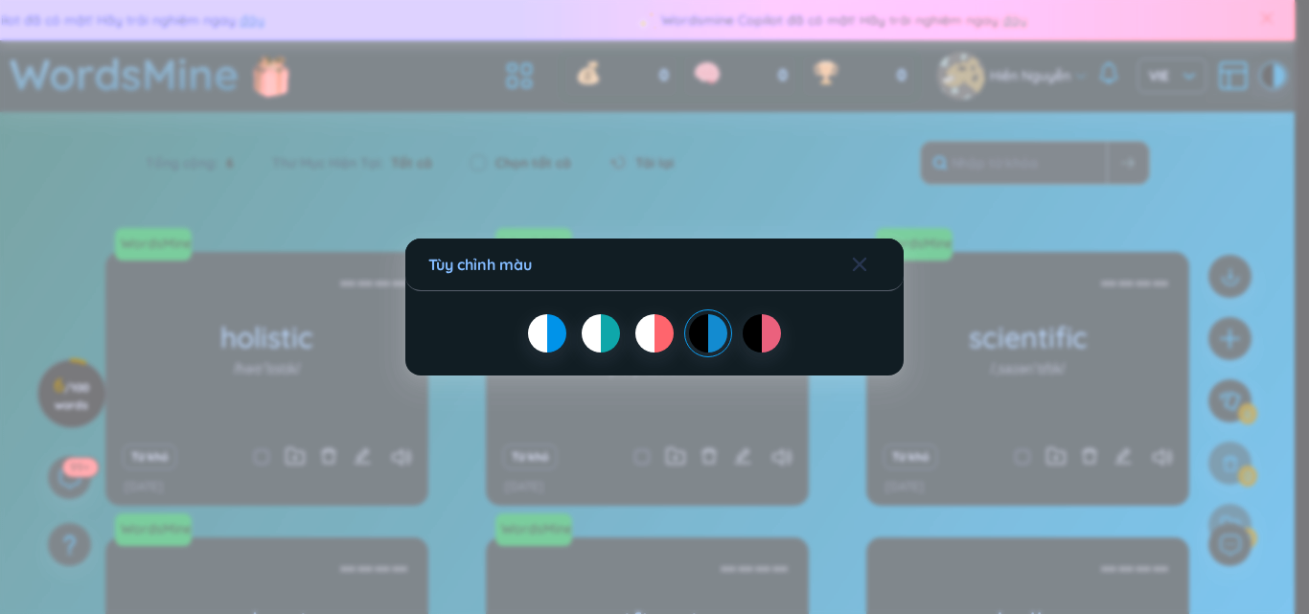
click at [868, 262] on span "Close" at bounding box center [878, 265] width 52 height 52
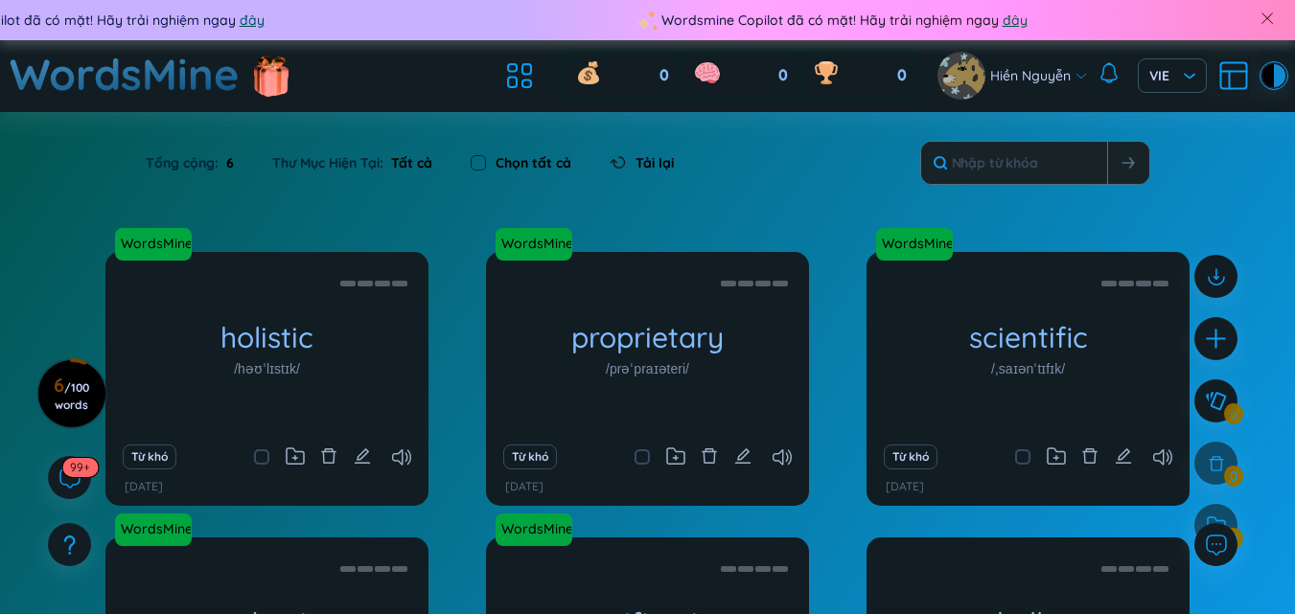
click at [1269, 79] on div at bounding box center [1268, 75] width 12 height 23
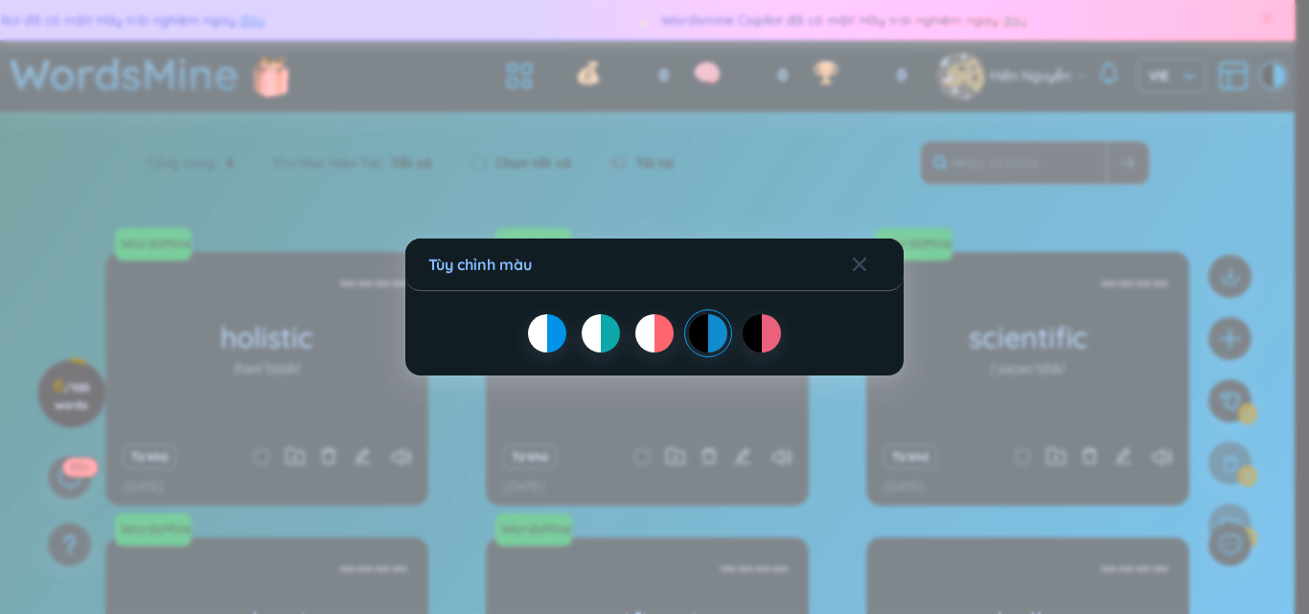
click at [654, 335] on div at bounding box center [645, 333] width 19 height 38
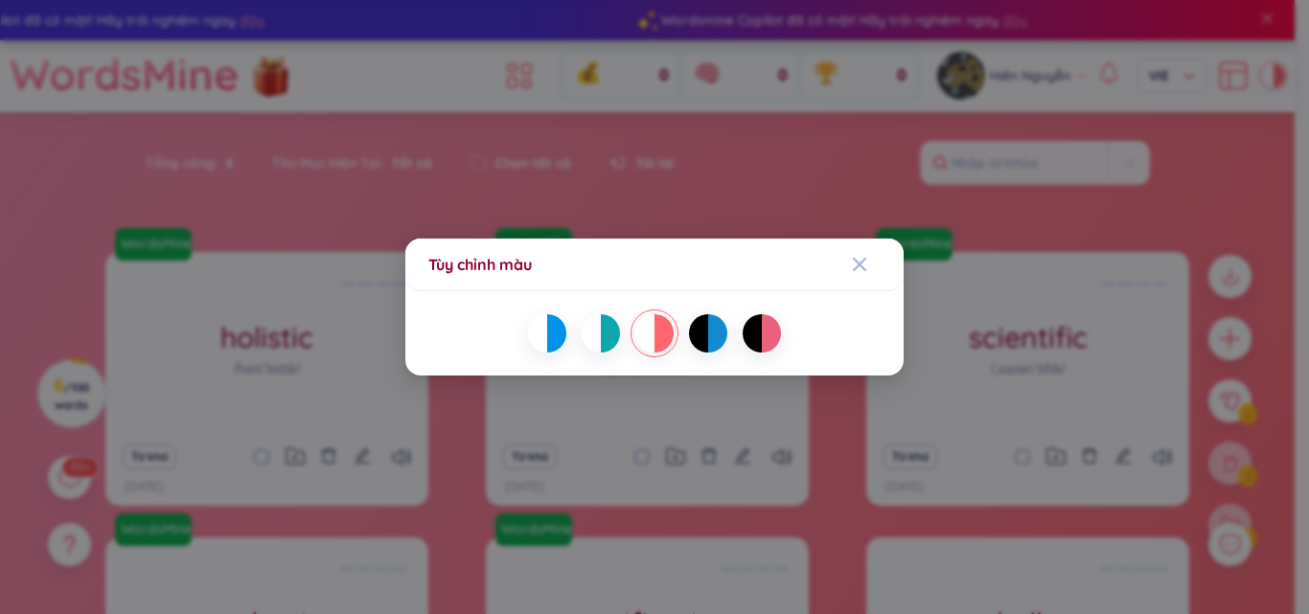
click at [595, 335] on div at bounding box center [591, 333] width 19 height 38
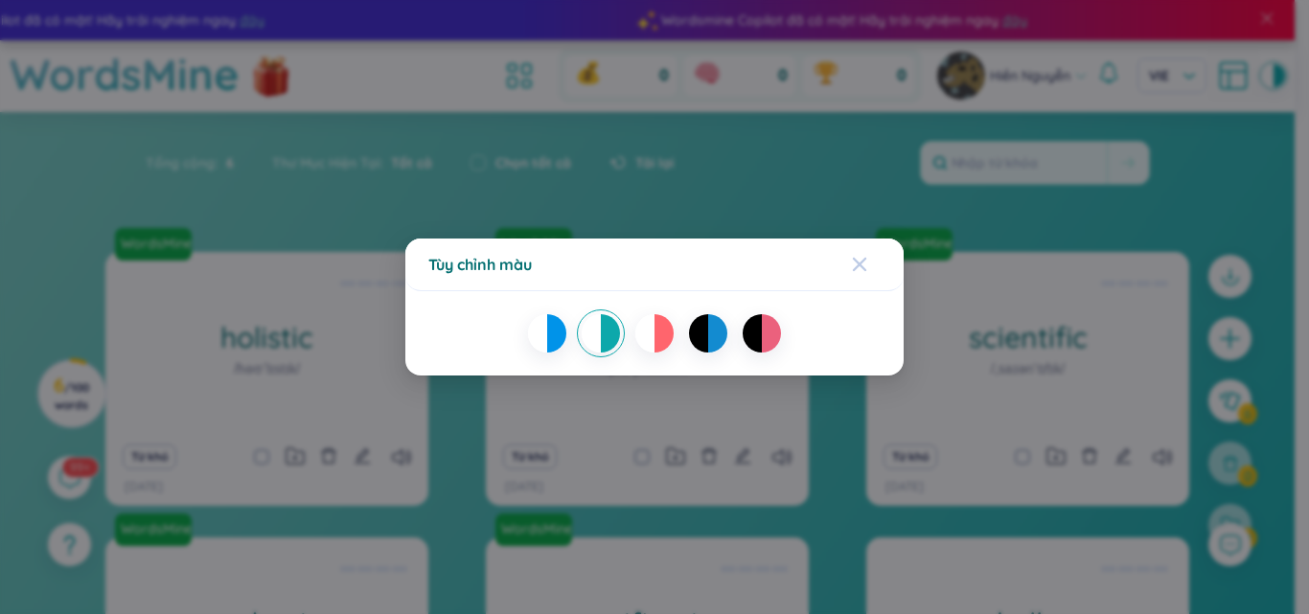
click at [865, 265] on icon "Close" at bounding box center [859, 264] width 15 height 15
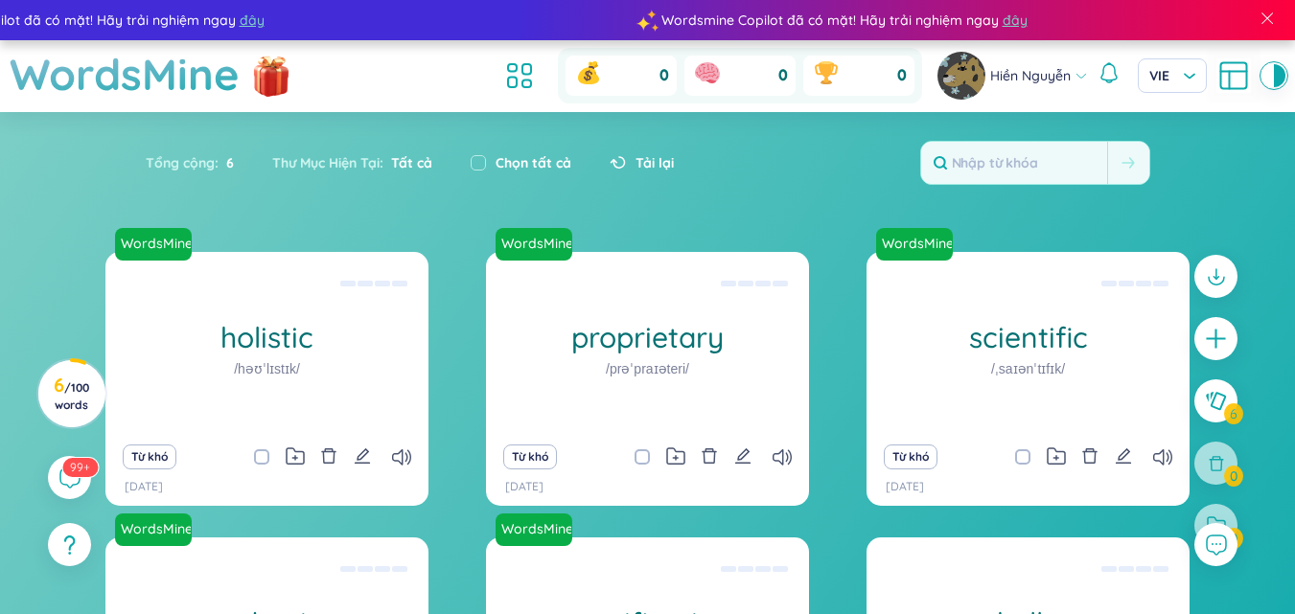
drag, startPoint x: 1272, startPoint y: 84, endPoint x: 1232, endPoint y: 124, distance: 56.3
click at [1272, 83] on div at bounding box center [1268, 75] width 12 height 23
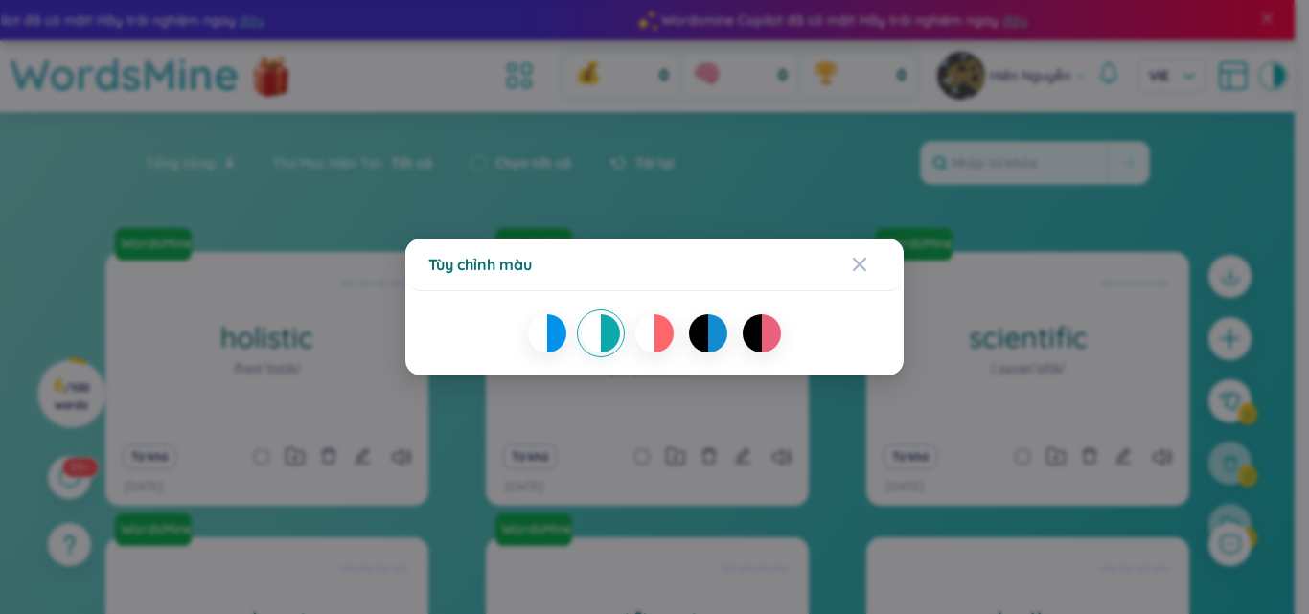
click at [543, 333] on div at bounding box center [537, 333] width 19 height 38
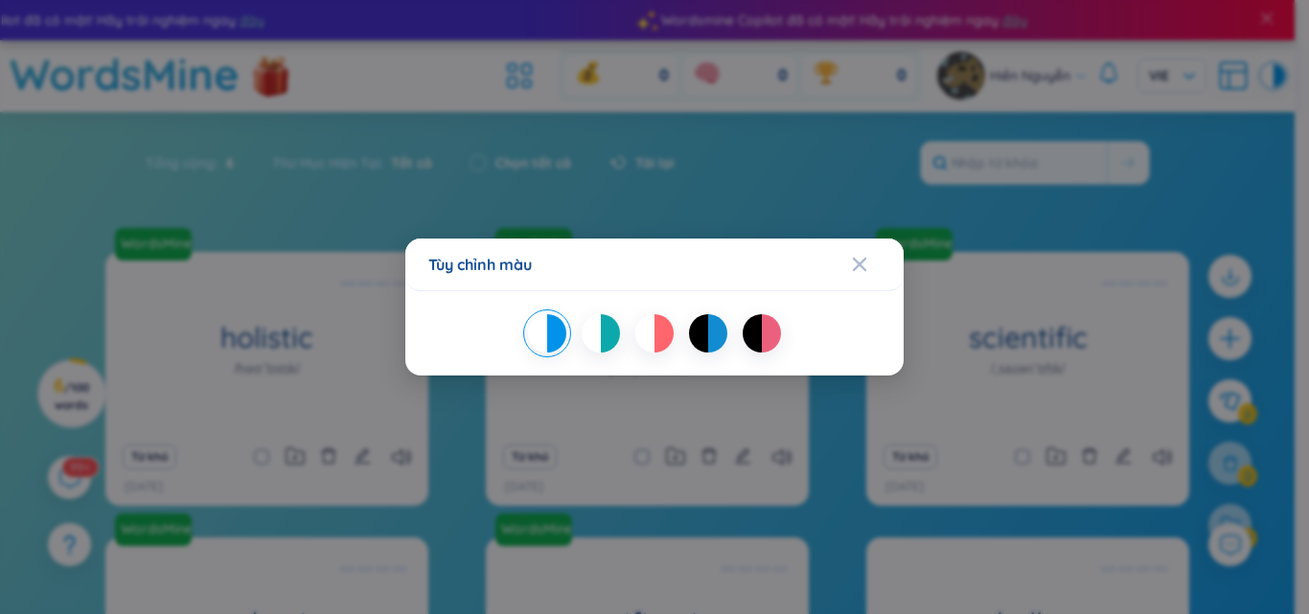
click at [660, 336] on div at bounding box center [664, 333] width 19 height 38
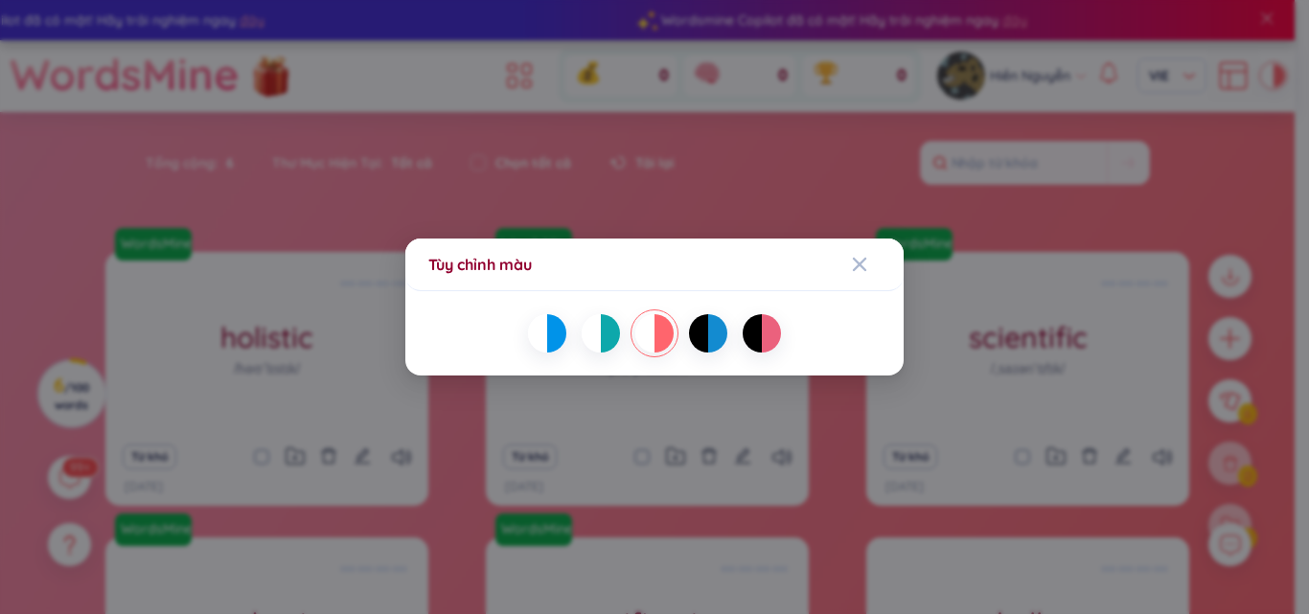
click at [722, 339] on div at bounding box center [717, 333] width 19 height 38
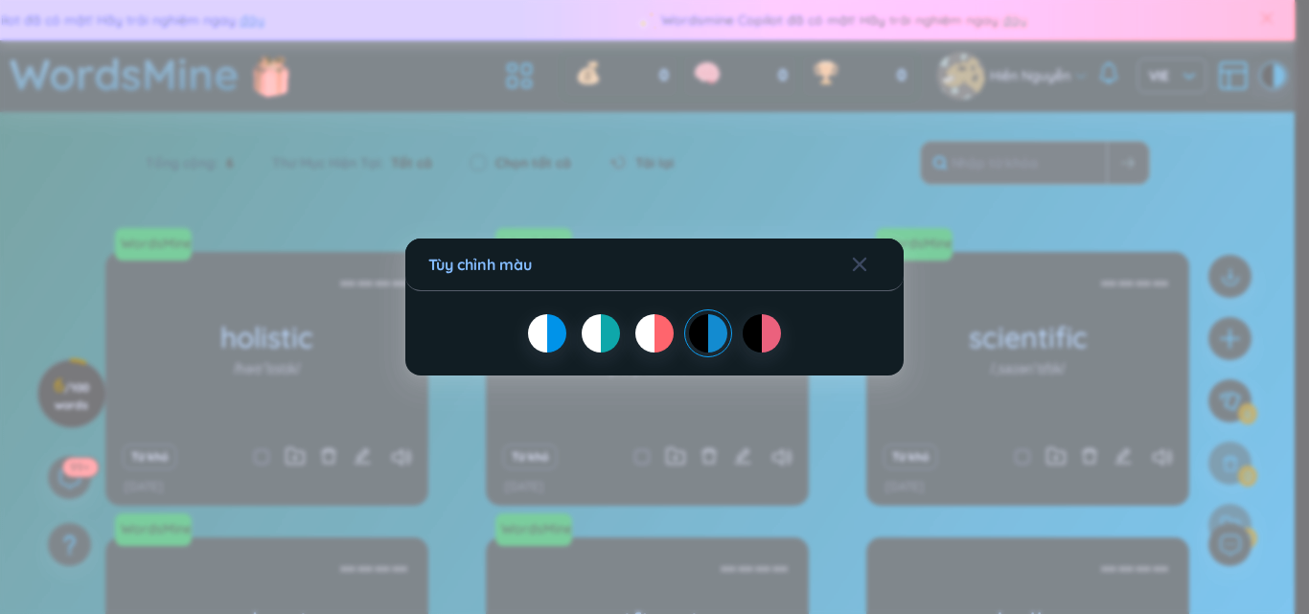
click at [758, 325] on div at bounding box center [752, 333] width 19 height 38
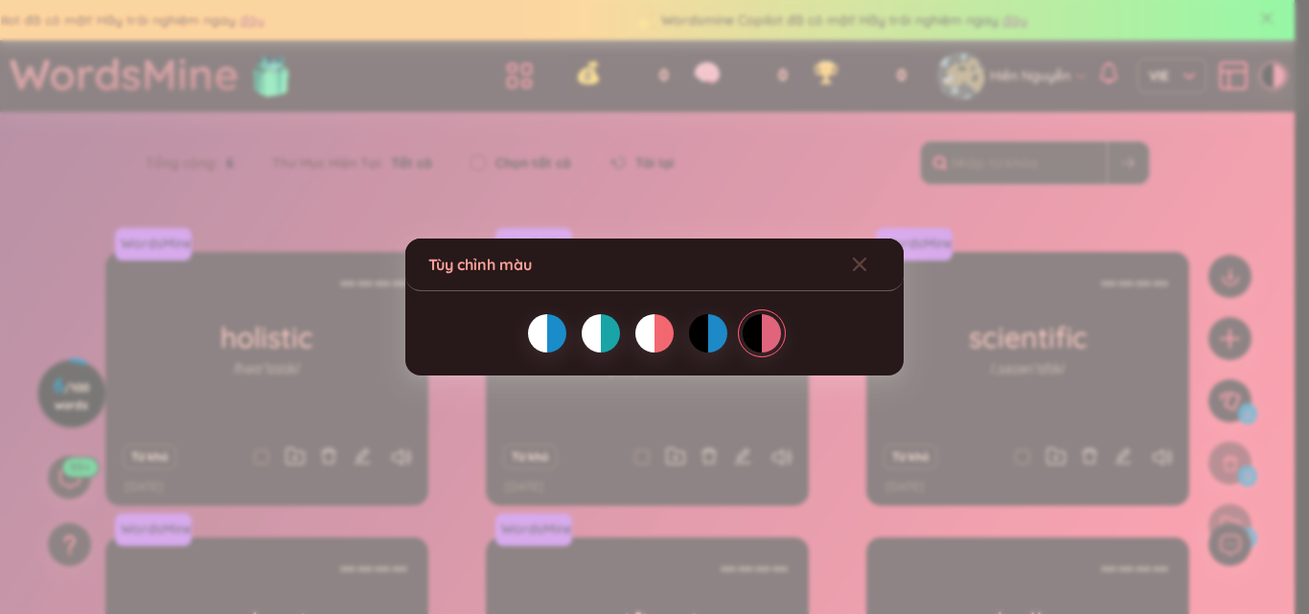
click at [562, 336] on div at bounding box center [556, 333] width 19 height 38
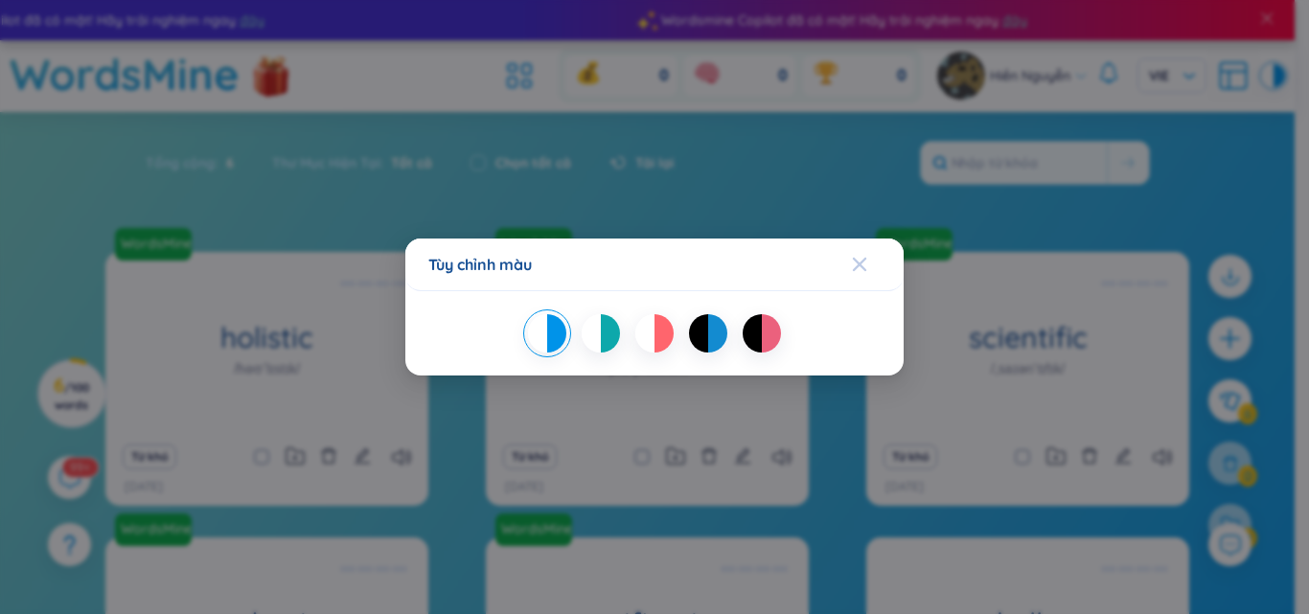
click at [852, 265] on icon "Close" at bounding box center [859, 264] width 15 height 15
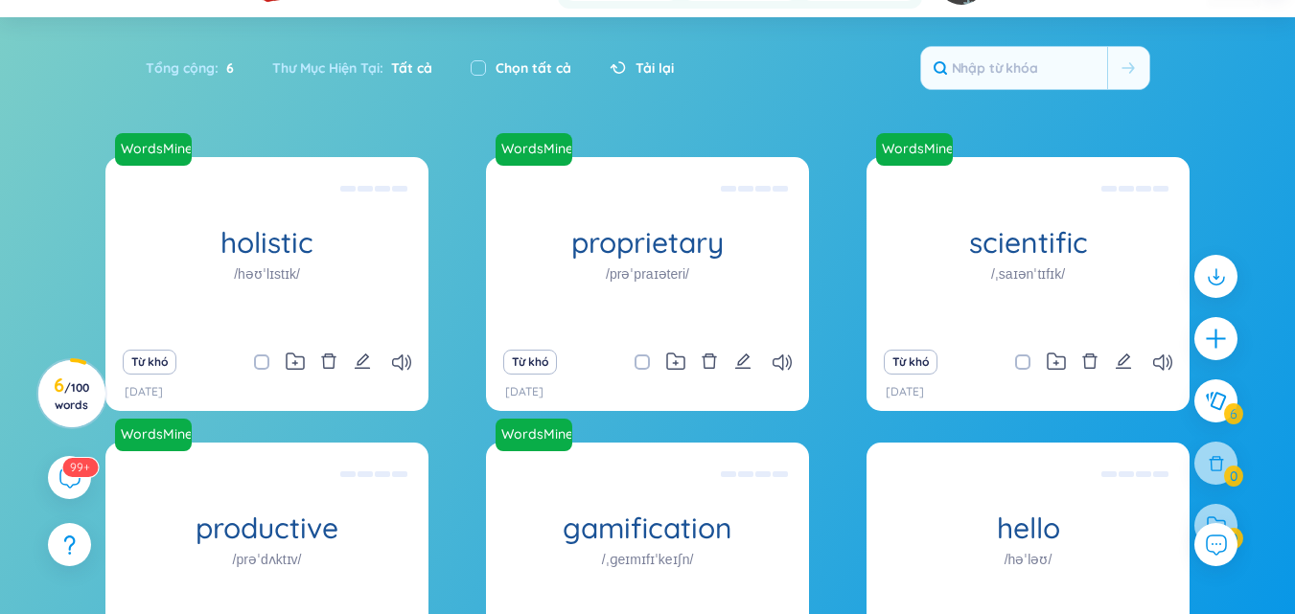
scroll to position [96, 0]
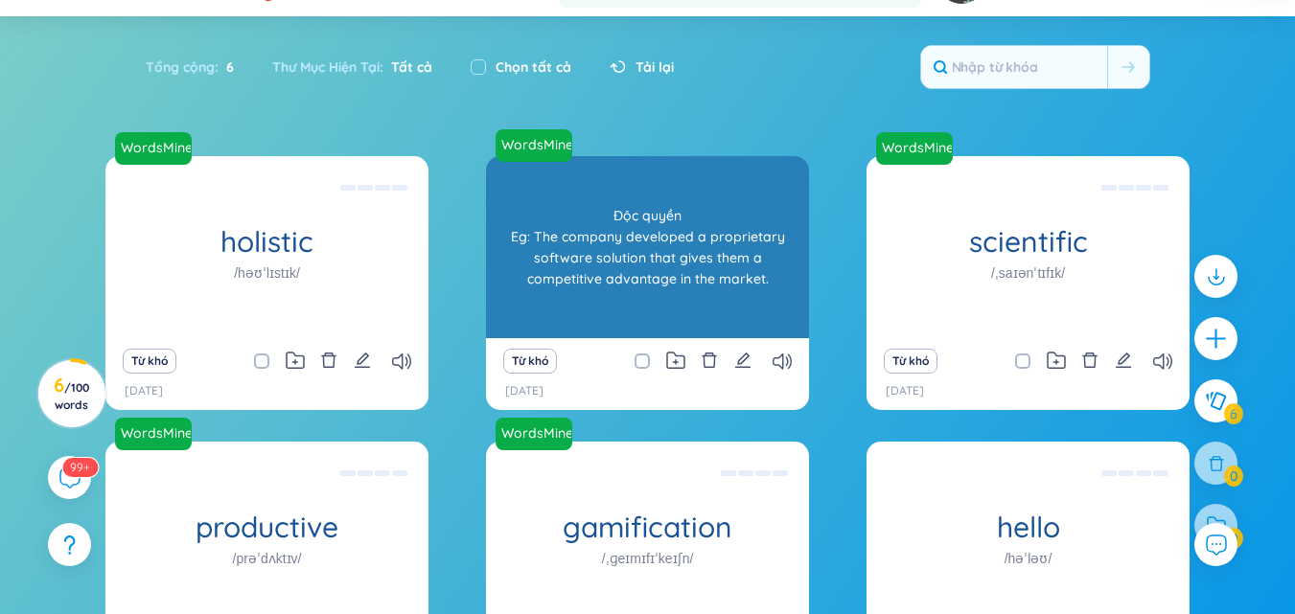
click at [623, 245] on h1 "proprietary" at bounding box center [647, 242] width 323 height 34
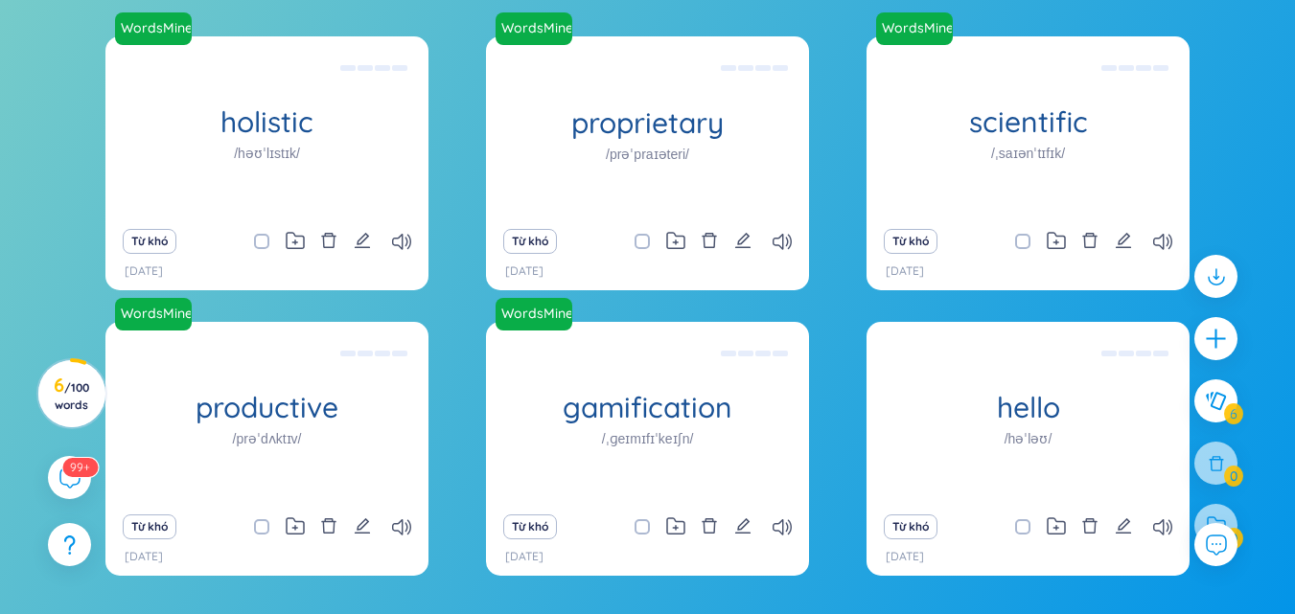
scroll to position [182, 0]
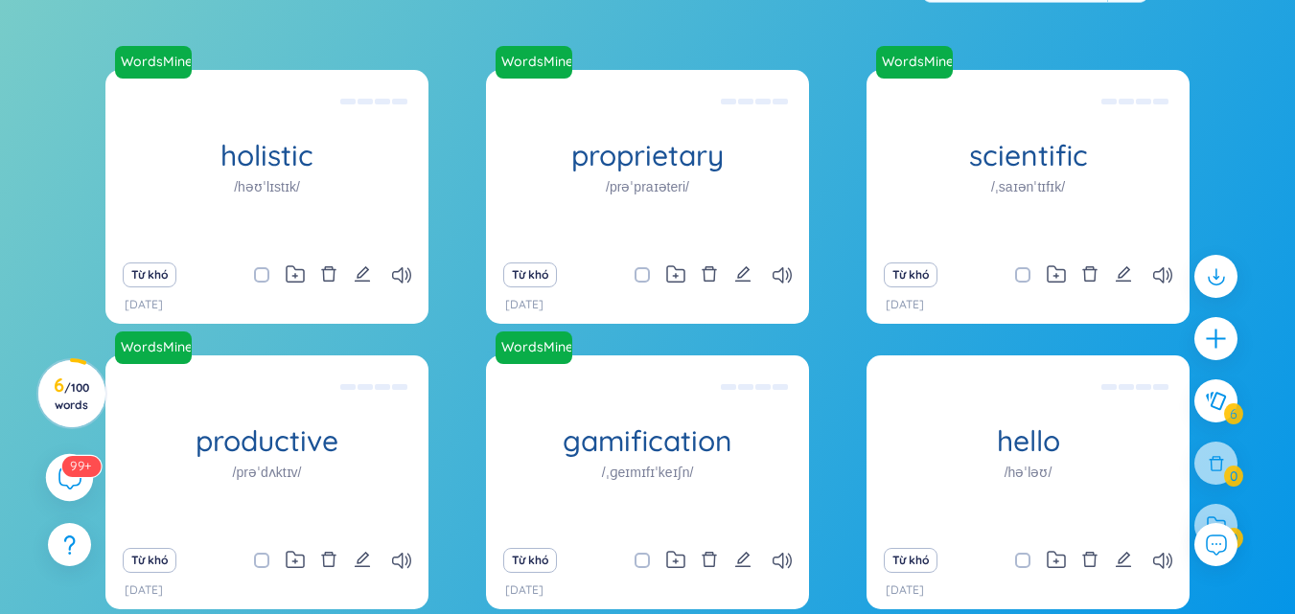
click at [80, 477] on icon at bounding box center [69, 478] width 21 height 21
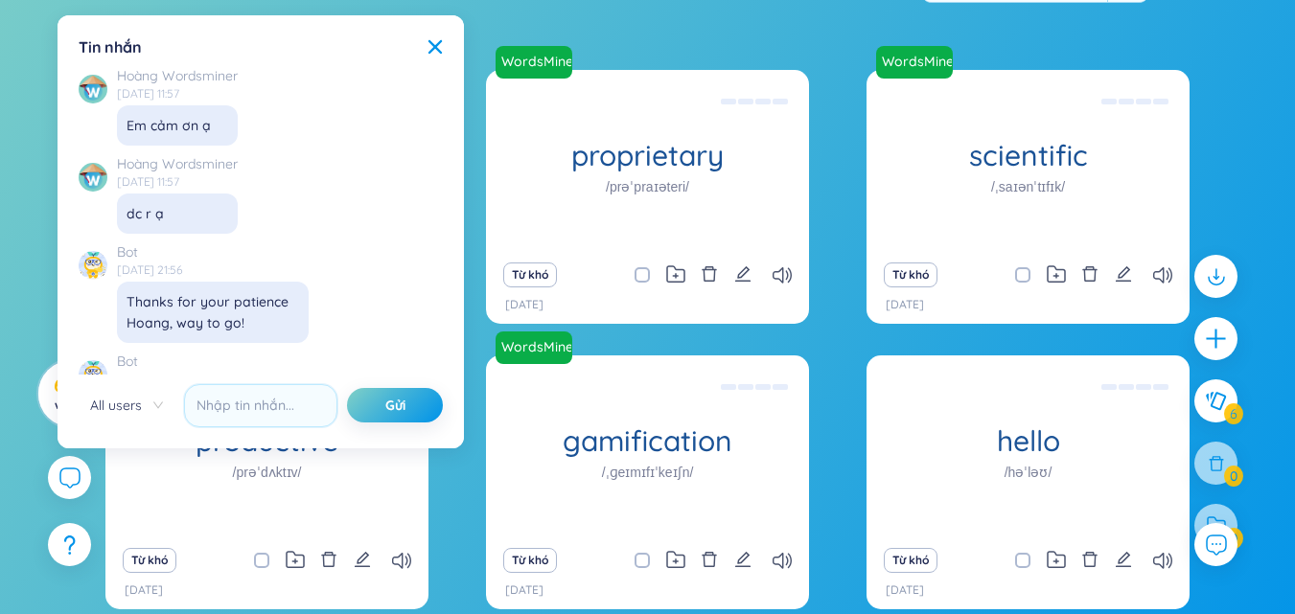
scroll to position [16462, 0]
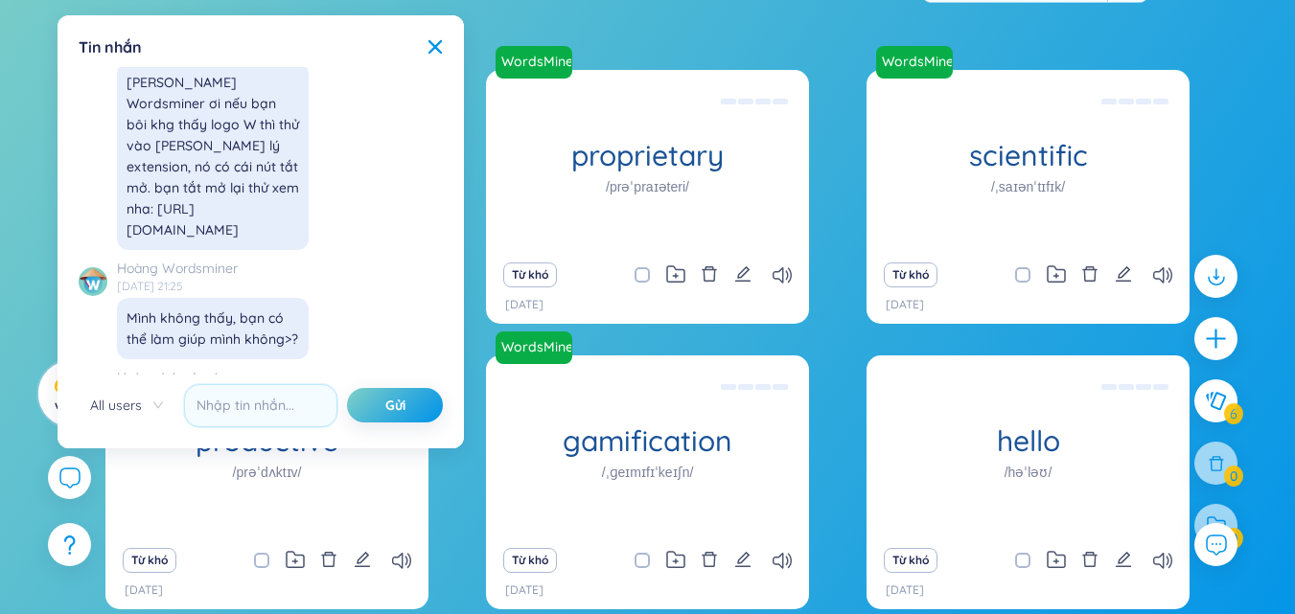
click at [139, 409] on span "All users" at bounding box center [126, 405] width 73 height 29
click at [125, 475] on div "SeedBae" at bounding box center [126, 474] width 73 height 21
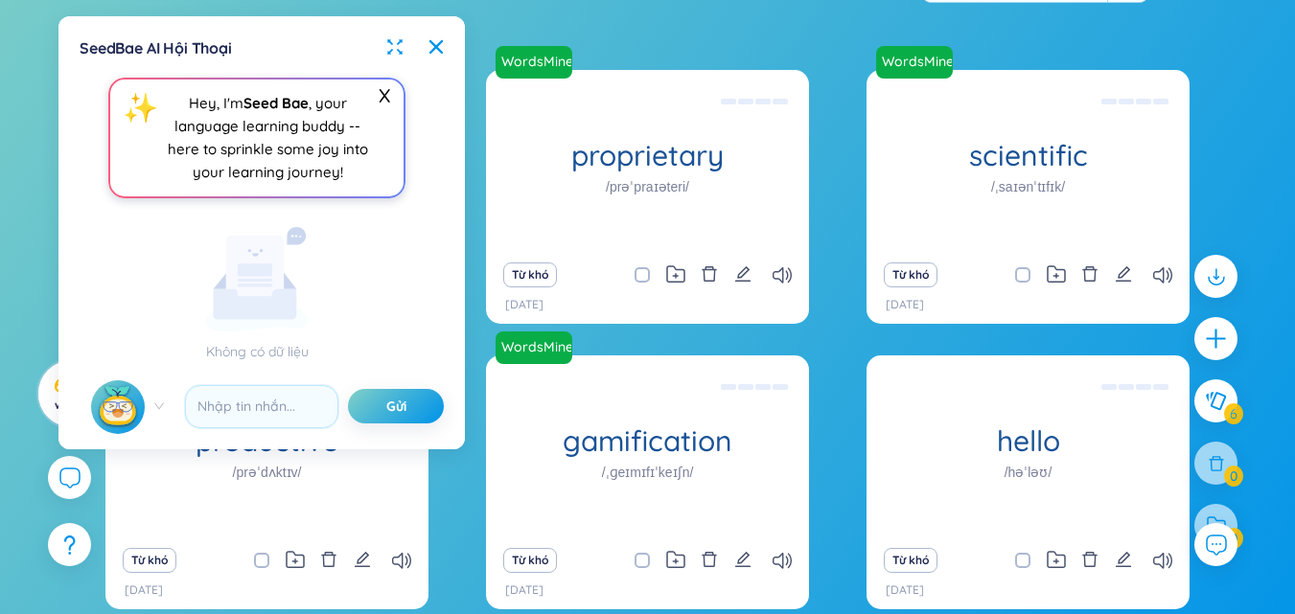
click at [154, 408] on span at bounding box center [127, 410] width 73 height 58
click at [433, 48] on icon at bounding box center [435, 46] width 15 height 15
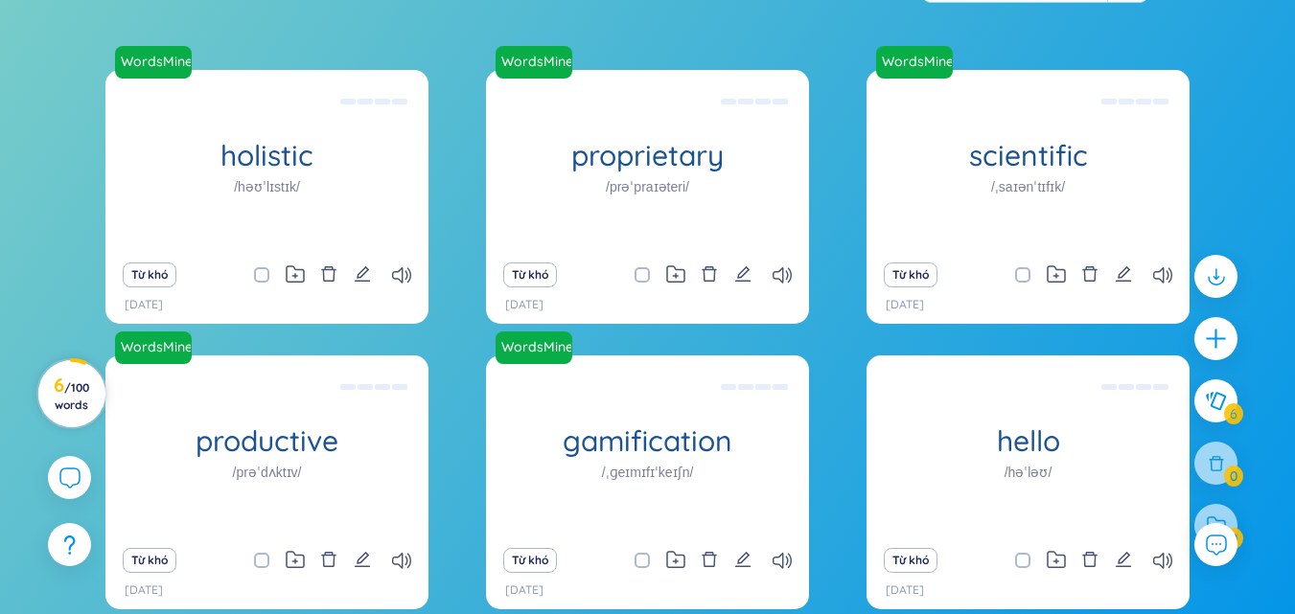
click at [73, 397] on h3 "6 / 100 words" at bounding box center [71, 395] width 43 height 35
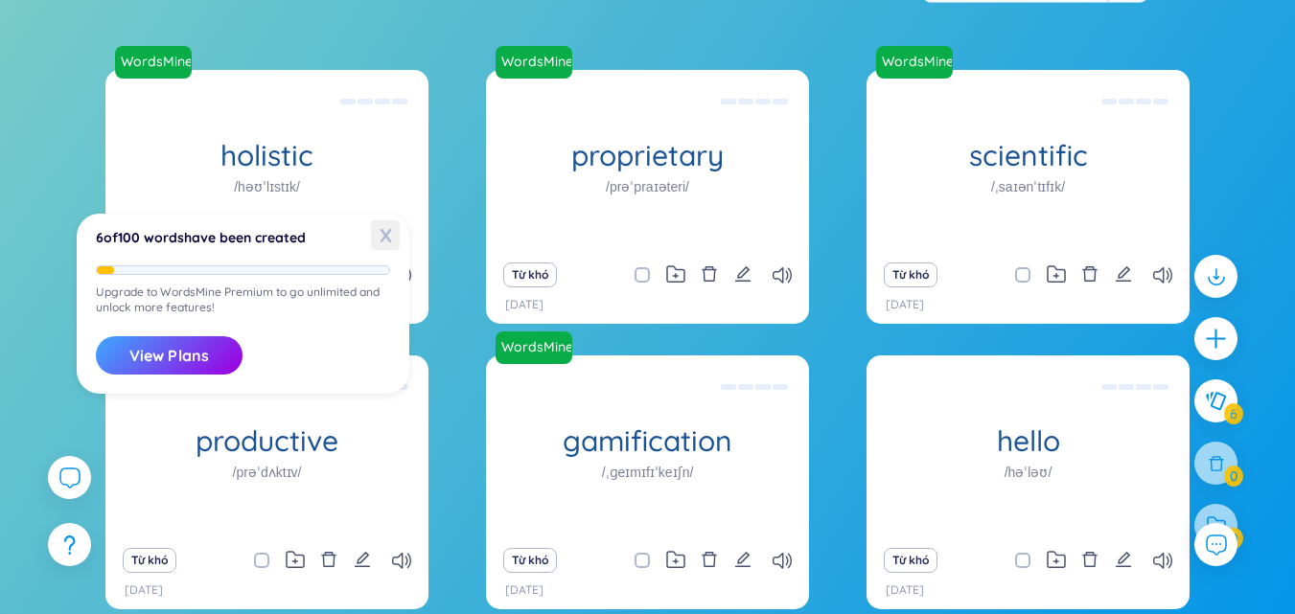
click at [386, 241] on span "X" at bounding box center [385, 235] width 29 height 30
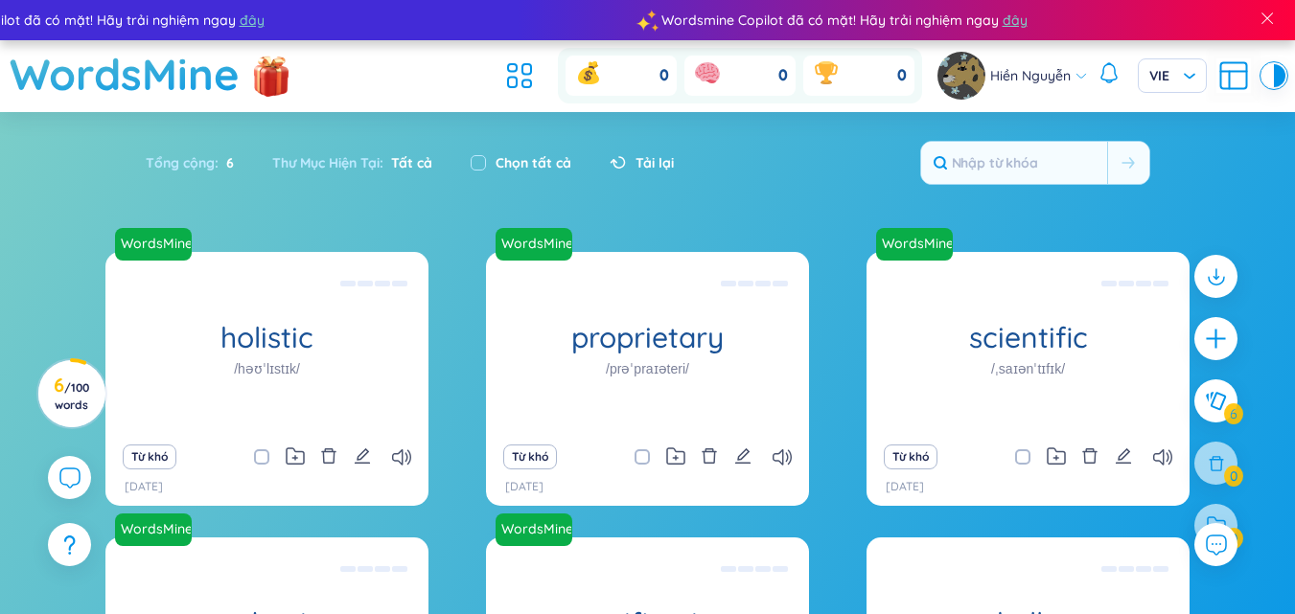
click at [489, 158] on div "Chọn tất cả" at bounding box center [521, 162] width 101 height 21
click at [478, 162] on input "checkbox" at bounding box center [478, 162] width 15 height 15
checkbox input "true"
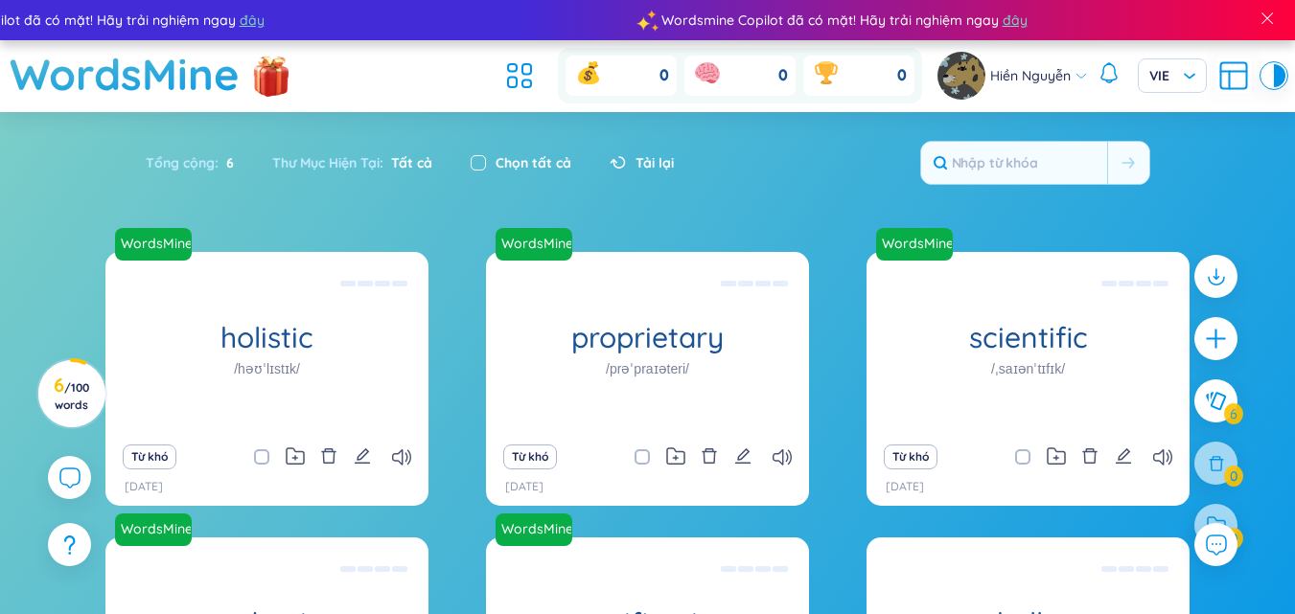
checkbox input "true"
click at [478, 162] on input "checkbox" at bounding box center [478, 162] width 15 height 15
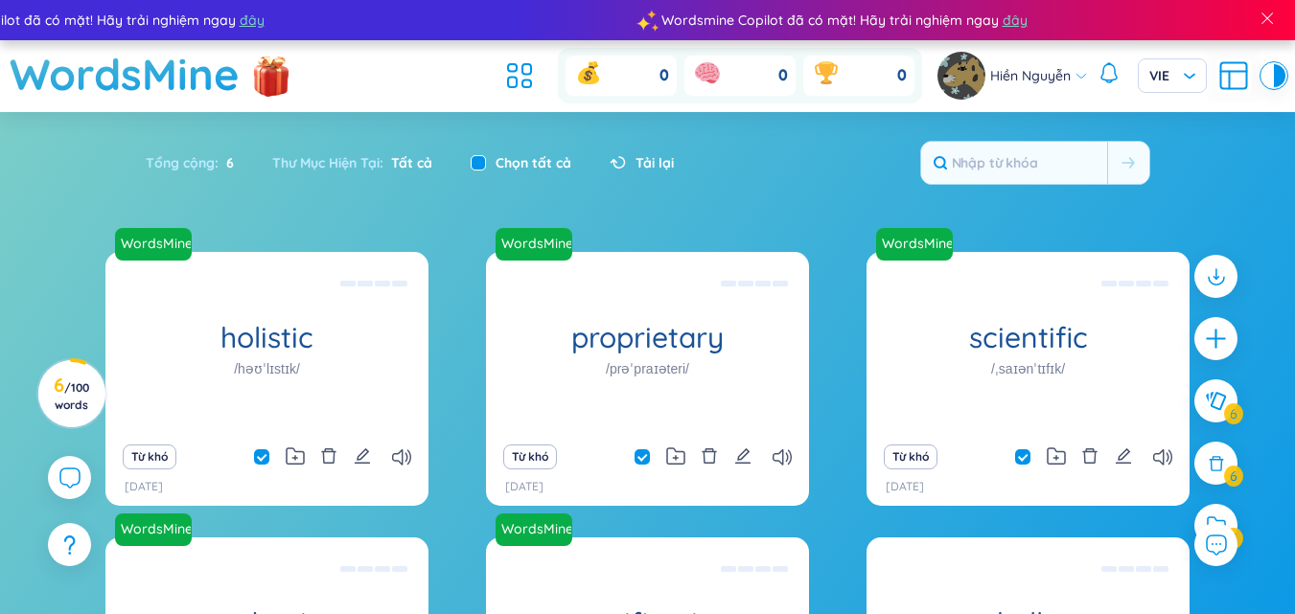
checkbox input "false"
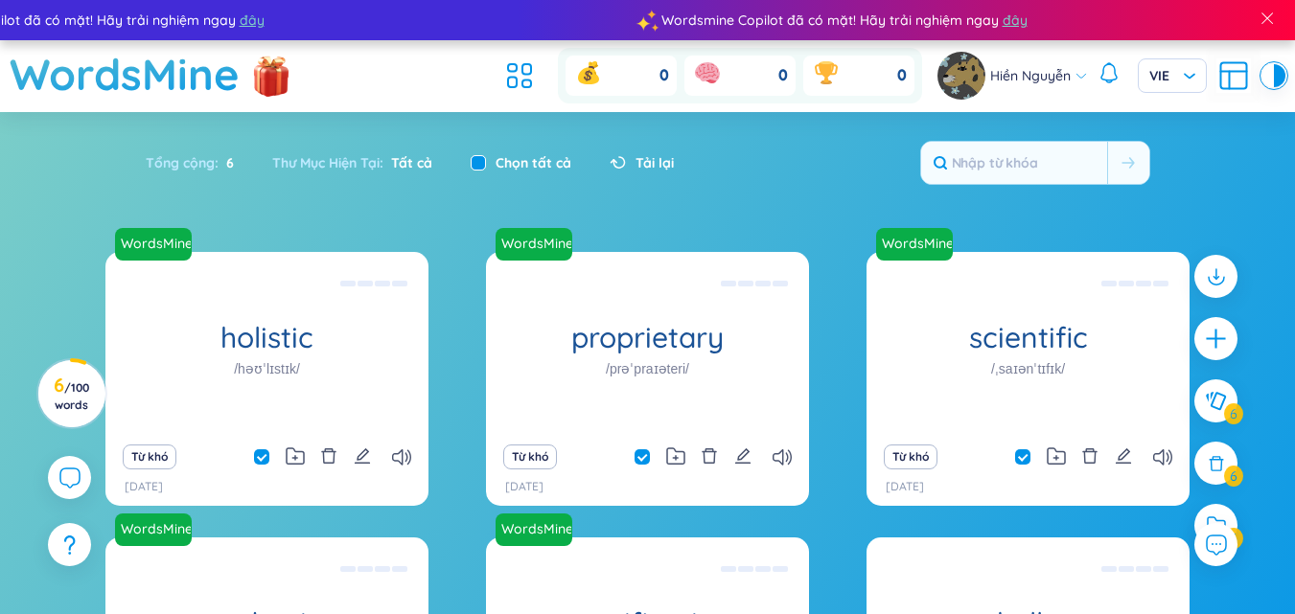
checkbox input "false"
click at [462, 221] on section "Sắp [PERSON_NAME] [PERSON_NAME] [PERSON_NAME] [PERSON_NAME] [PERSON_NAME] gian …" at bounding box center [647, 483] width 1295 height 742
click at [1046, 174] on input "text" at bounding box center [1014, 163] width 186 height 42
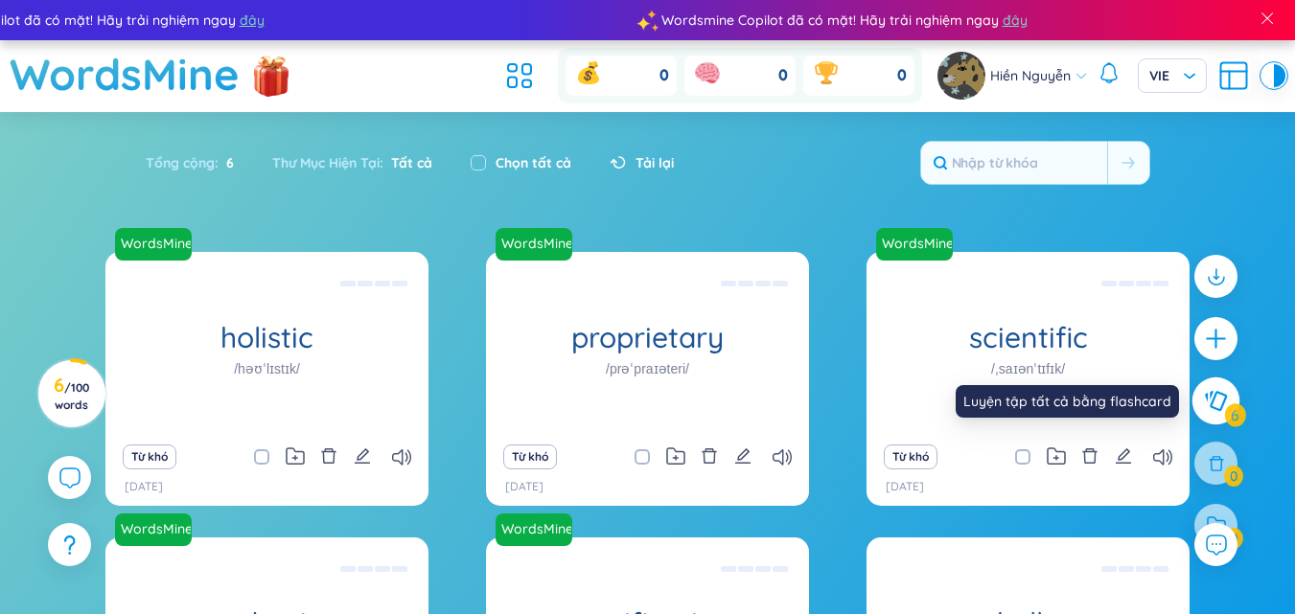
click at [1213, 401] on icon at bounding box center [1216, 401] width 22 height 20
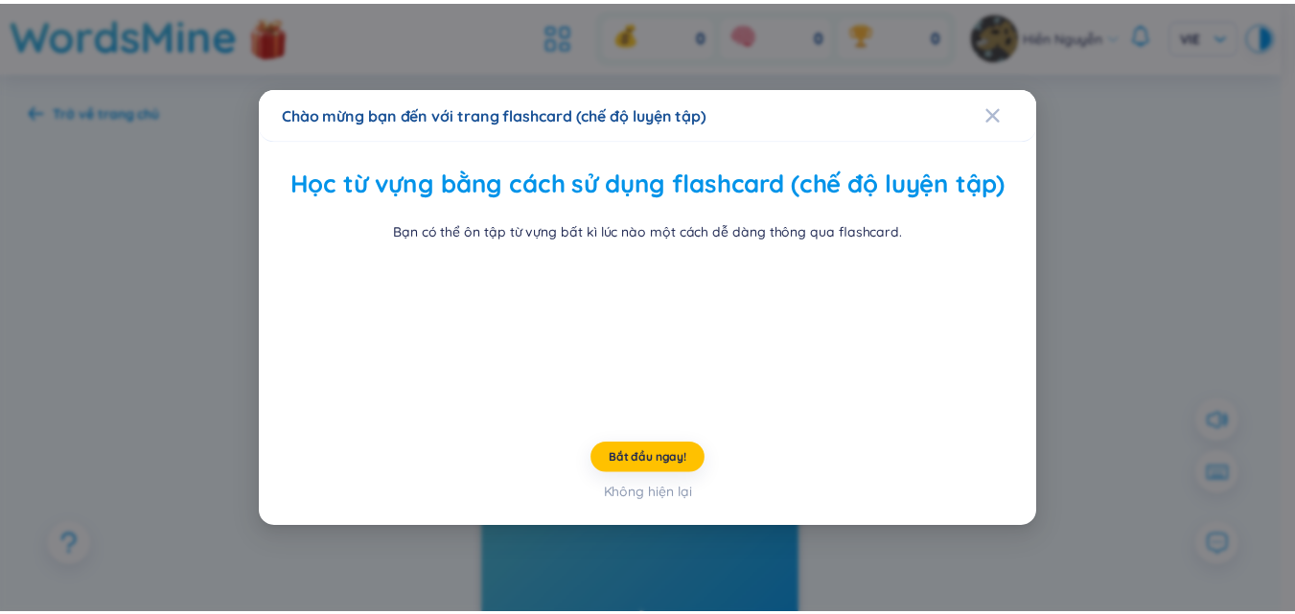
scroll to position [74, 0]
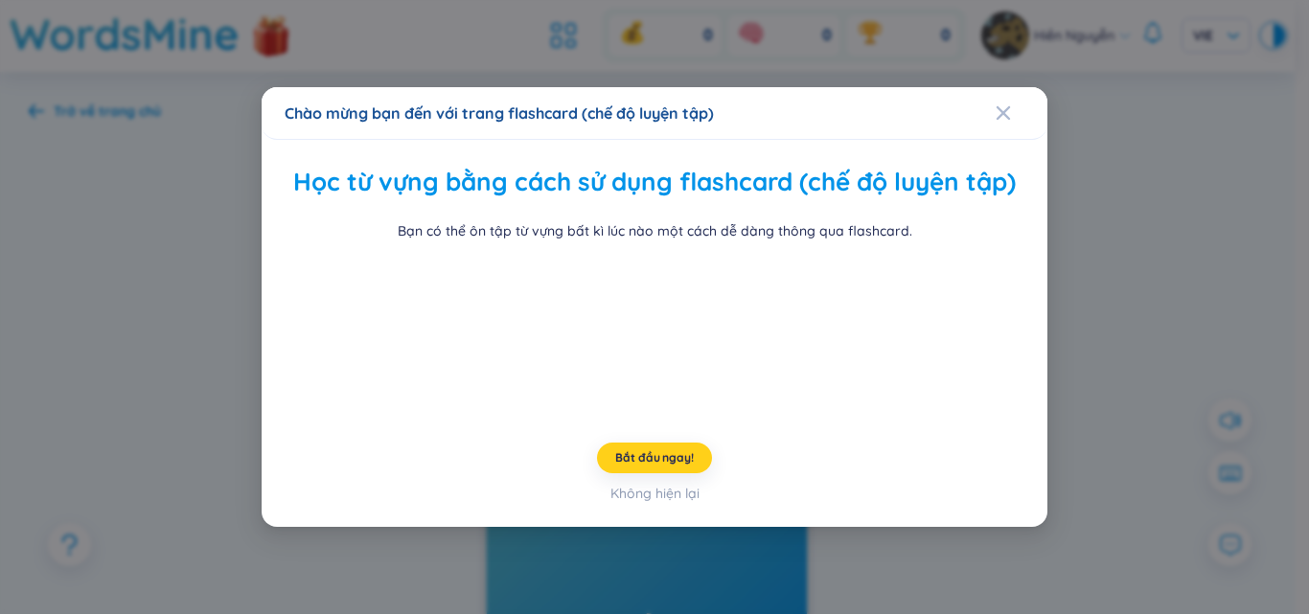
click at [683, 466] on span "Bắt đầu ngay!" at bounding box center [654, 458] width 78 height 15
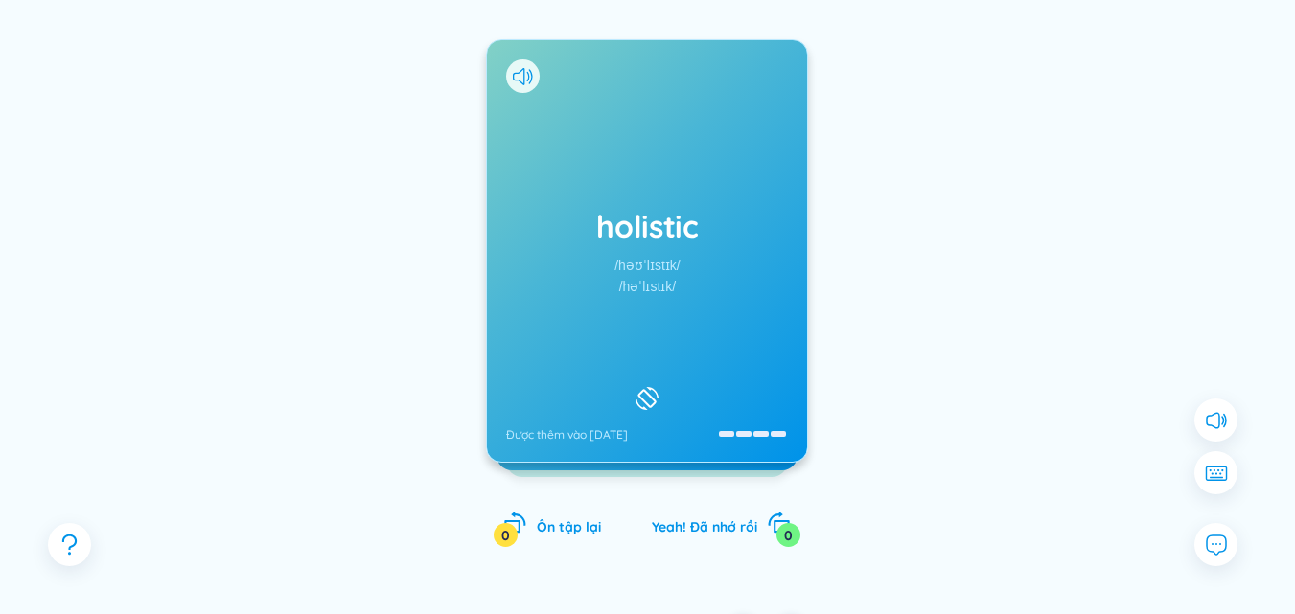
scroll to position [265, 0]
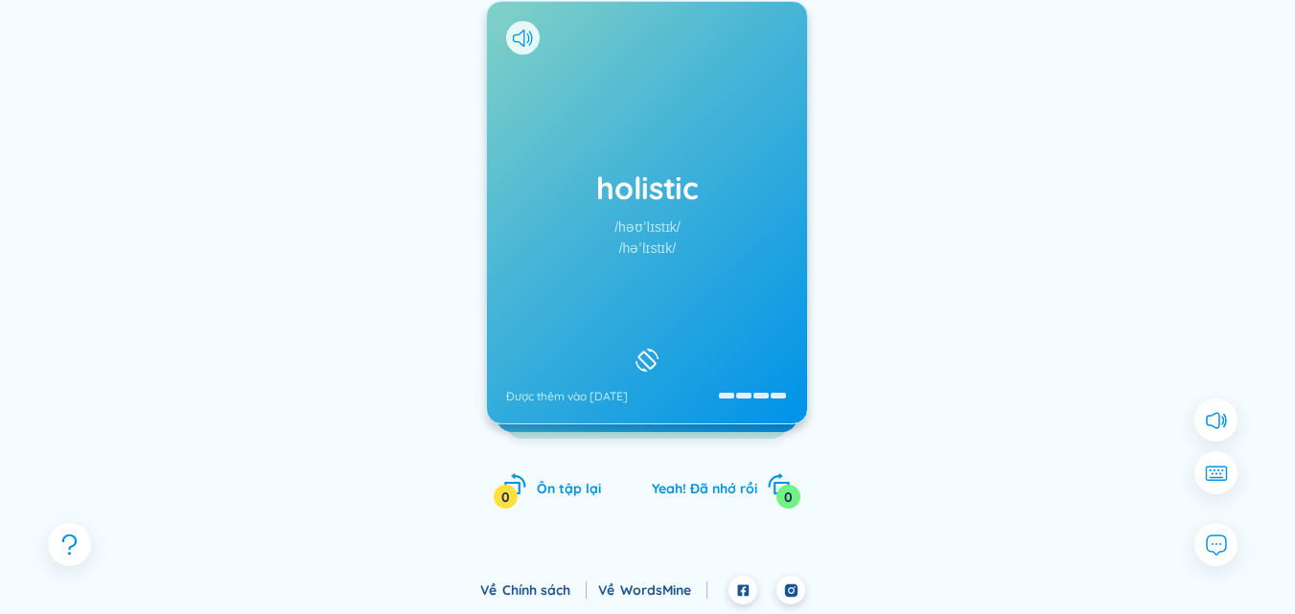
click at [639, 217] on div "/həʊˈlɪstɪk/" at bounding box center [647, 227] width 66 height 21
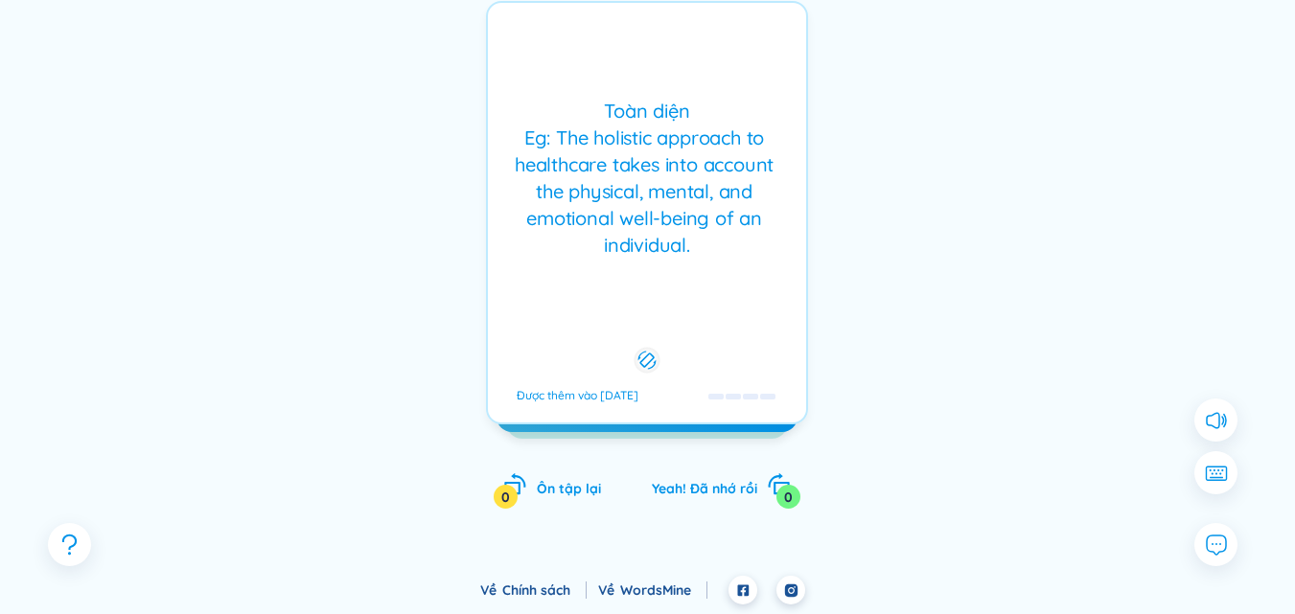
click at [659, 197] on div "Toàn diện Eg: The holistic approach to healthcare takes into account the physic…" at bounding box center [647, 178] width 299 height 161
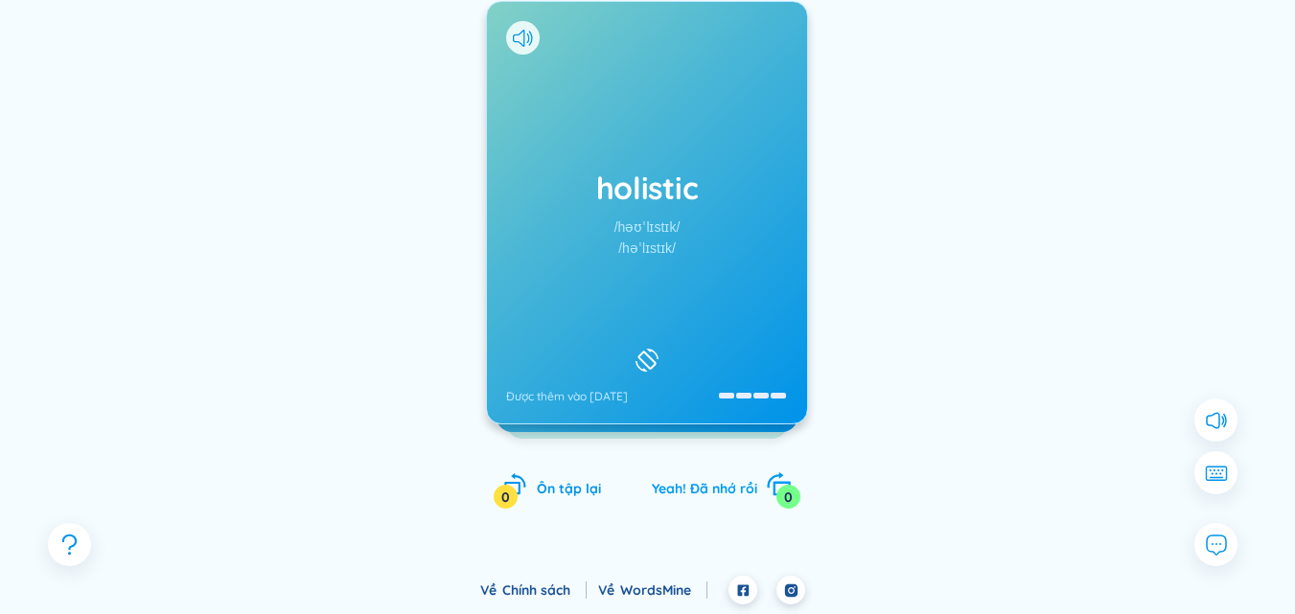
click at [716, 487] on span "Yeah! Đã nhớ rồi" at bounding box center [704, 488] width 105 height 17
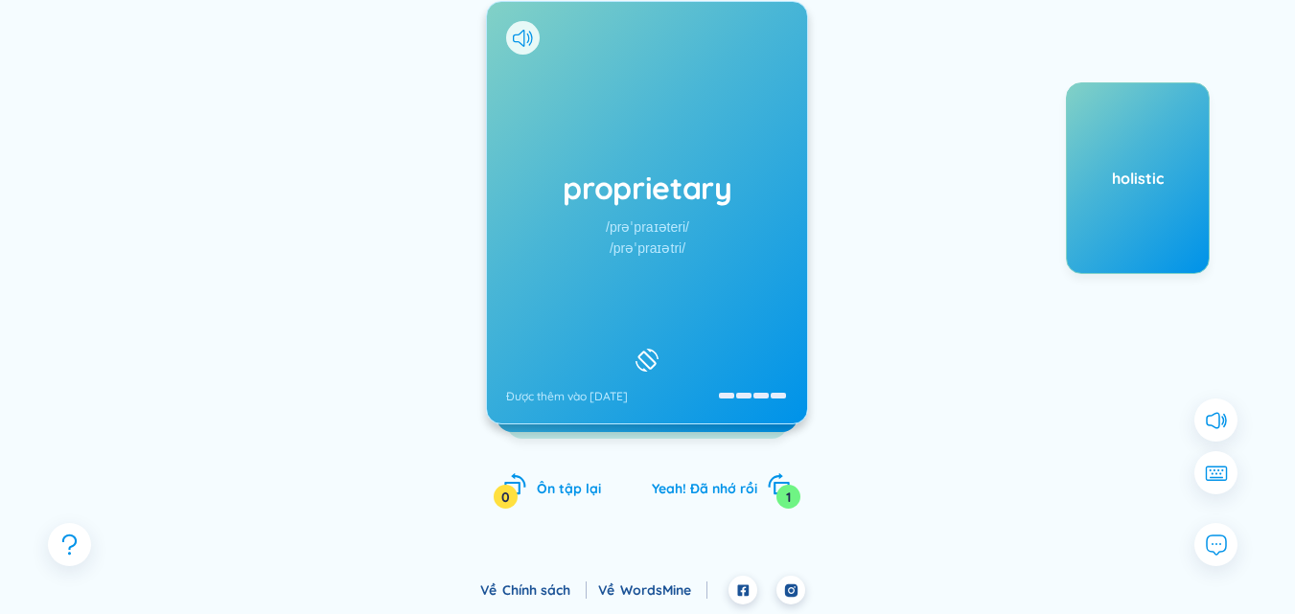
click at [702, 220] on div "proprietary /prəˈpraɪəteri/ /prəˈpraɪətri/ Được thêm vào [DATE]" at bounding box center [647, 213] width 320 height 422
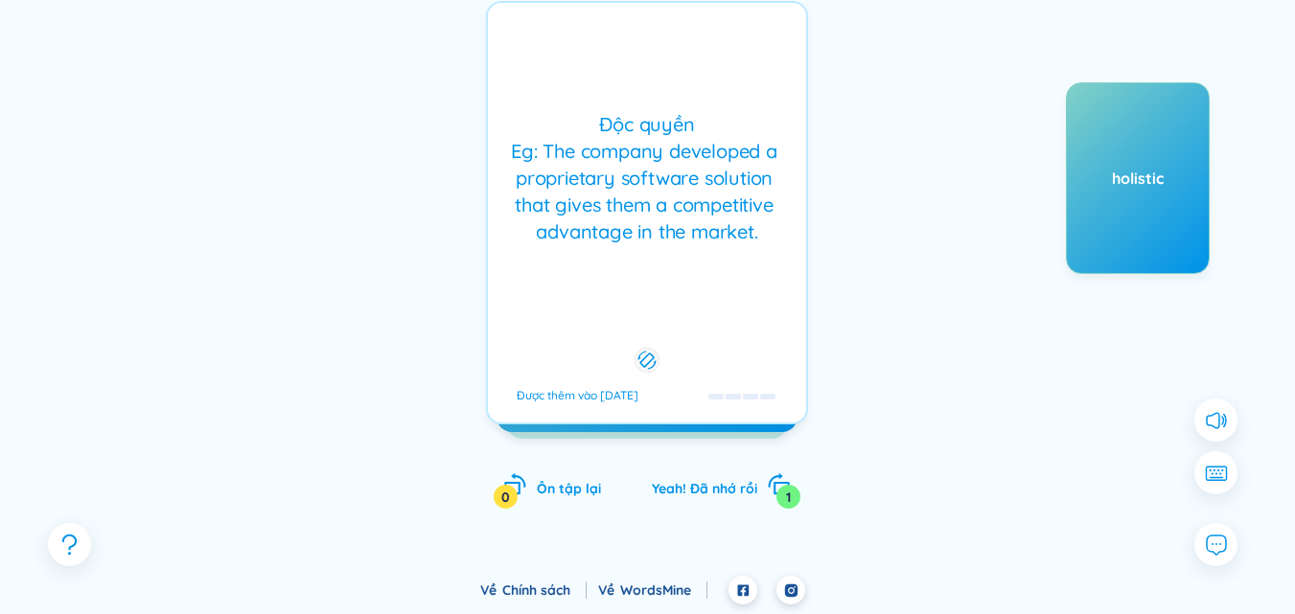
click at [702, 220] on div "Độc quyền Eg: The company developed a proprietary software solution that gives …" at bounding box center [647, 178] width 299 height 134
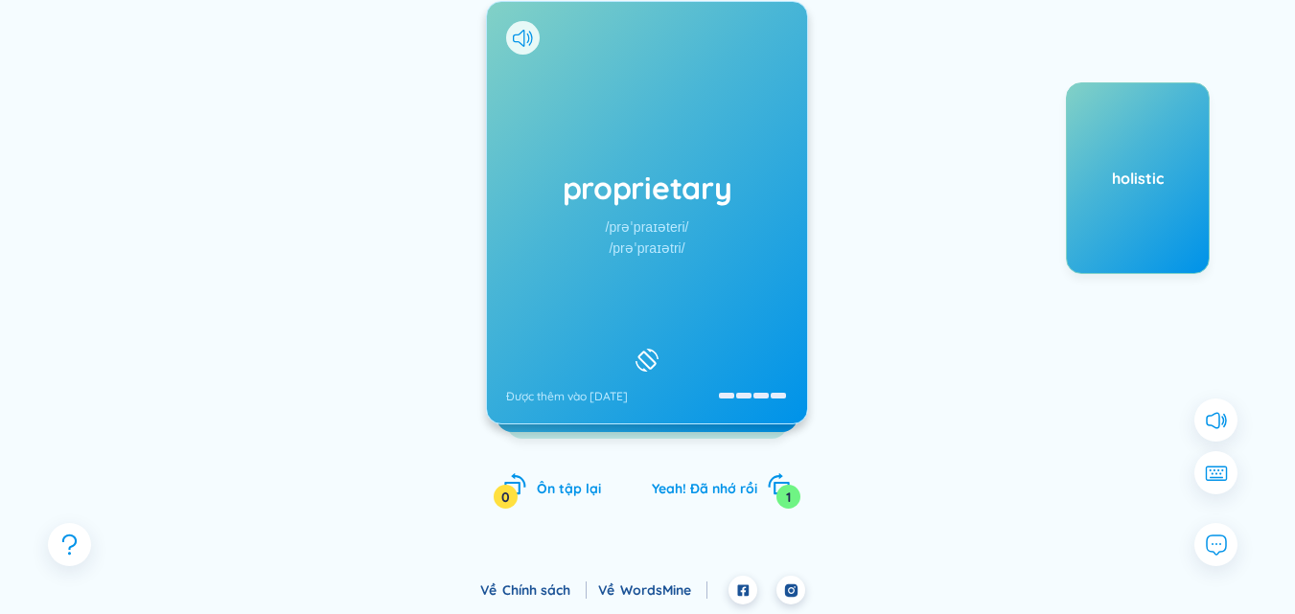
click at [702, 220] on div "proprietary /prəˈpraɪəteri/ /prəˈpraɪətri/ Được thêm vào [DATE]" at bounding box center [647, 213] width 320 height 422
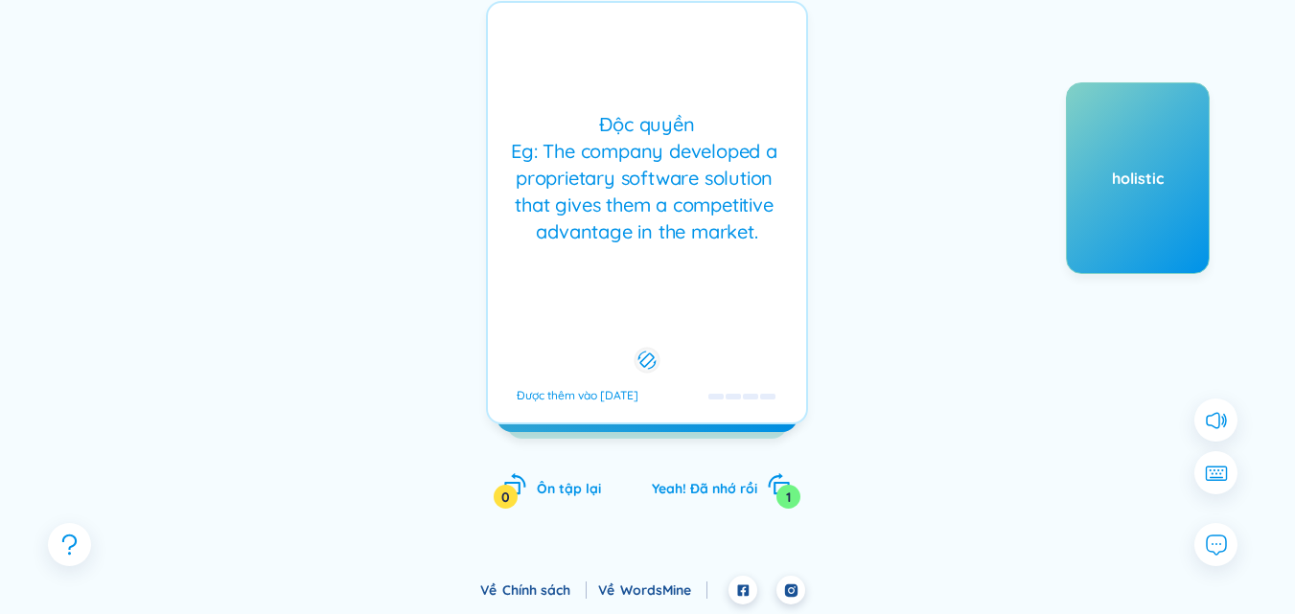
click at [702, 220] on div "Độc quyền Eg: The company developed a proprietary software solution that gives …" at bounding box center [647, 178] width 299 height 134
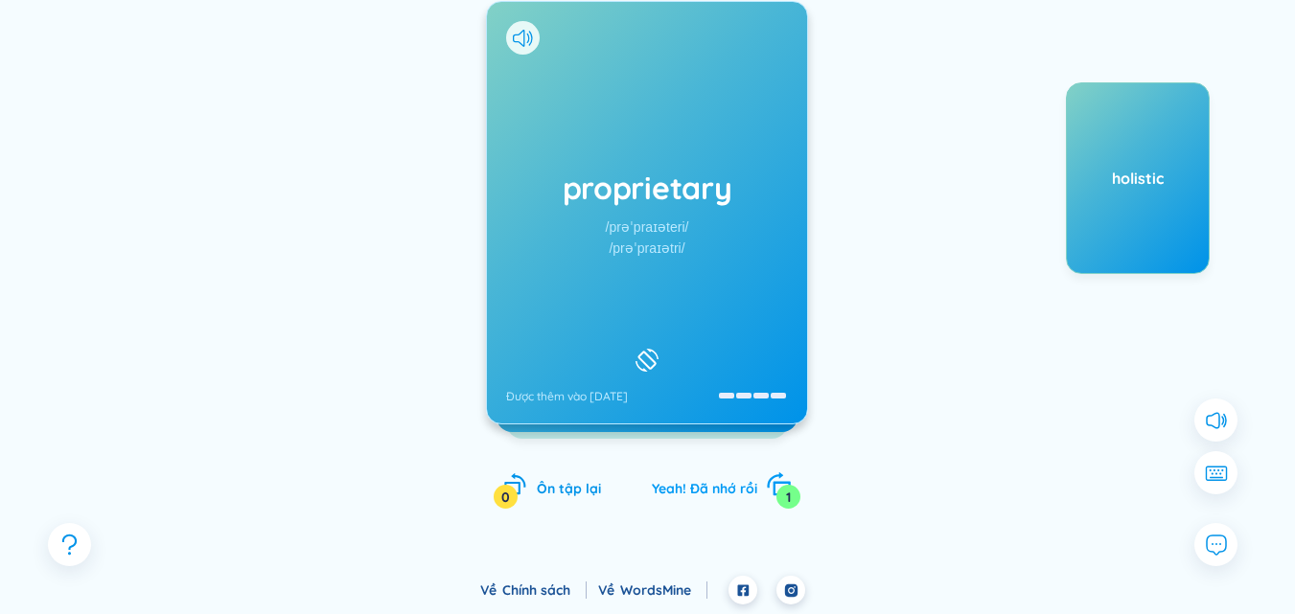
click at [695, 483] on span "Yeah! Đã nhớ rồi" at bounding box center [704, 488] width 105 height 17
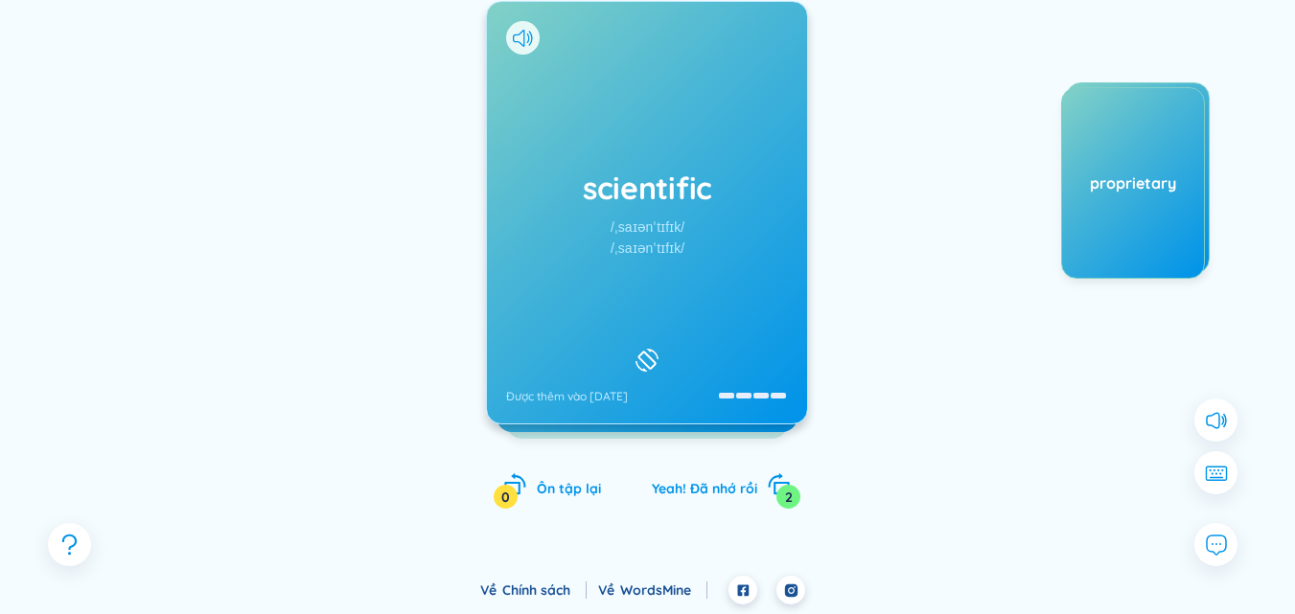
click at [651, 243] on div "/ˌsaɪənˈtɪfɪk/" at bounding box center [648, 248] width 74 height 21
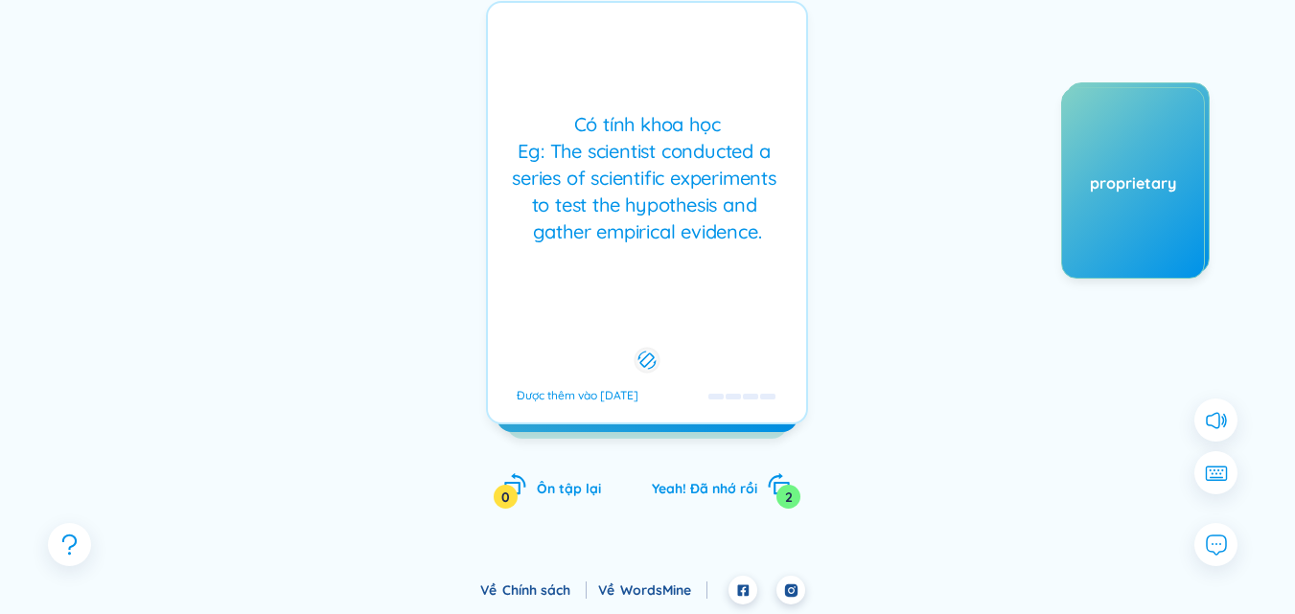
click at [651, 243] on div "Có tính khoa học Eg: The scientist conducted a series of scientific experiments…" at bounding box center [647, 178] width 299 height 134
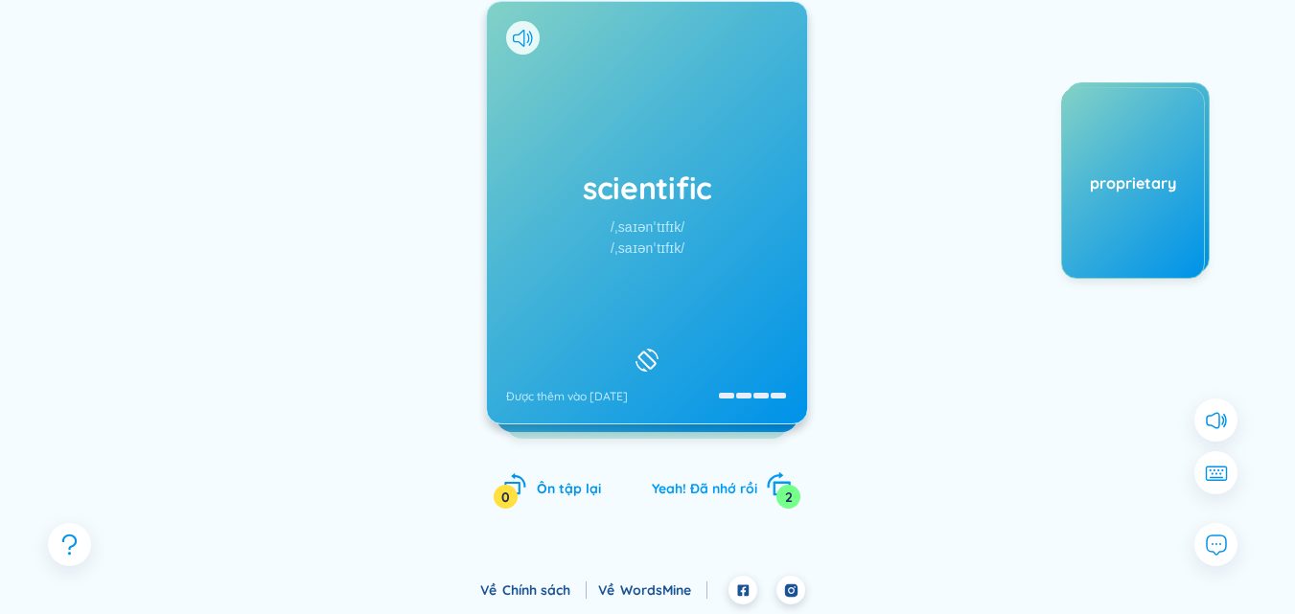
click at [684, 487] on span "Yeah! Đã nhớ rồi" at bounding box center [704, 488] width 105 height 17
click at [664, 220] on div "/prəˈdʌktɪv/" at bounding box center [648, 227] width 69 height 21
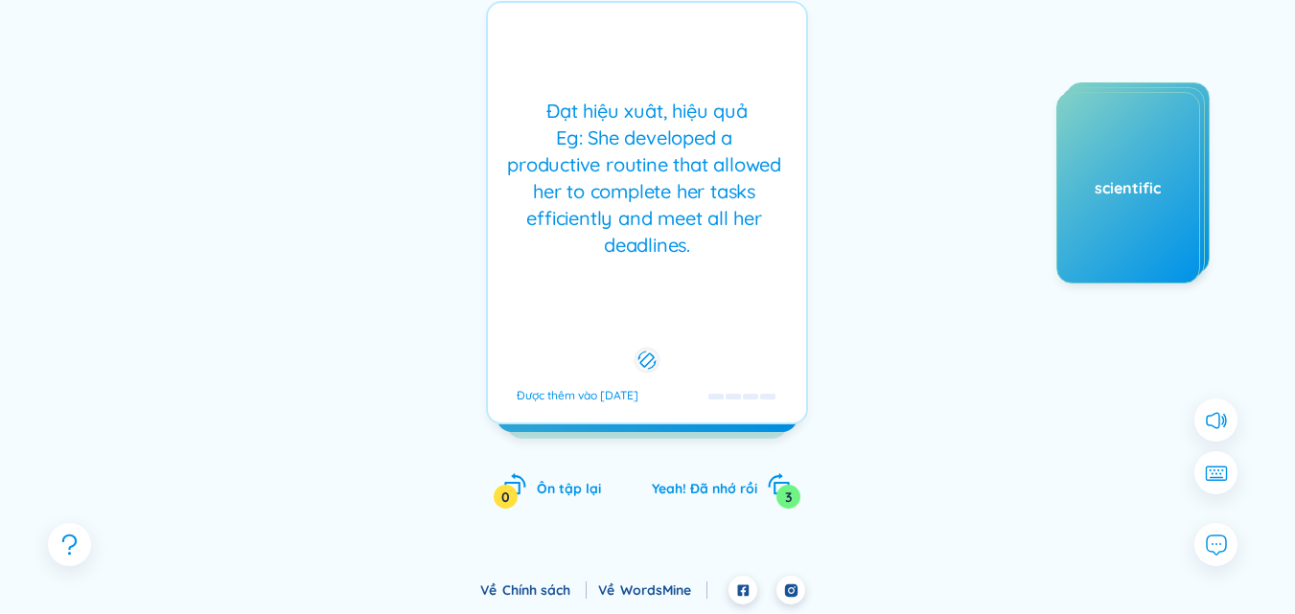
click at [664, 217] on div "Đạt hiệu xuât, hiệu quả Eg: She developed a productive routine that allowed her…" at bounding box center [647, 178] width 299 height 161
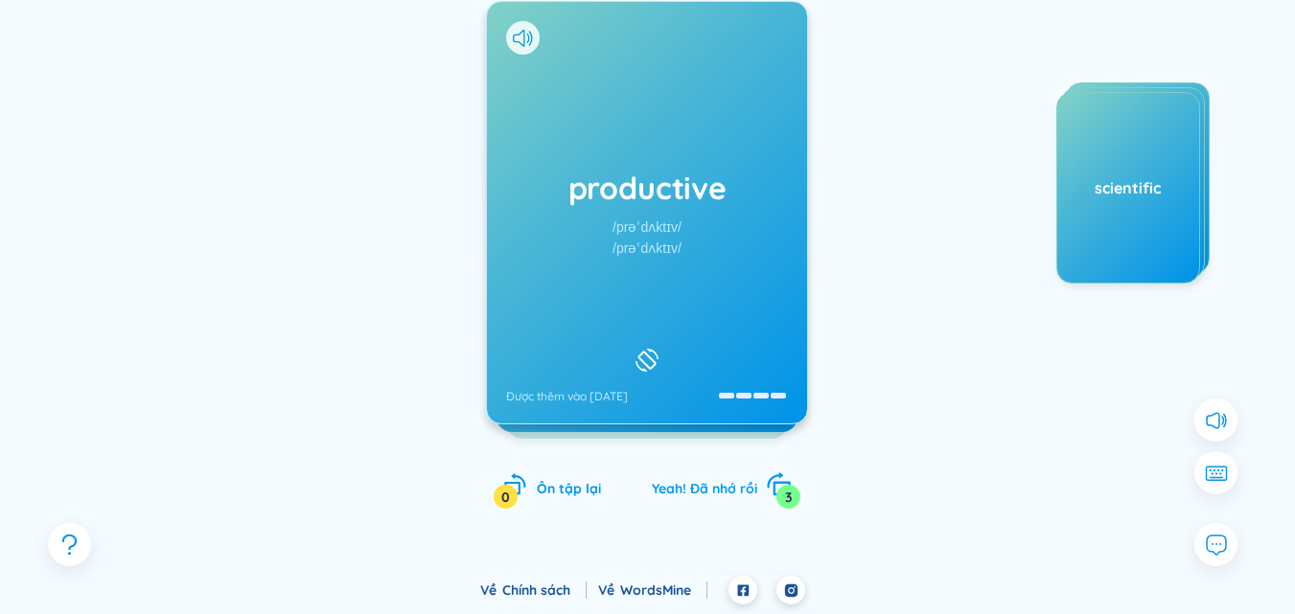
click at [692, 487] on span "Yeah! Đã nhớ rồi" at bounding box center [704, 488] width 105 height 17
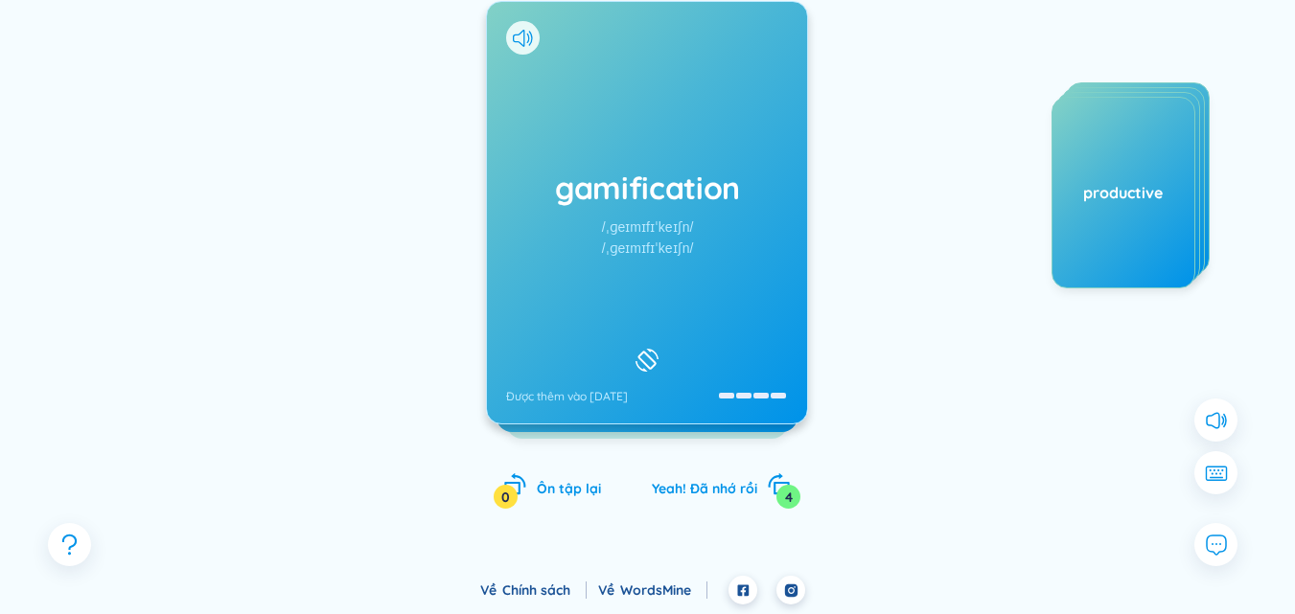
click at [684, 243] on div "/ˌɡeɪmɪfɪˈkeɪʃn/" at bounding box center [648, 248] width 92 height 21
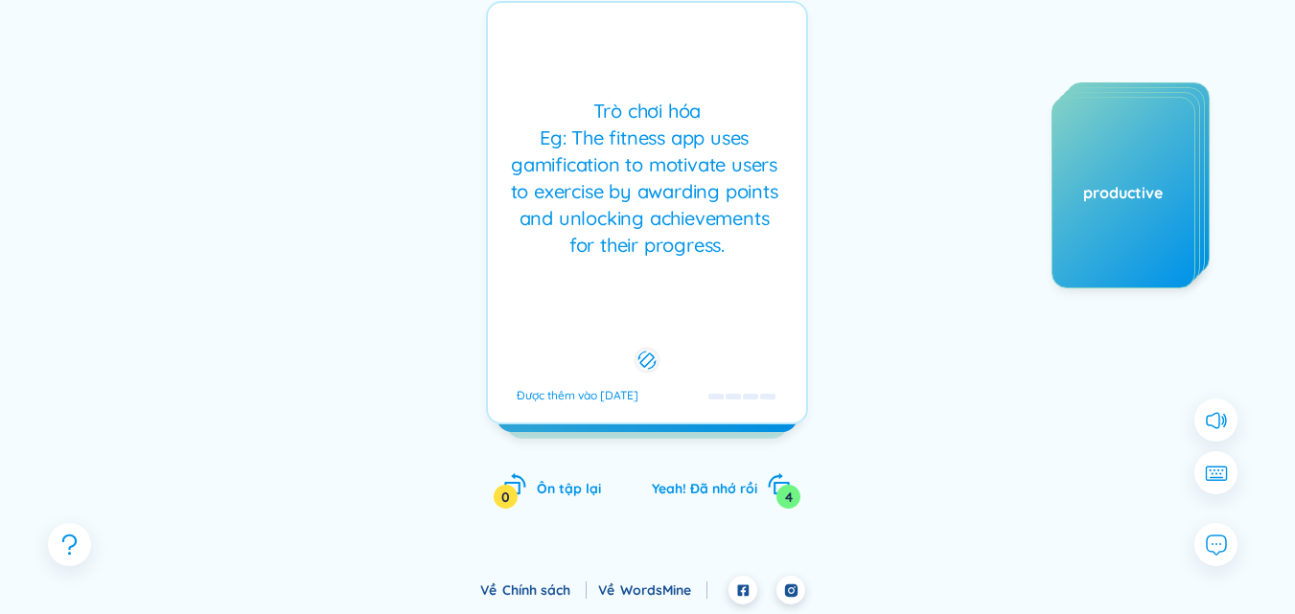
click at [684, 243] on div "Trò chơi hóa Eg: The fitness app uses gamification to motivate users to exercis…" at bounding box center [647, 178] width 299 height 161
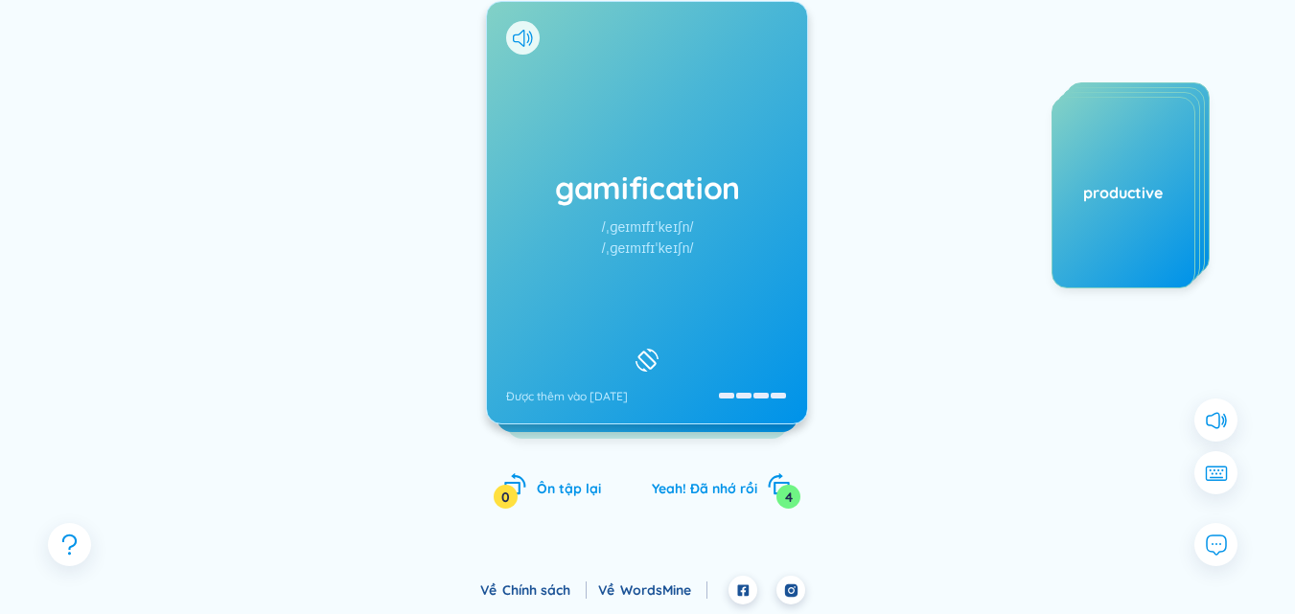
click at [684, 243] on div "/ˌɡeɪmɪfɪˈkeɪʃn/" at bounding box center [648, 248] width 92 height 21
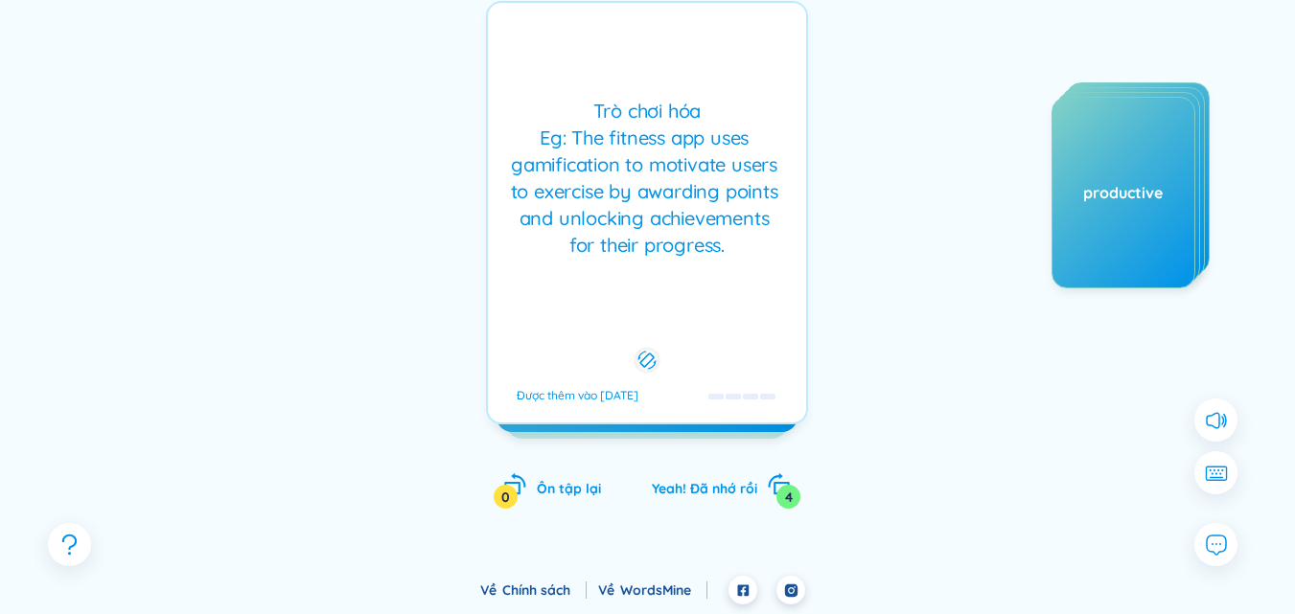
click at [684, 243] on div "Trò chơi hóa Eg: The fitness app uses gamification to motivate users to exercis…" at bounding box center [647, 178] width 299 height 161
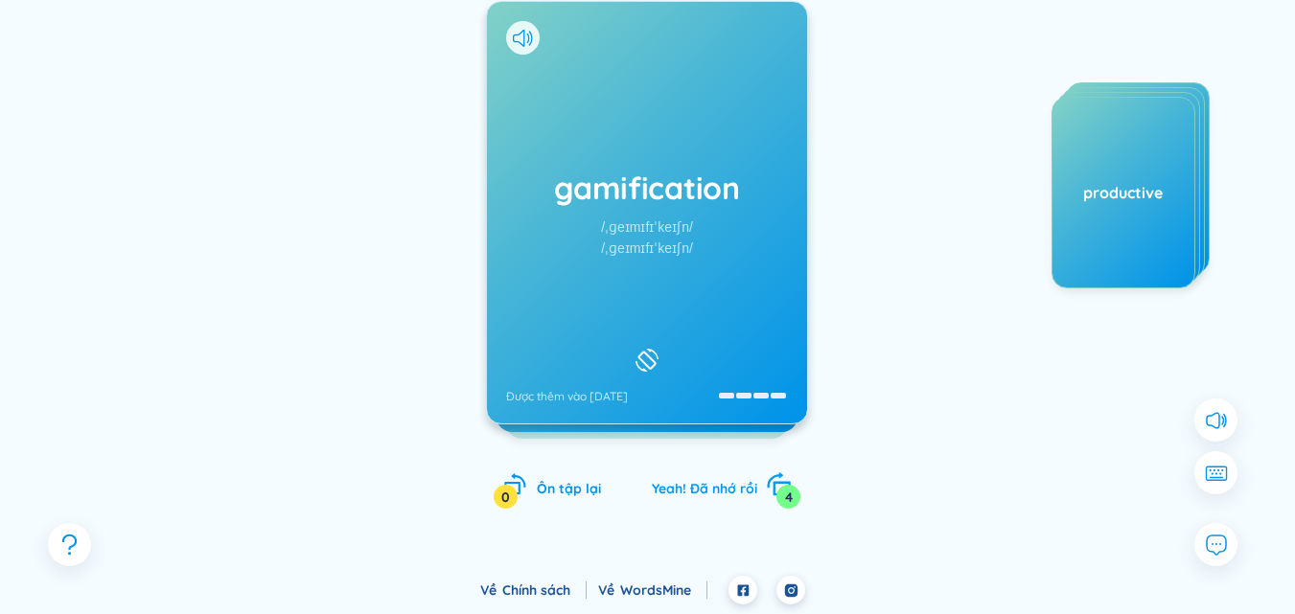
click at [696, 488] on span "Yeah! Đã nhớ rồi" at bounding box center [704, 488] width 105 height 17
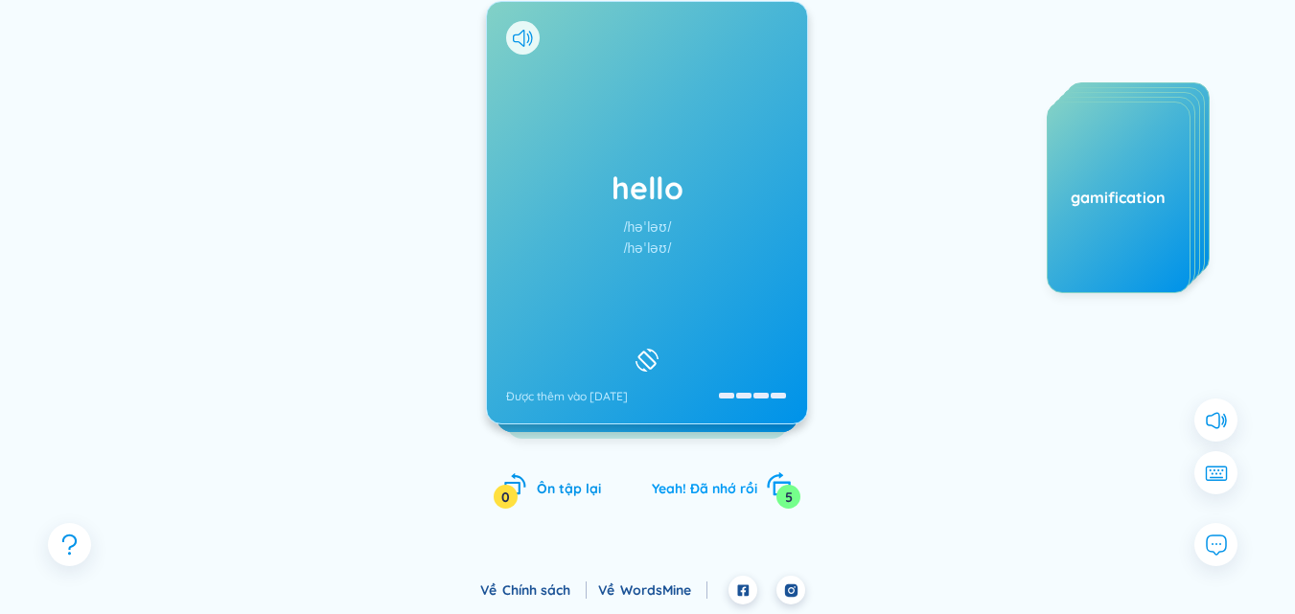
click at [706, 484] on span "Yeah! Đã nhớ rồi" at bounding box center [704, 488] width 105 height 17
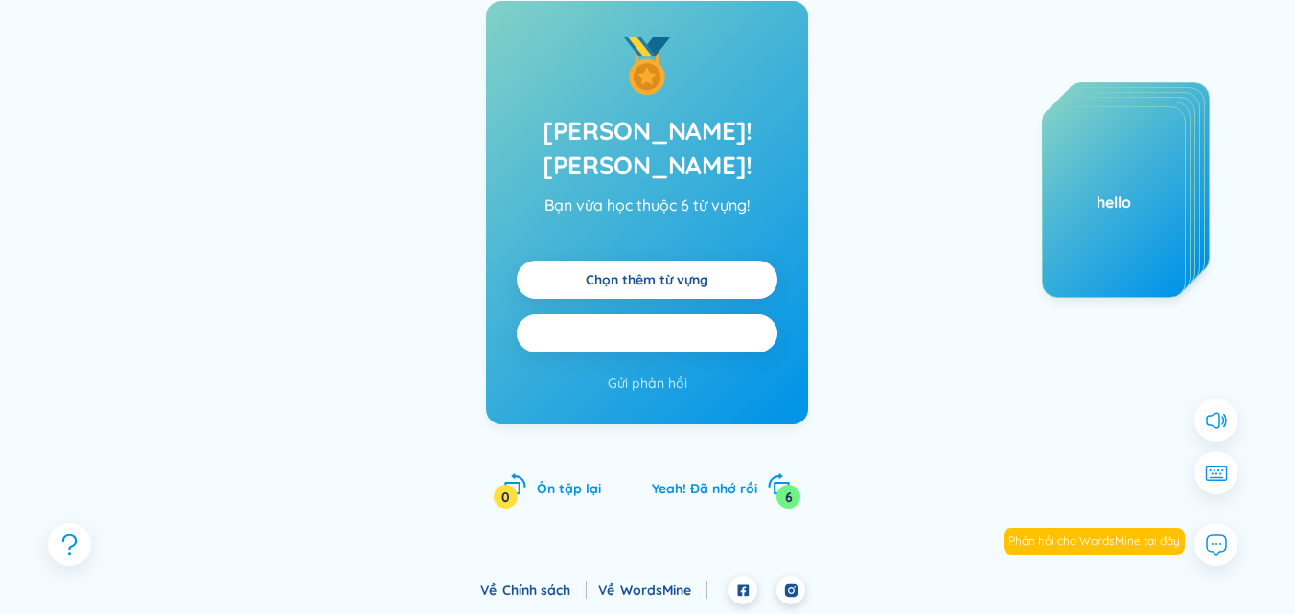
click at [678, 323] on span "Ôn tập lại tất cả" at bounding box center [647, 333] width 117 height 21
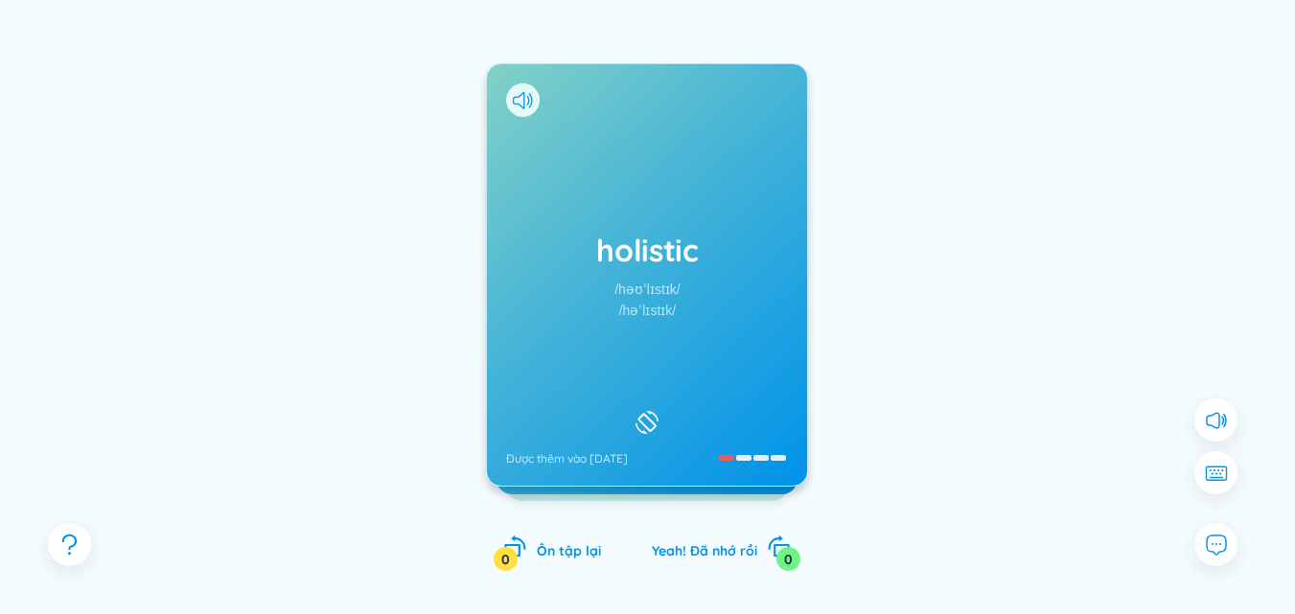
scroll to position [169, 0]
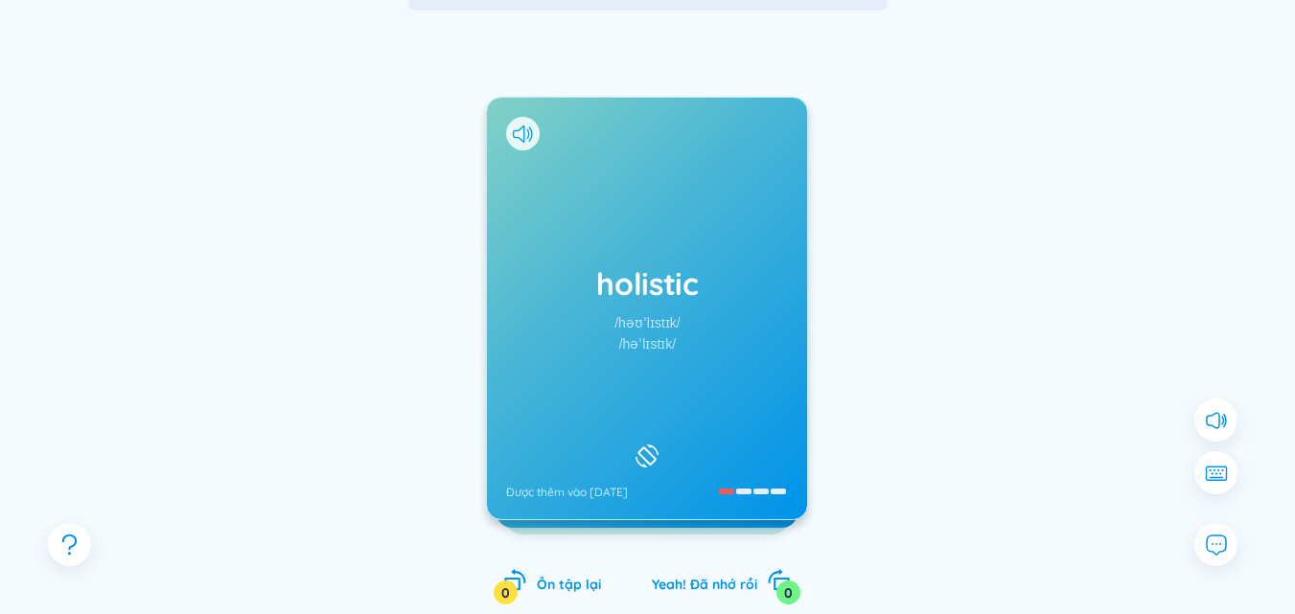
click at [675, 334] on div "/həˈlɪstɪk/" at bounding box center [648, 344] width 58 height 21
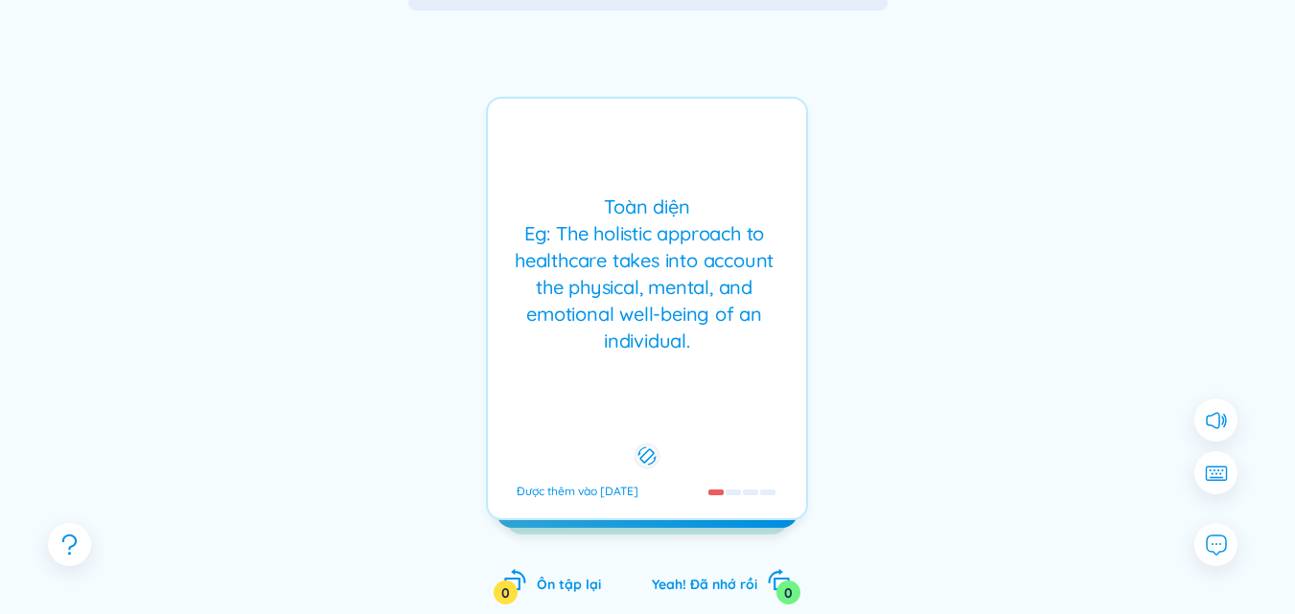
click at [675, 330] on div "Toàn diện Eg: The holistic approach to healthcare takes into account the physic…" at bounding box center [647, 274] width 299 height 161
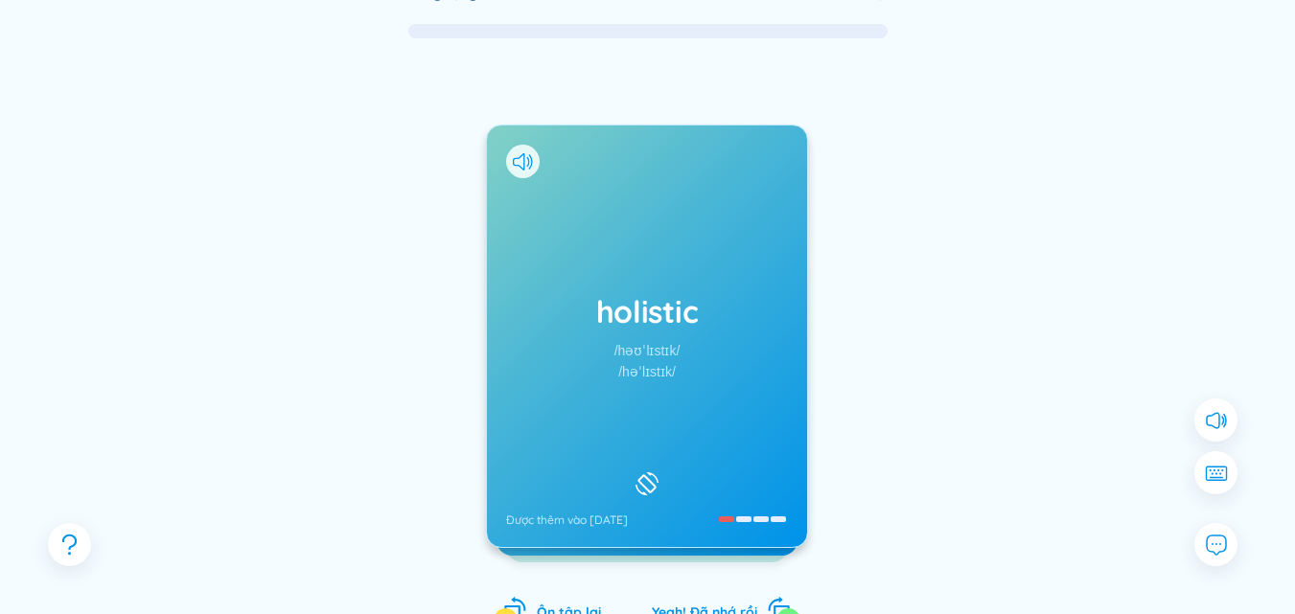
scroll to position [0, 0]
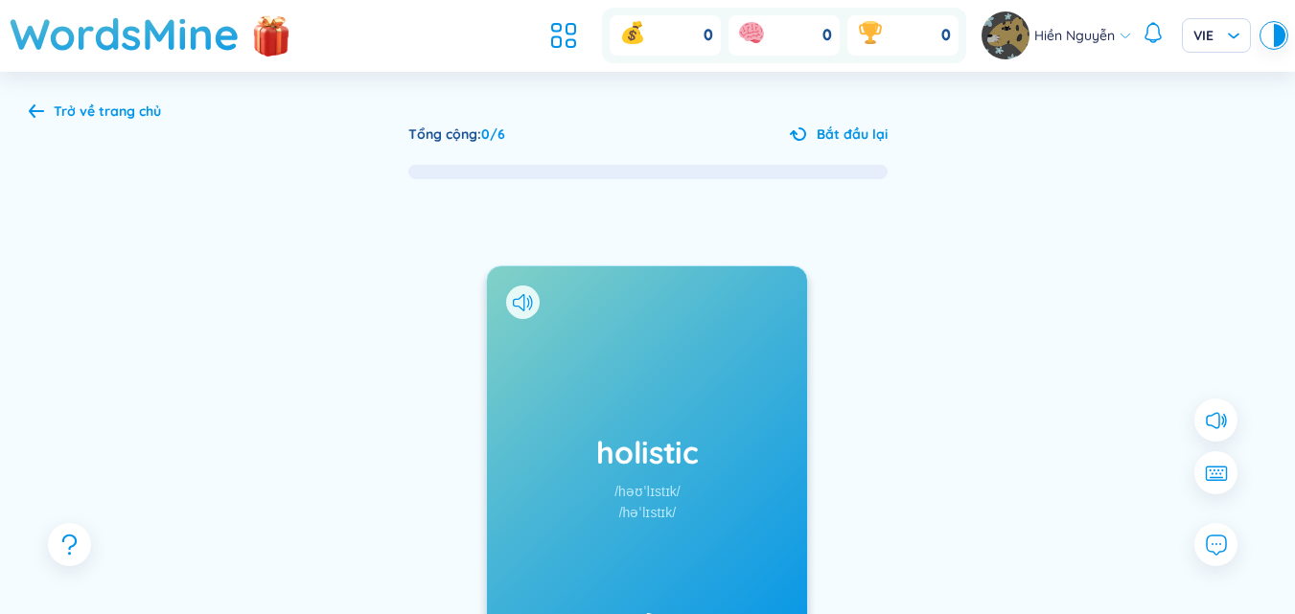
click at [815, 124] on button "Bắt đầu lại" at bounding box center [839, 134] width 98 height 21
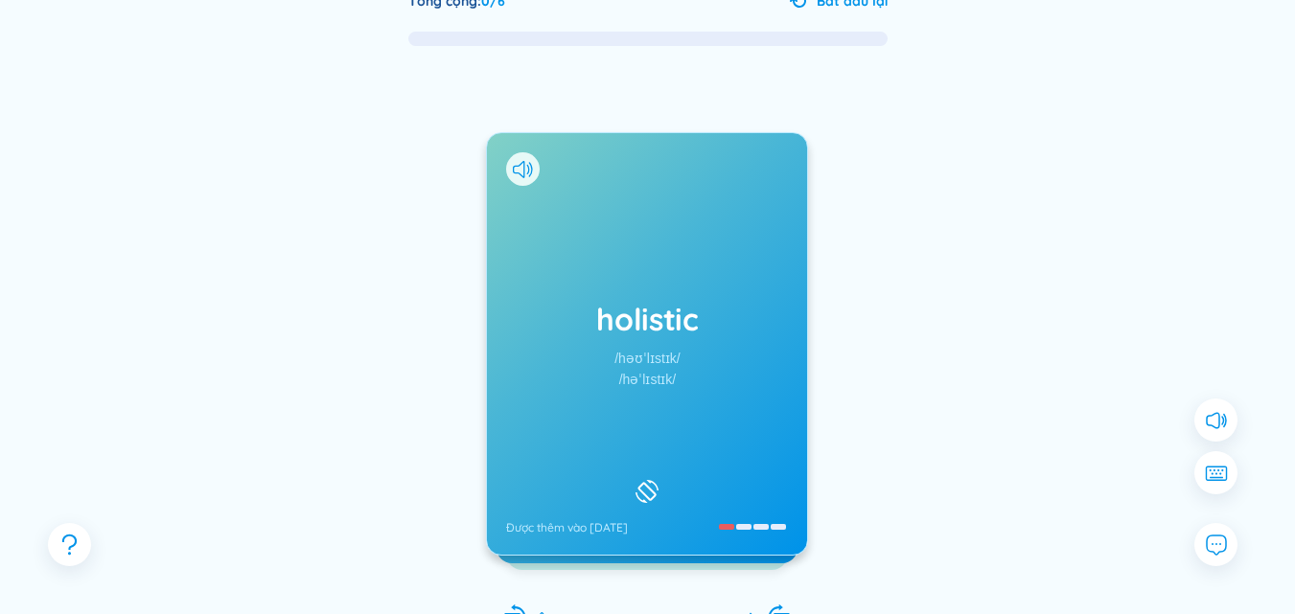
scroll to position [192, 0]
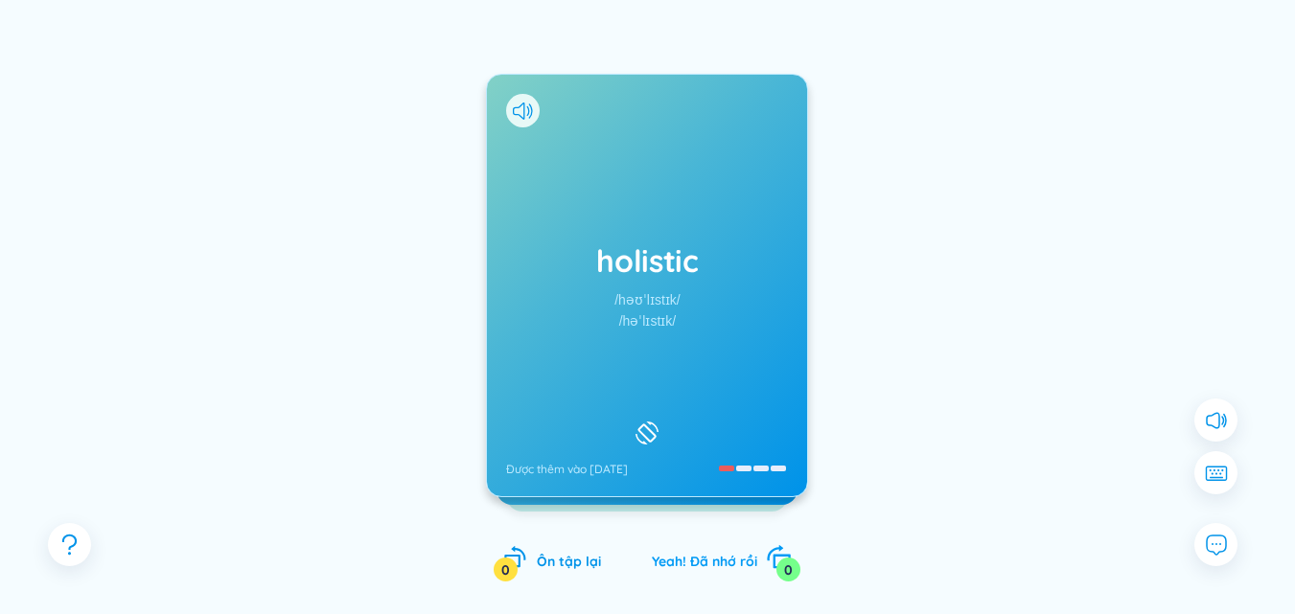
click at [702, 552] on div "Yeah! Đã nhớ rồi 0" at bounding box center [721, 558] width 139 height 27
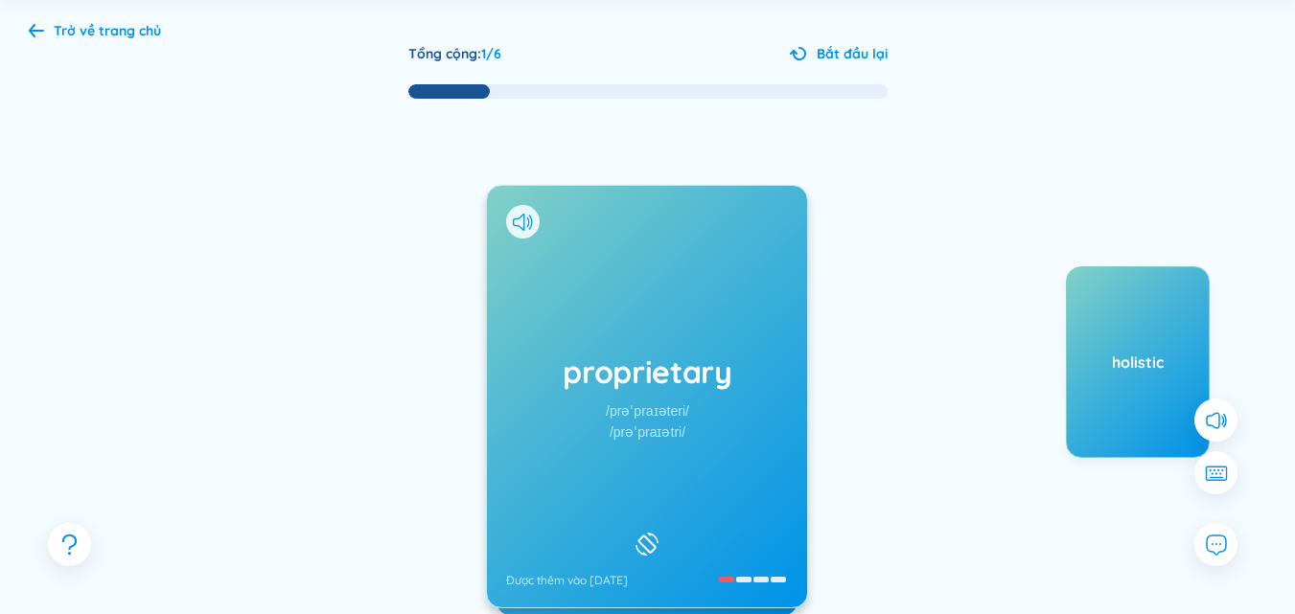
scroll to position [0, 0]
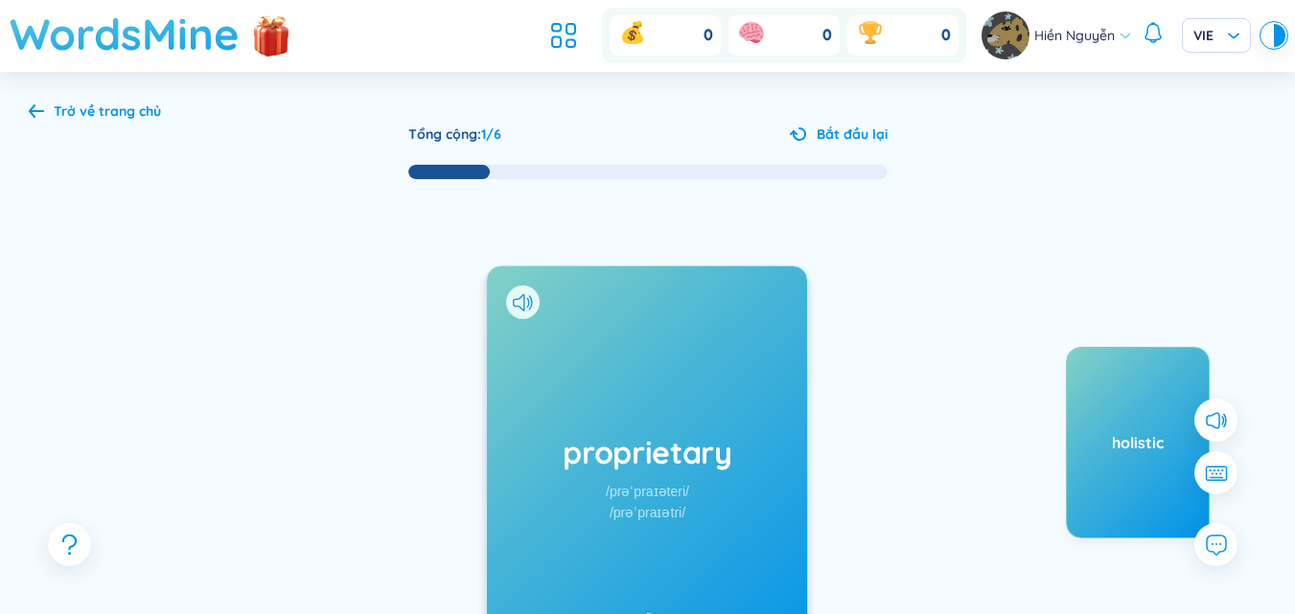
click at [112, 41] on h1 "WordsMine" at bounding box center [125, 34] width 230 height 68
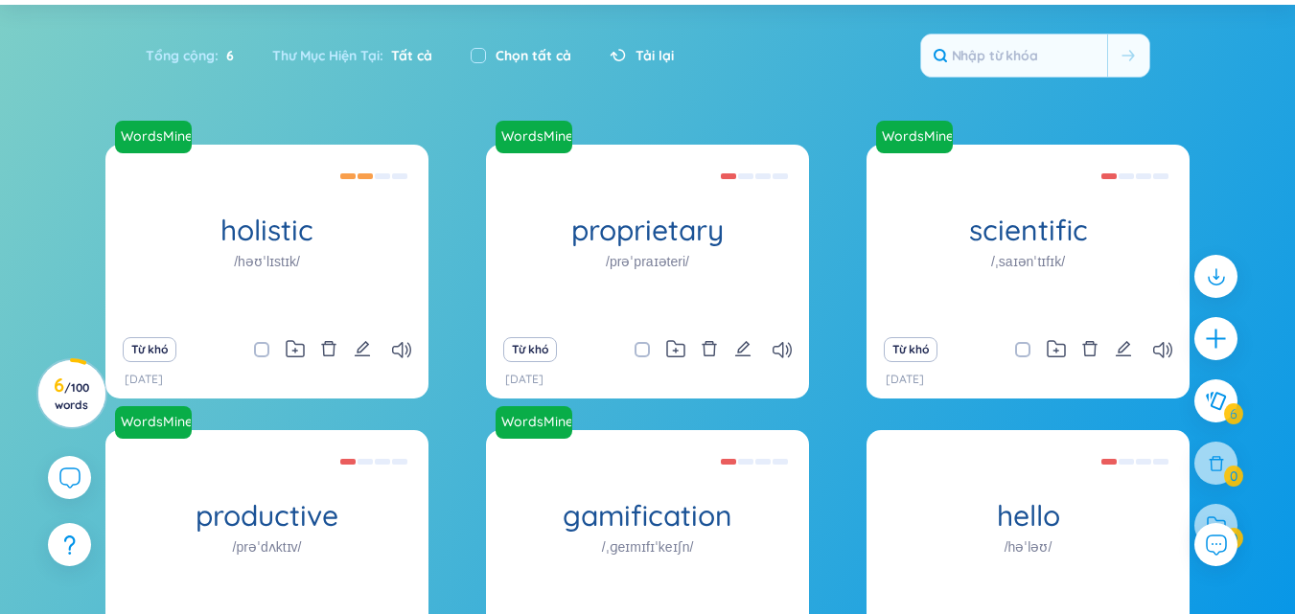
scroll to position [238, 0]
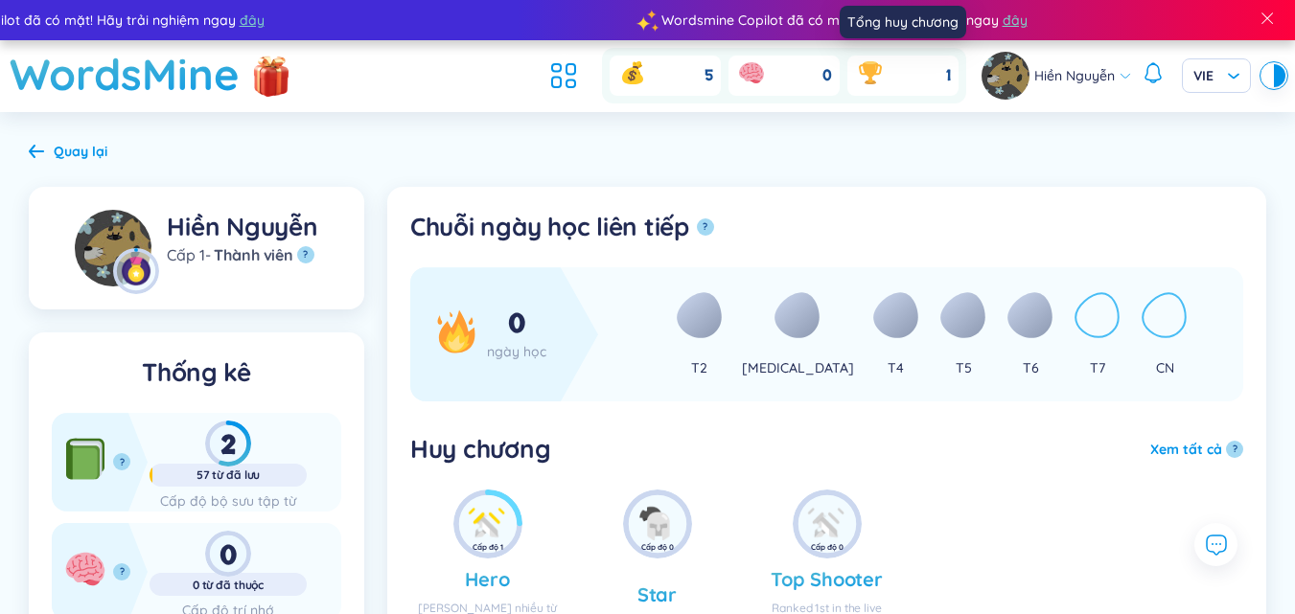
drag, startPoint x: 886, startPoint y: 58, endPoint x: 873, endPoint y: 70, distance: 17.0
click at [884, 58] on div "1" at bounding box center [902, 76] width 111 height 40
click at [872, 71] on icon at bounding box center [870, 72] width 23 height 19
